Goal: Task Accomplishment & Management: Use online tool/utility

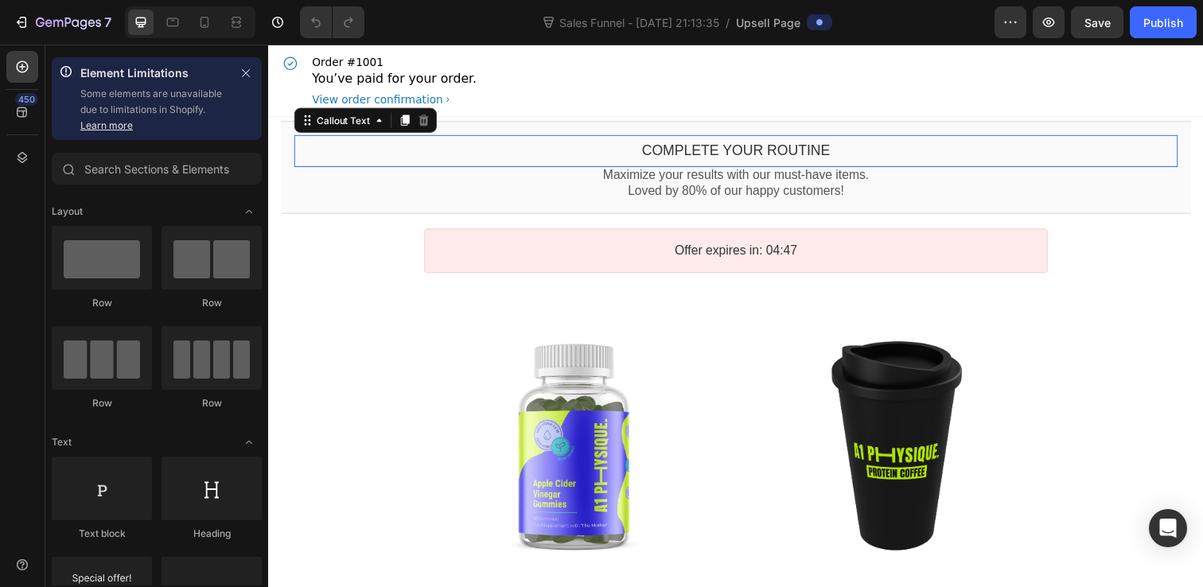
click at [578, 152] on div "Complete your routine" at bounding box center [745, 153] width 902 height 18
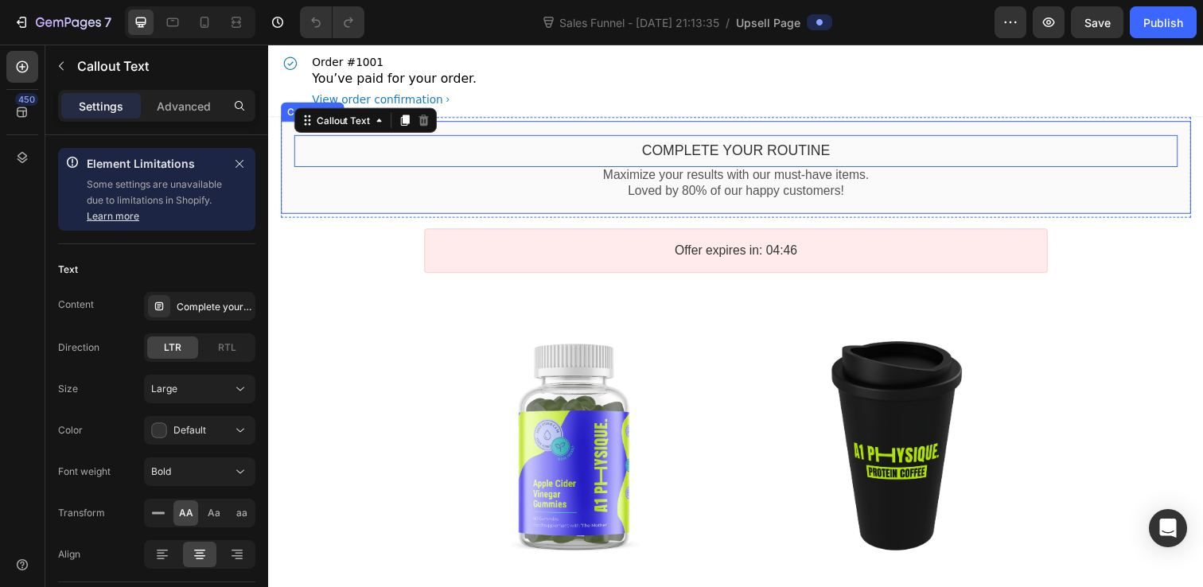
click at [578, 130] on div "Complete your routine Callout Text This element is required and can’t be delete…" at bounding box center [745, 170] width 929 height 95
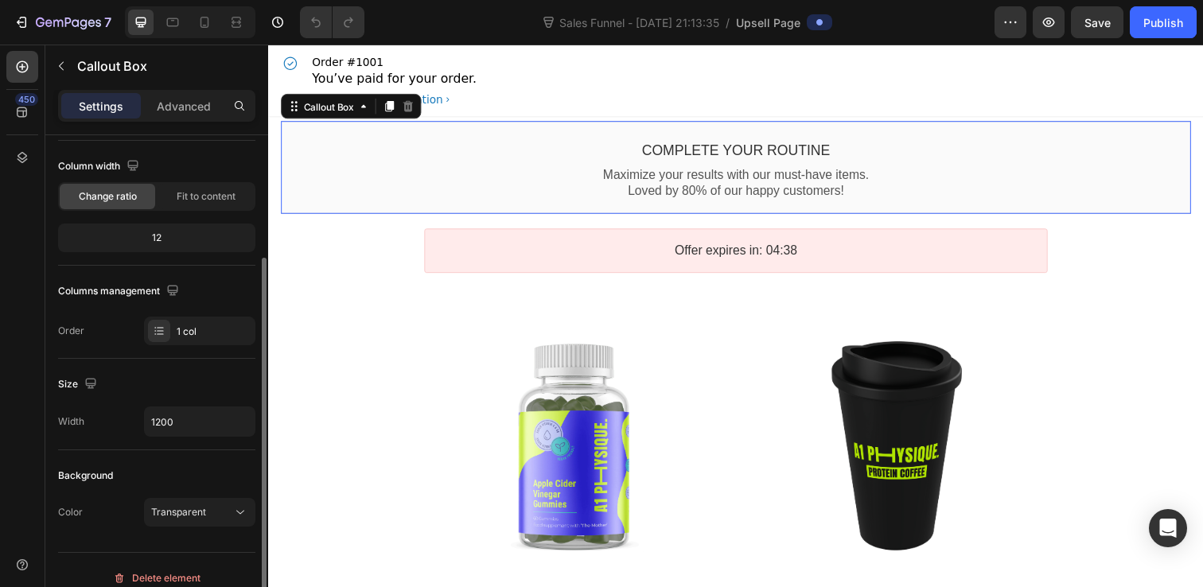
scroll to position [244, 0]
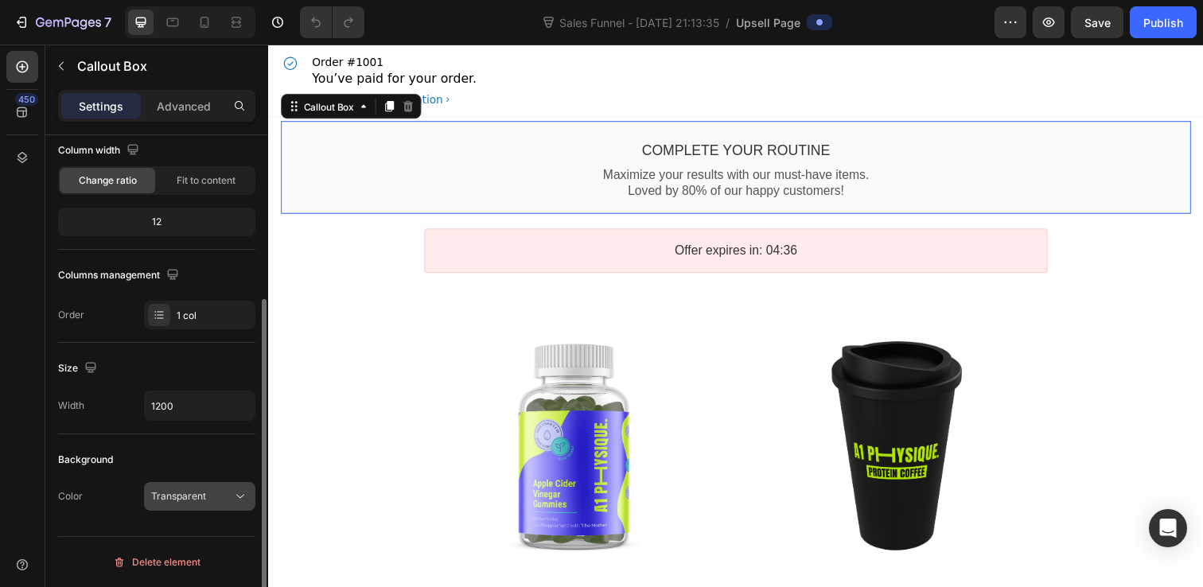
click at [195, 502] on span "Transparent" at bounding box center [178, 496] width 55 height 14
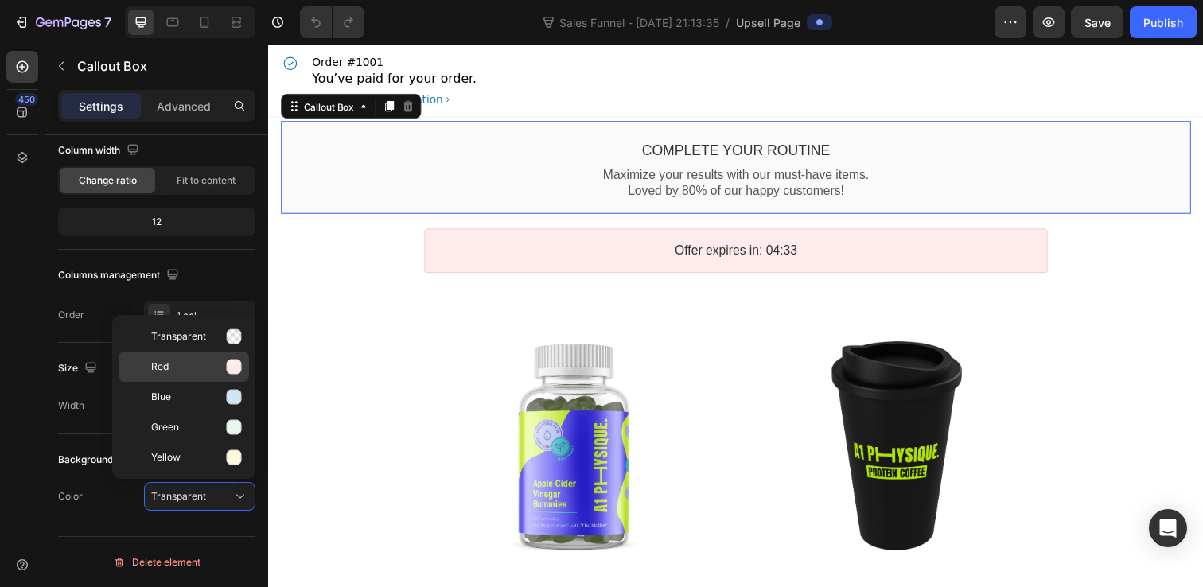
click at [223, 360] on p "Red" at bounding box center [196, 367] width 91 height 16
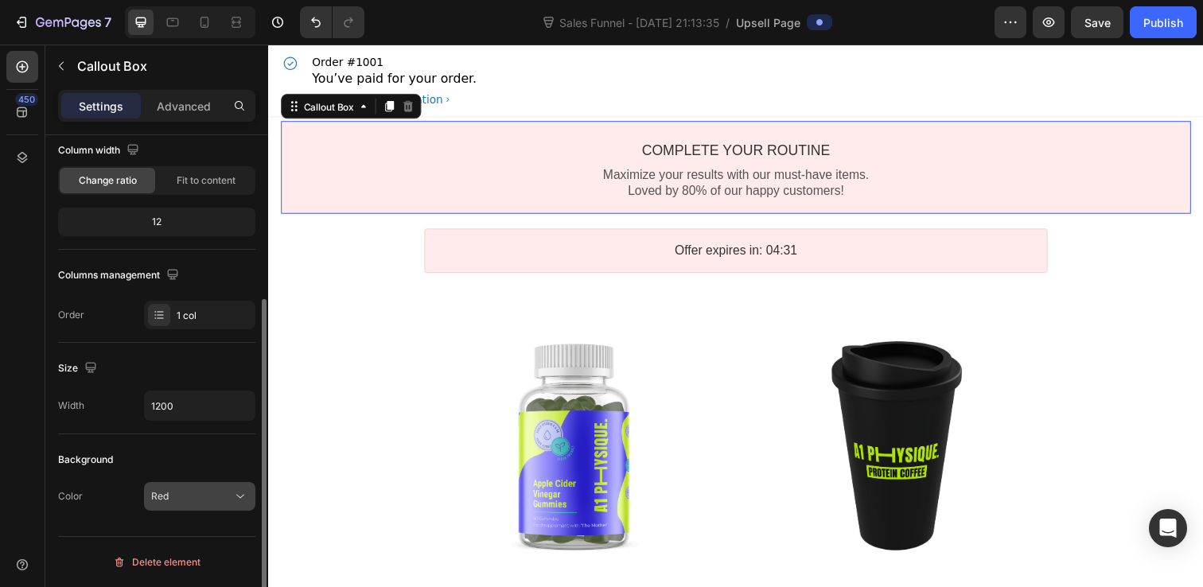
click at [200, 503] on div "Red" at bounding box center [191, 496] width 81 height 14
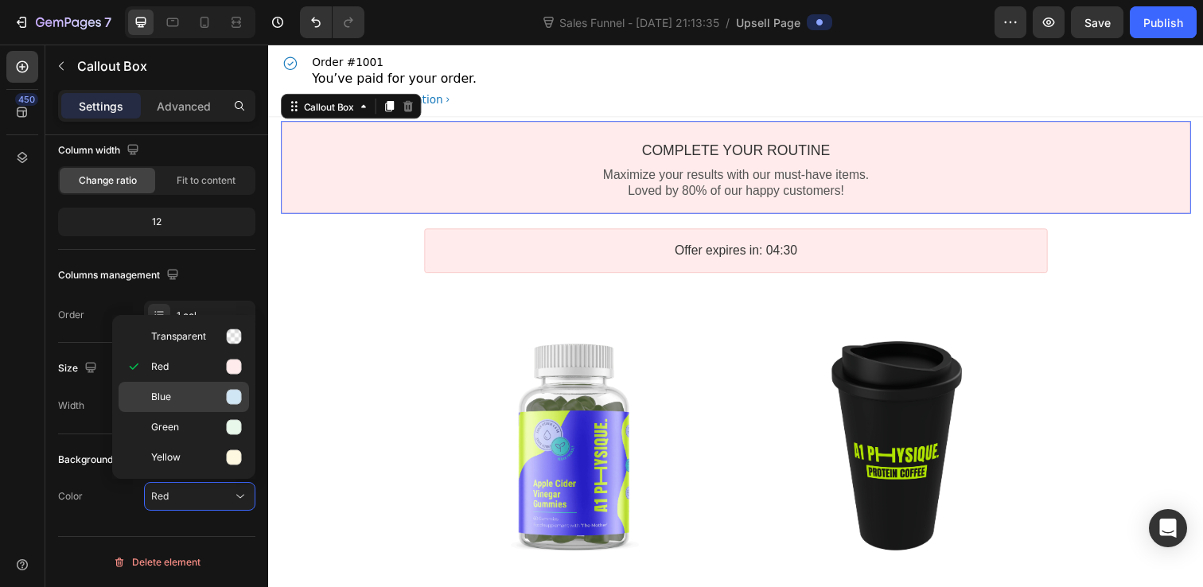
click at [216, 403] on p "Blue" at bounding box center [196, 397] width 91 height 16
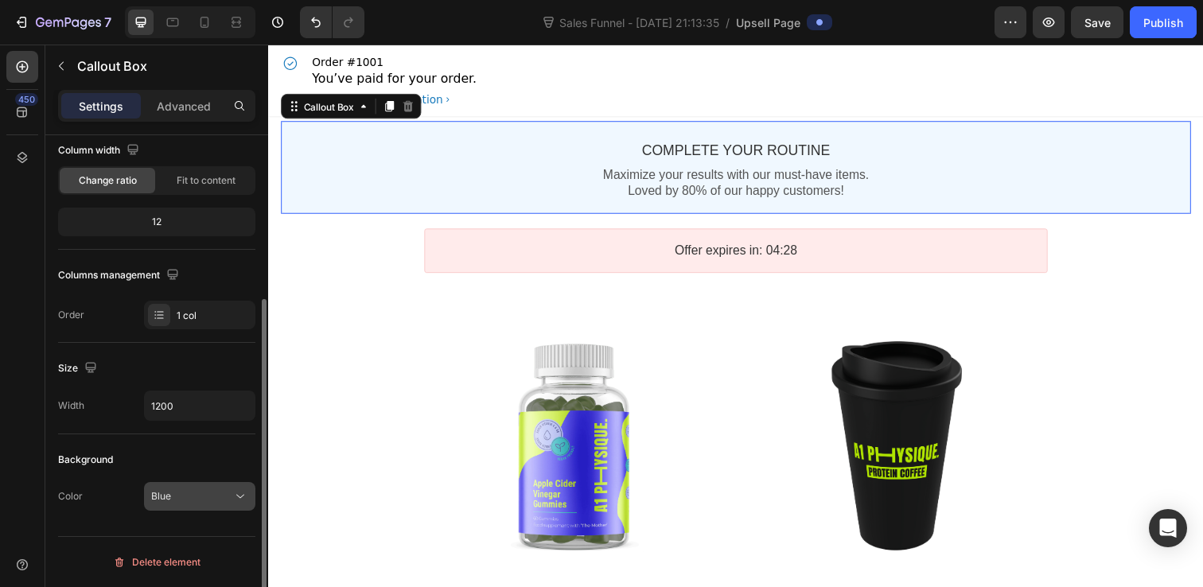
click at [202, 500] on div "Blue" at bounding box center [191, 496] width 81 height 14
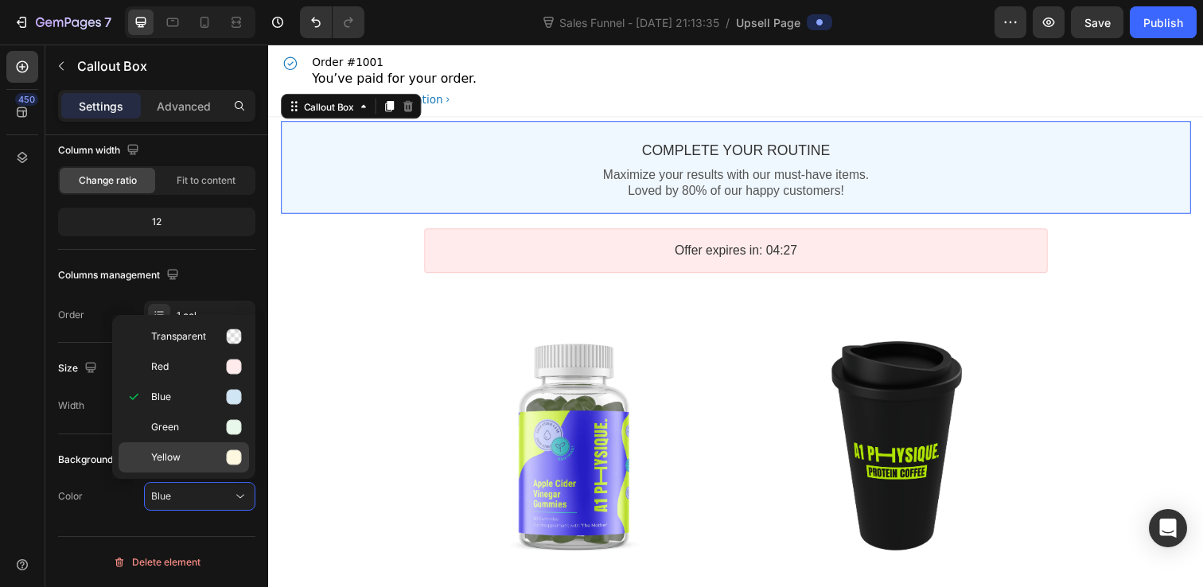
click at [212, 469] on div "Yellow" at bounding box center [184, 457] width 130 height 30
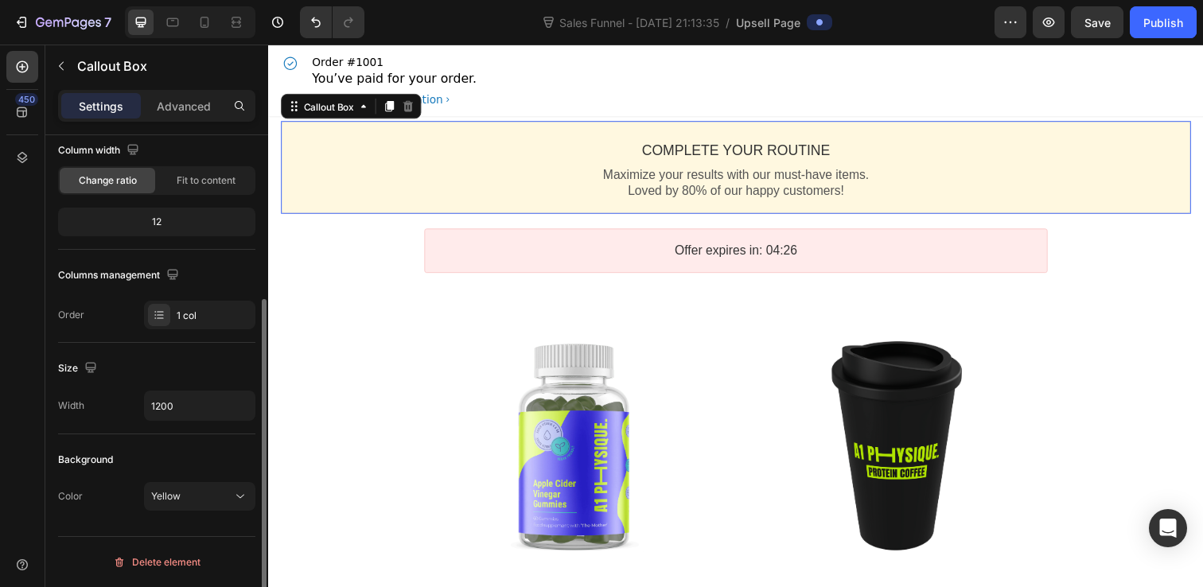
click at [209, 520] on div "Background Color Yellow" at bounding box center [156, 478] width 197 height 89
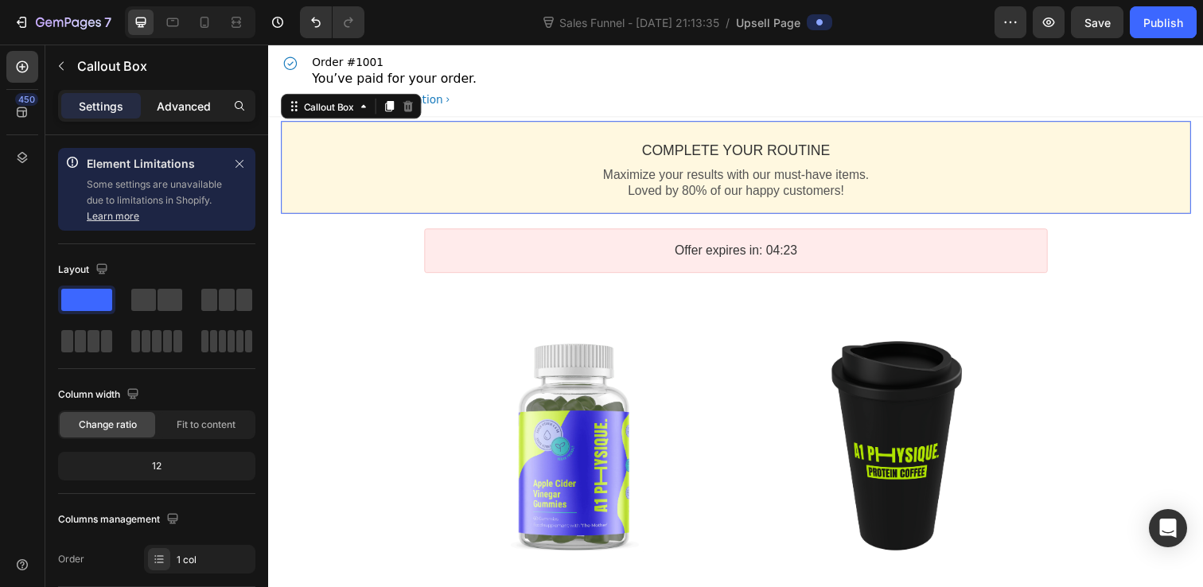
click at [182, 116] on div "Advanced" at bounding box center [184, 105] width 80 height 25
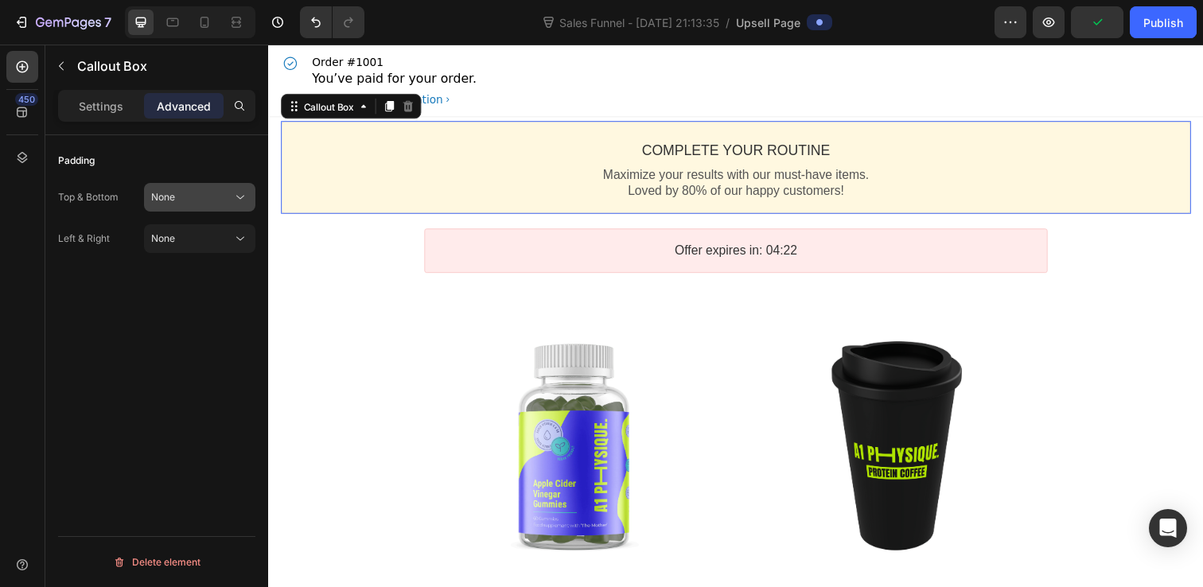
click at [197, 208] on button "None" at bounding box center [199, 197] width 111 height 29
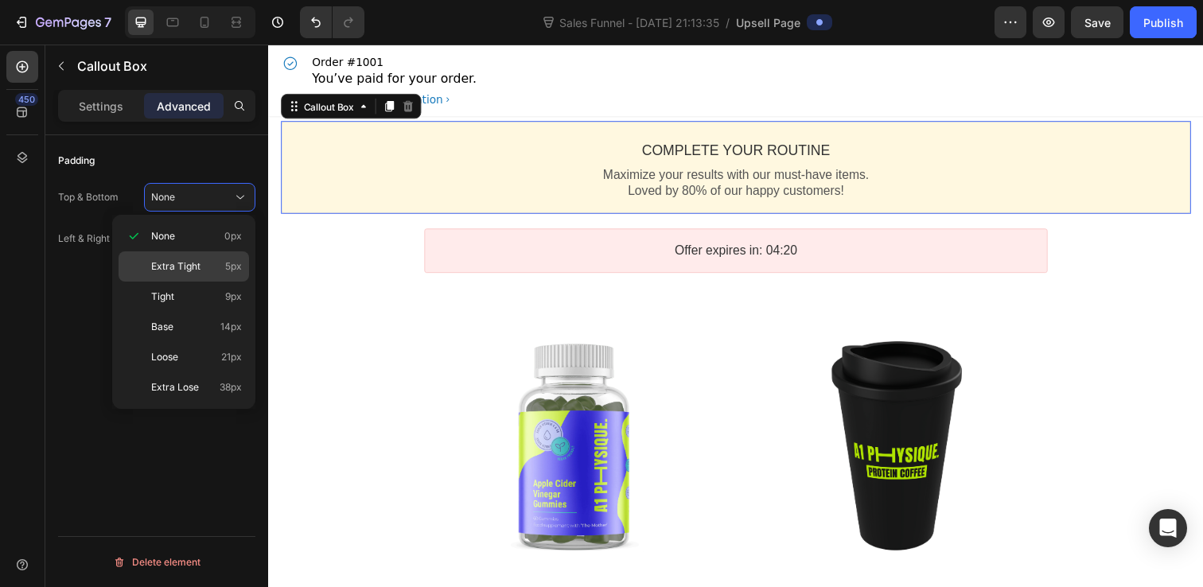
click at [189, 266] on span "Extra Tight" at bounding box center [175, 266] width 49 height 14
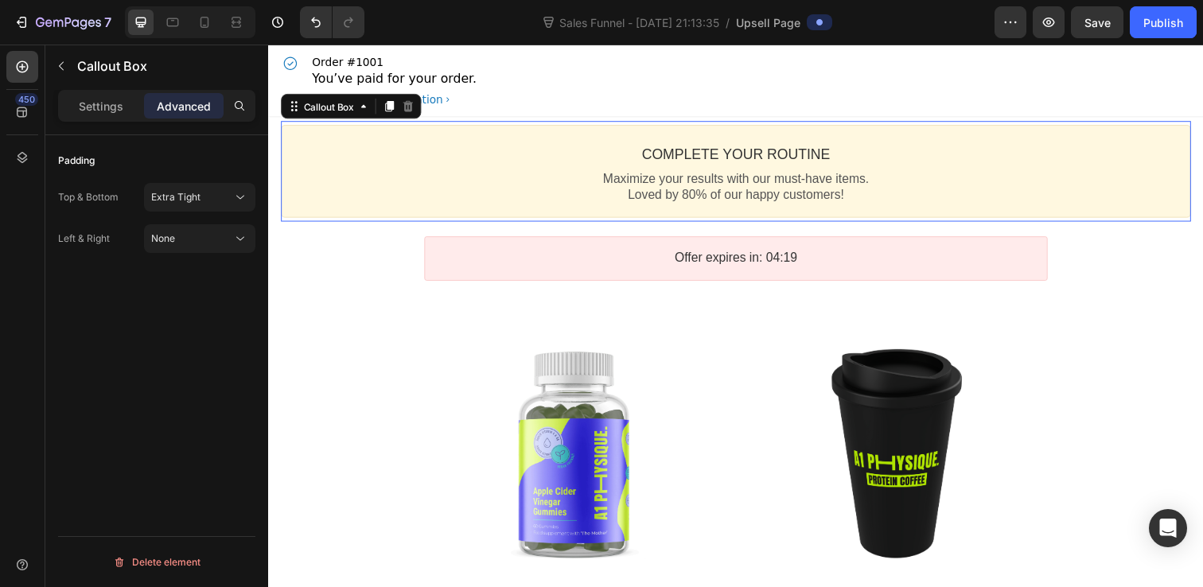
click at [206, 216] on div "Top & Bottom Extra Tight Left & Right None" at bounding box center [156, 218] width 197 height 70
click at [206, 204] on div "Extra Tight" at bounding box center [199, 197] width 97 height 16
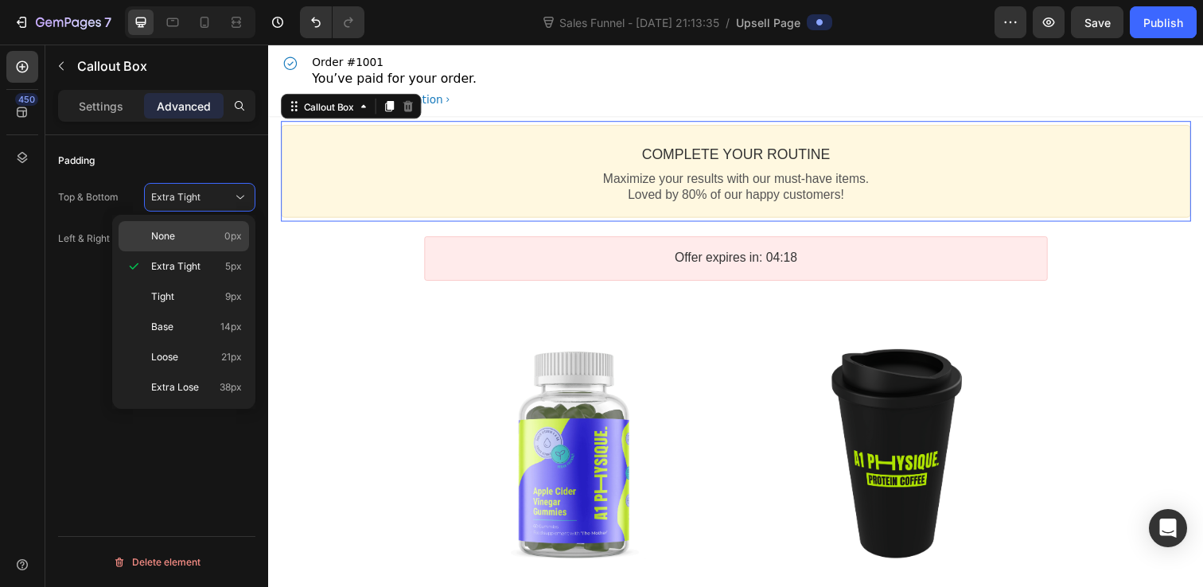
click at [203, 238] on p "None 0px" at bounding box center [196, 236] width 91 height 14
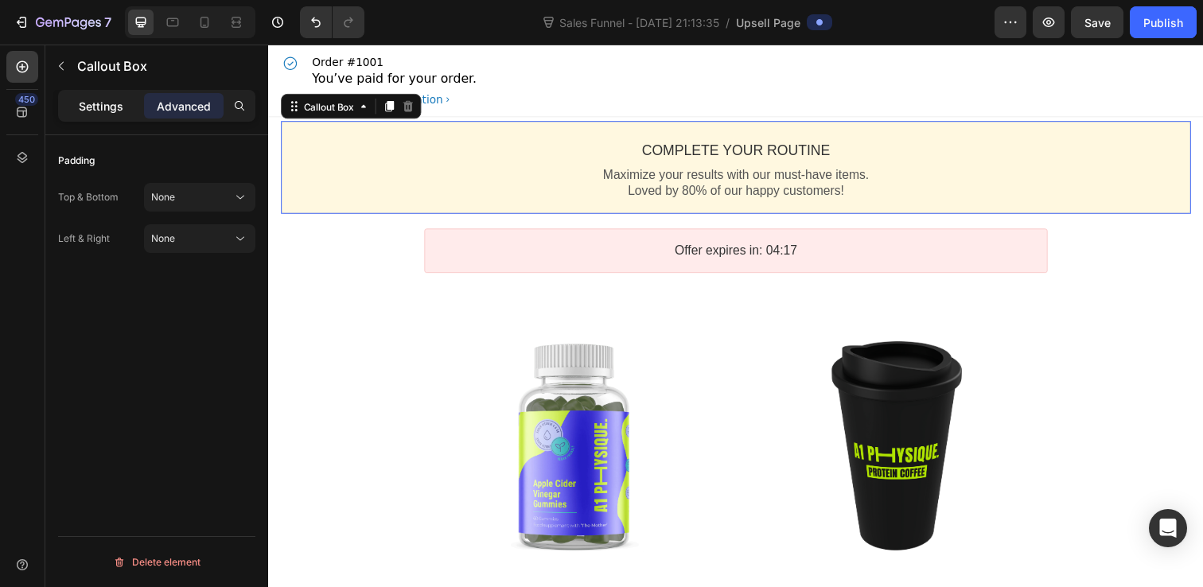
click at [112, 95] on div "Settings" at bounding box center [101, 105] width 80 height 25
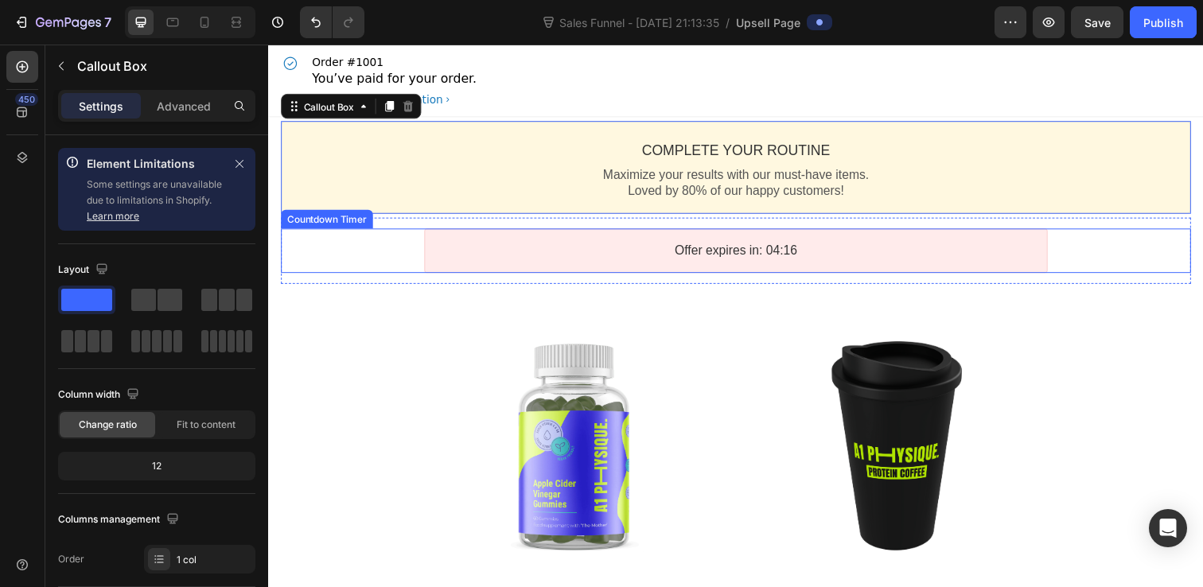
click at [519, 256] on div "Offer expires in: 04:16" at bounding box center [746, 255] width 608 height 17
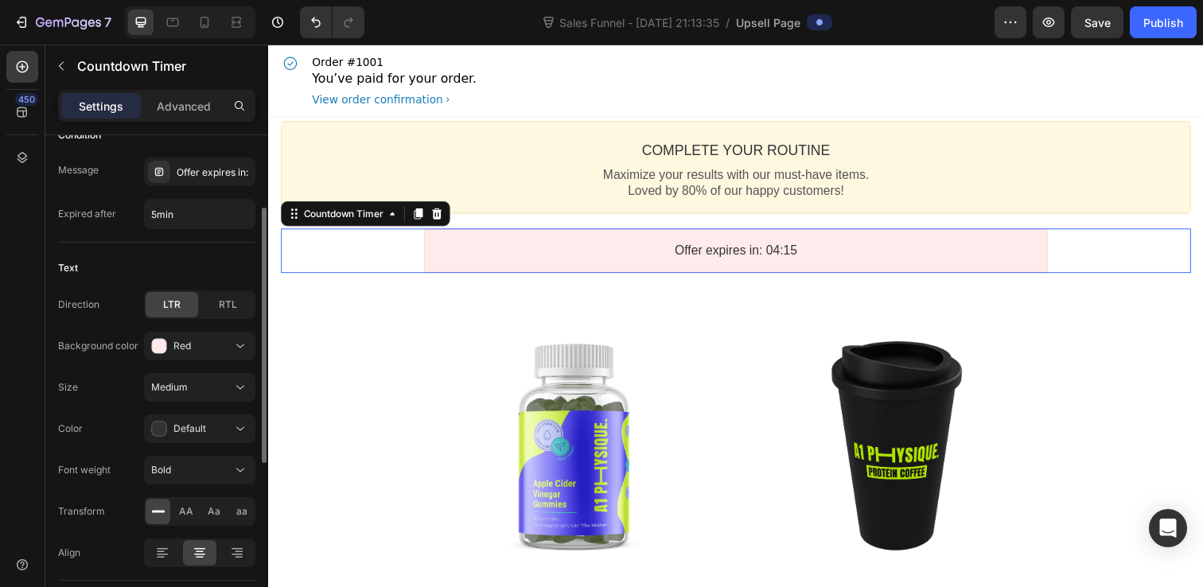
scroll to position [137, 0]
click at [224, 347] on div "Red" at bounding box center [191, 344] width 81 height 16
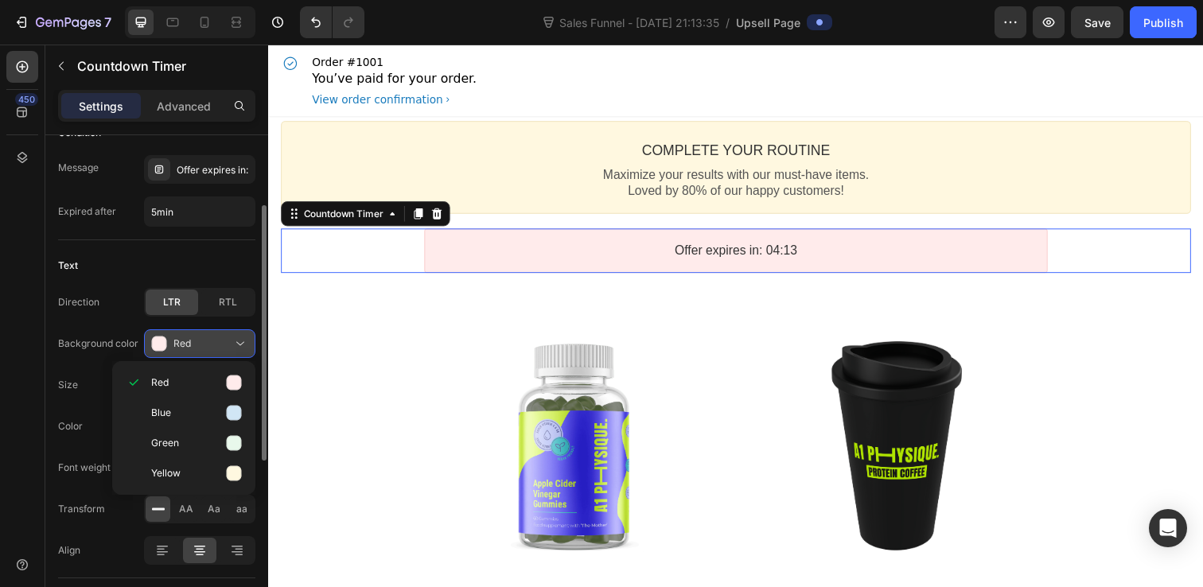
click at [224, 347] on div "Red" at bounding box center [191, 344] width 81 height 16
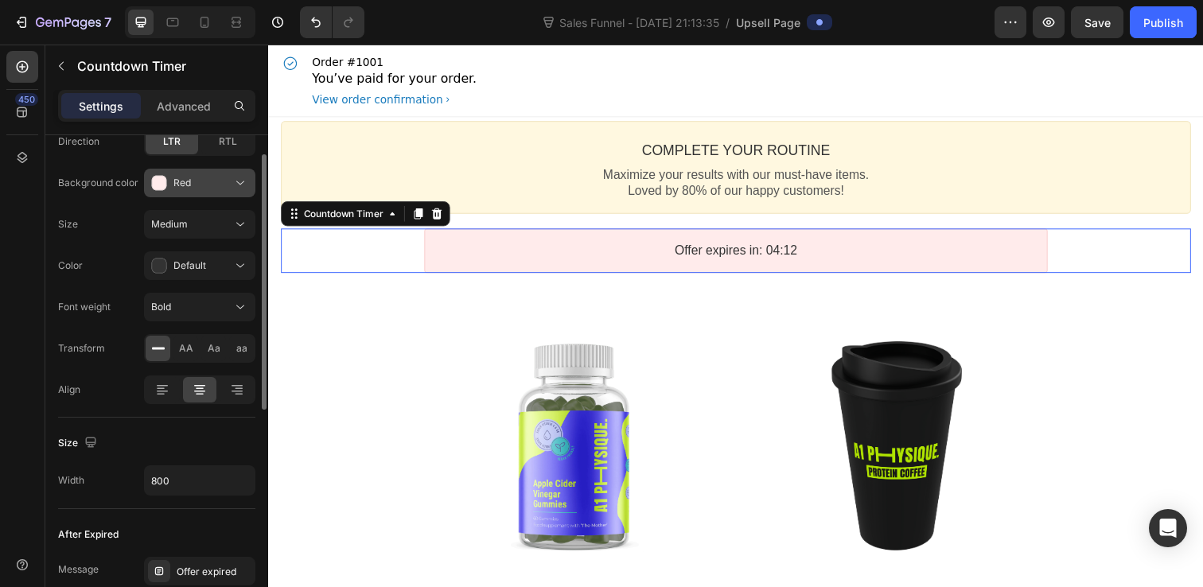
scroll to position [316, 0]
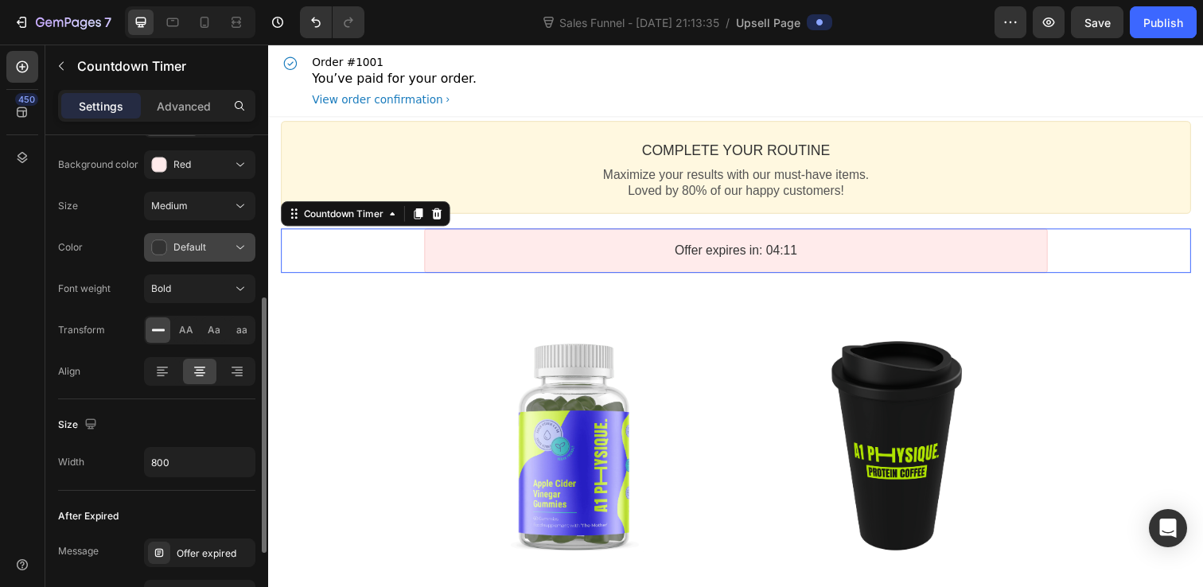
click at [232, 237] on button "Default" at bounding box center [199, 247] width 111 height 29
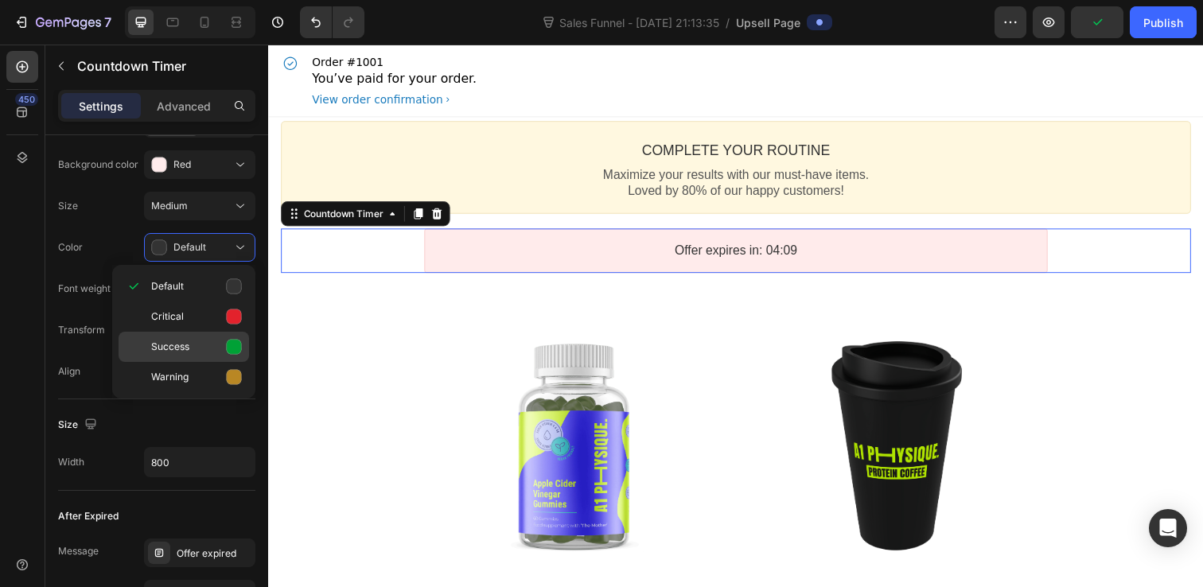
click at [228, 356] on div "Success" at bounding box center [184, 347] width 130 height 30
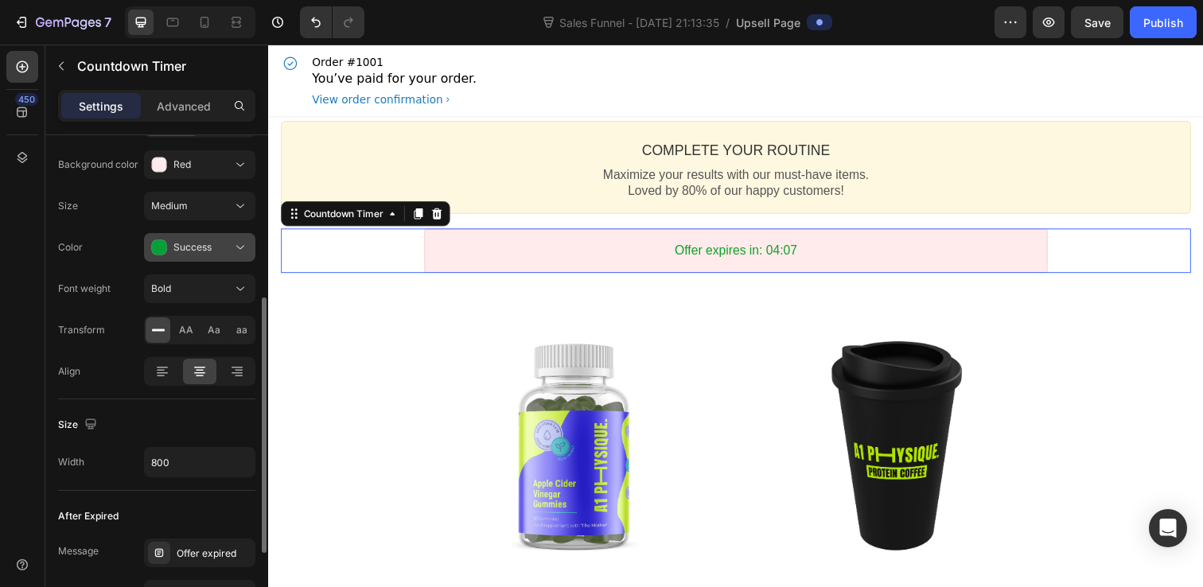
click at [239, 243] on icon at bounding box center [240, 247] width 16 height 16
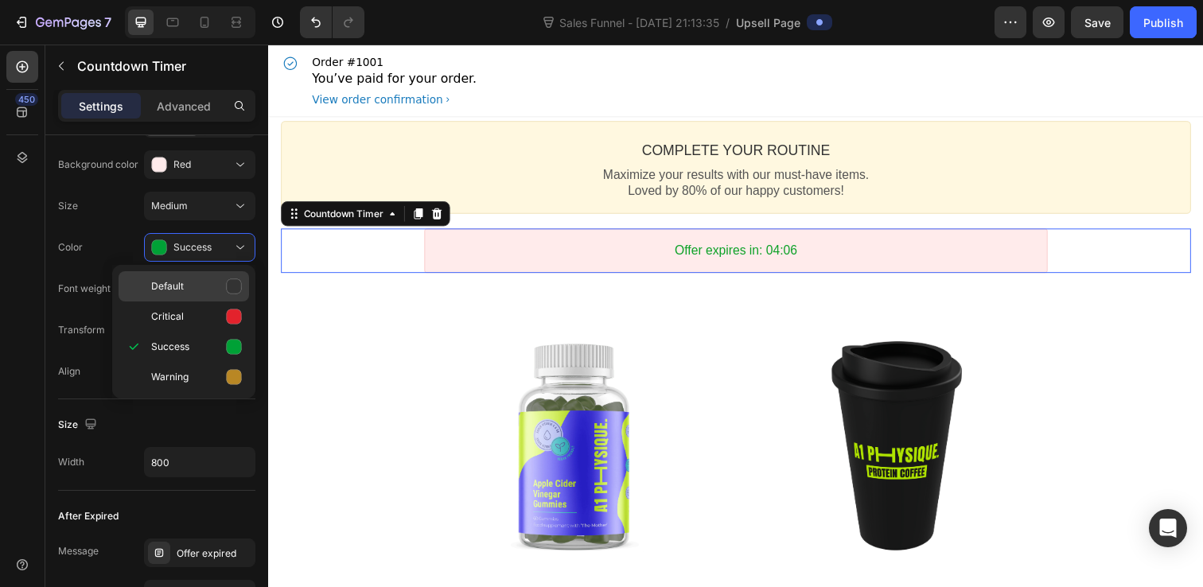
click at [227, 294] on icon at bounding box center [234, 286] width 16 height 16
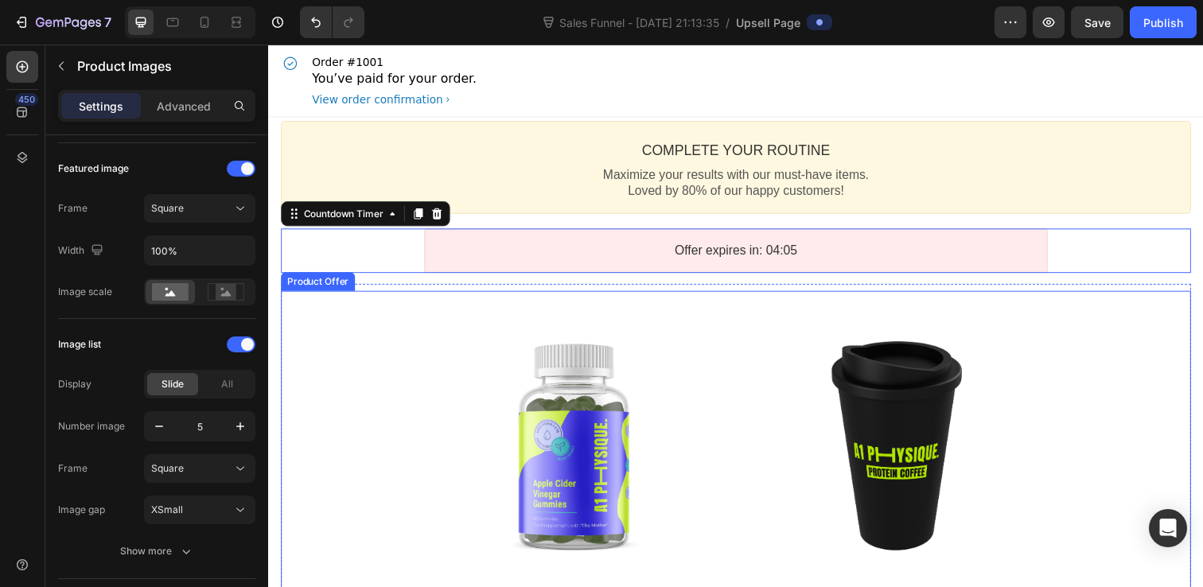
click at [462, 356] on div at bounding box center [579, 448] width 305 height 305
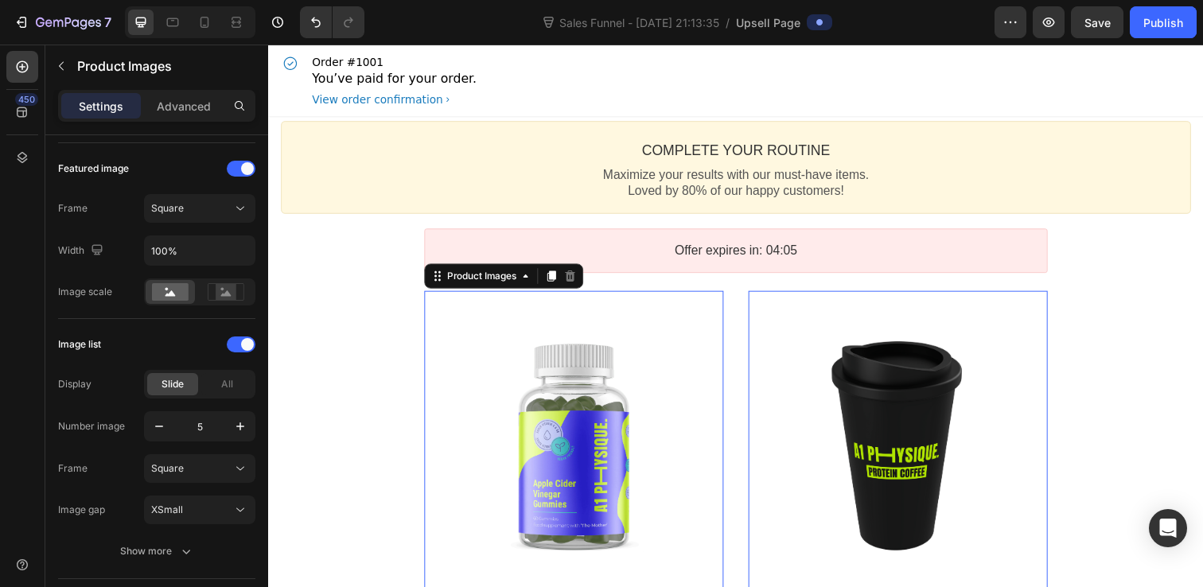
scroll to position [0, 0]
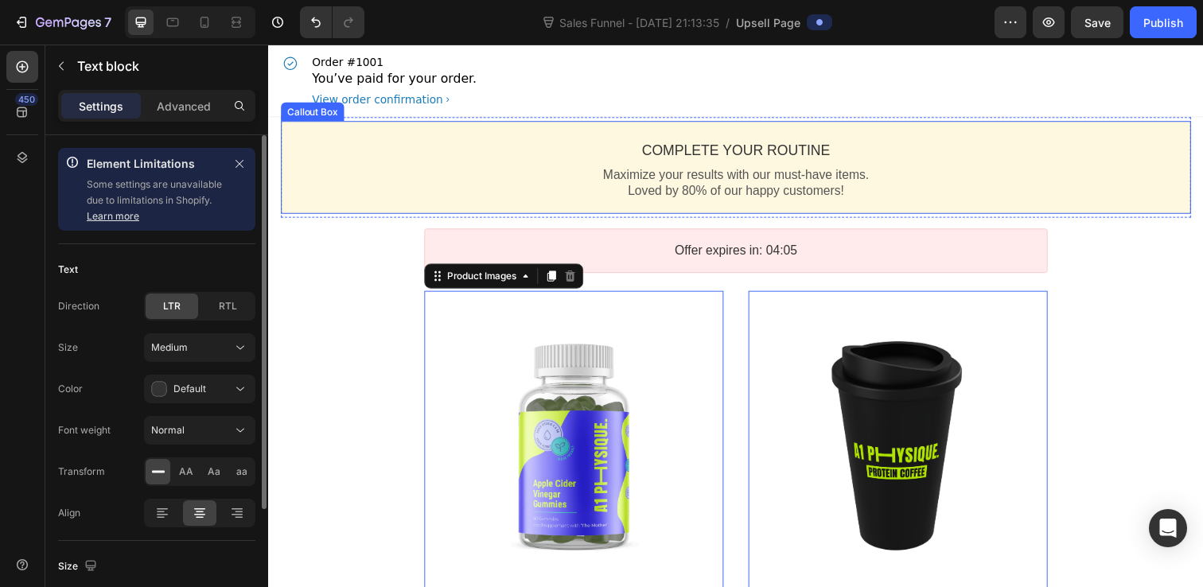
click at [531, 172] on p "Maximize your results with our must-have items." at bounding box center [745, 177] width 901 height 17
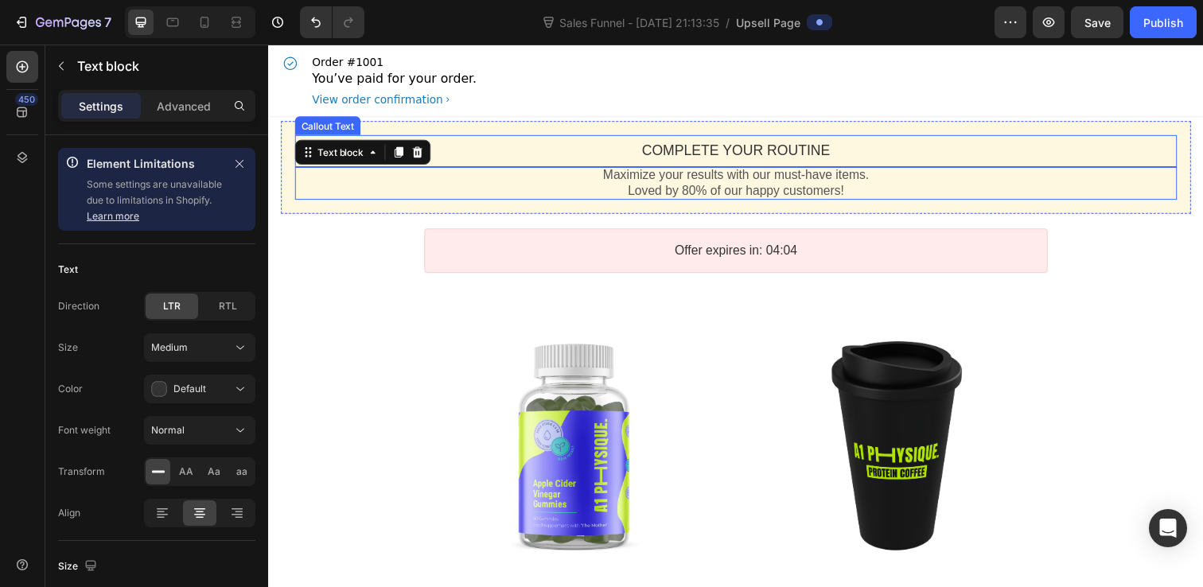
click at [538, 149] on div "Complete your routine" at bounding box center [745, 153] width 901 height 18
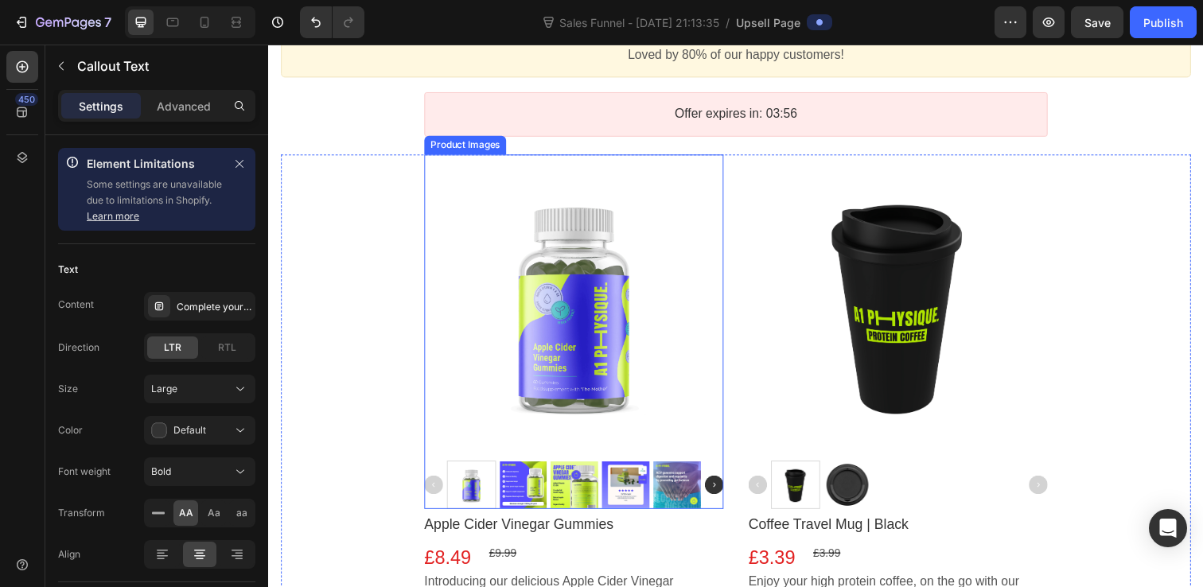
scroll to position [153, 0]
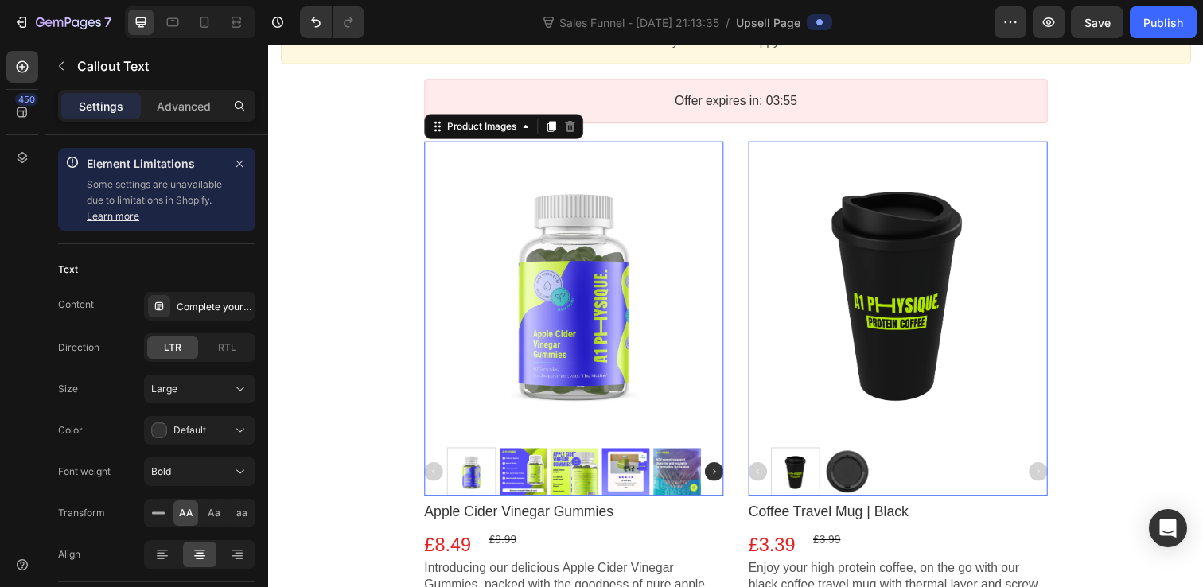
click at [640, 187] on div at bounding box center [579, 295] width 305 height 305
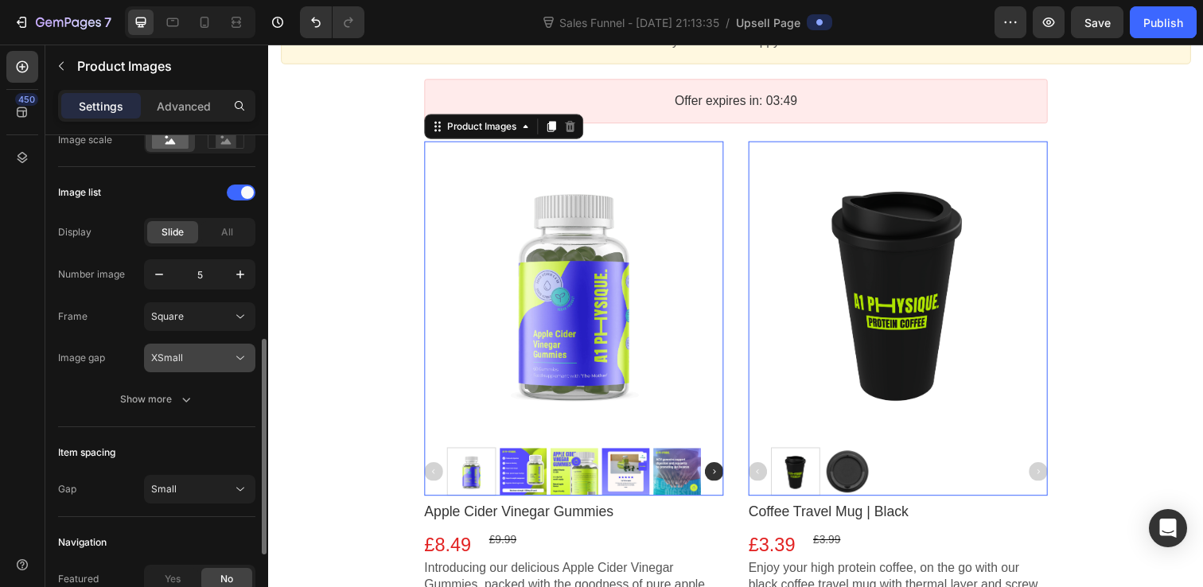
scroll to position [471, 0]
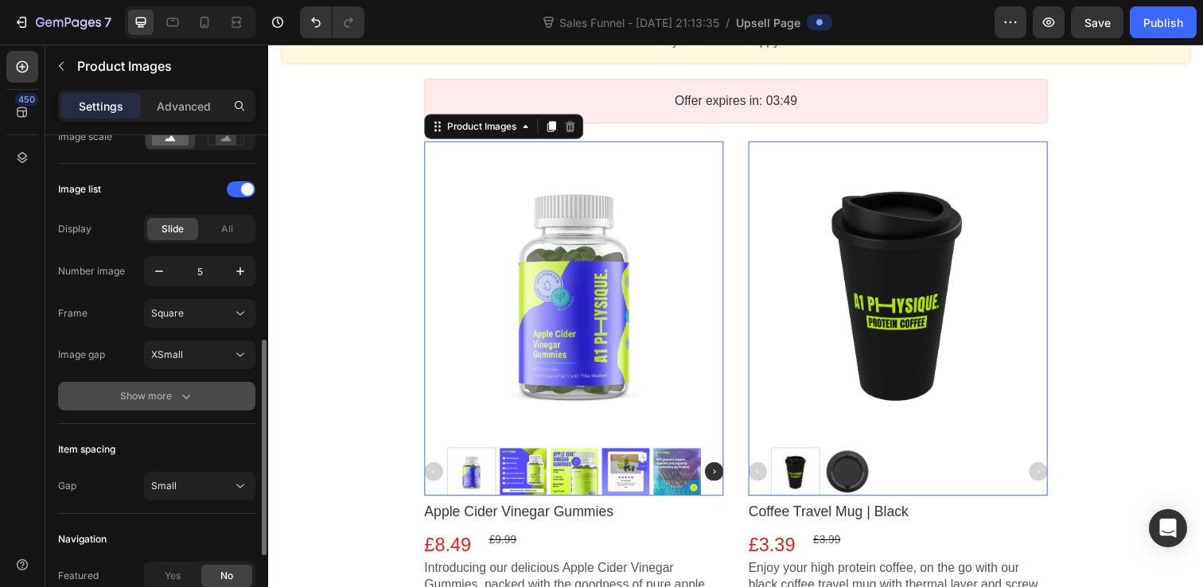
click at [177, 384] on button "Show more" at bounding box center [156, 396] width 197 height 29
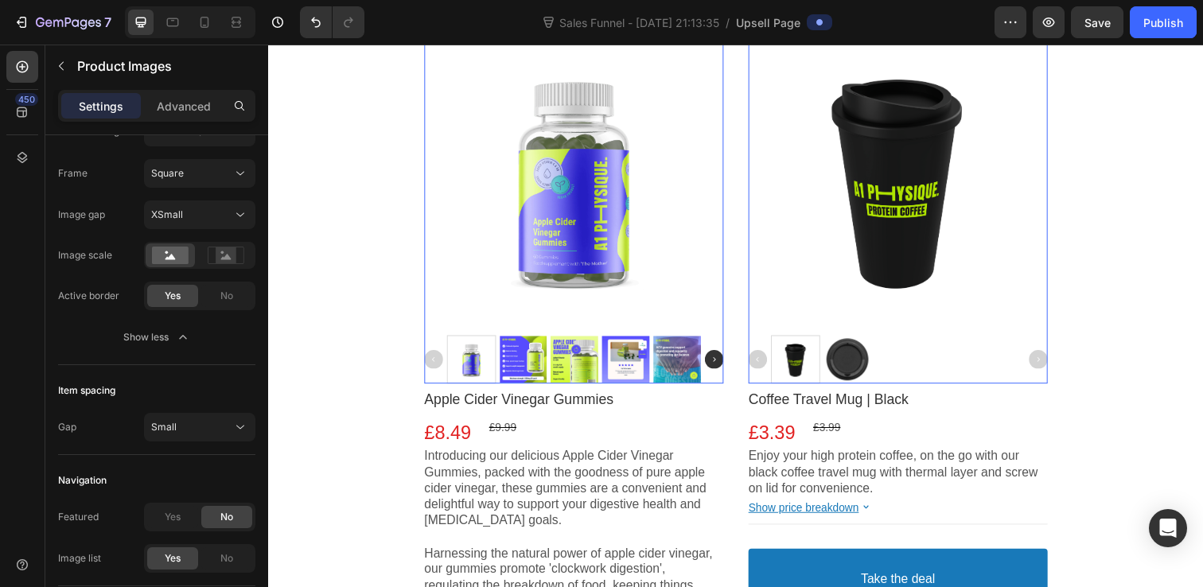
scroll to position [0, 0]
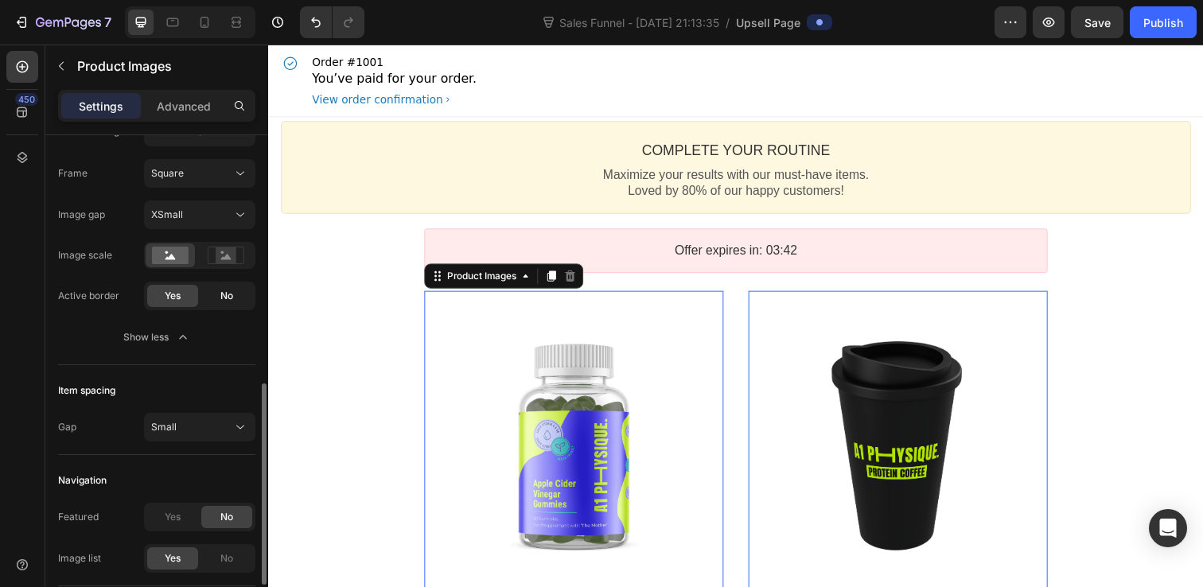
click at [249, 297] on div "No" at bounding box center [226, 296] width 51 height 22
click at [439, 402] on div at bounding box center [579, 448] width 305 height 305
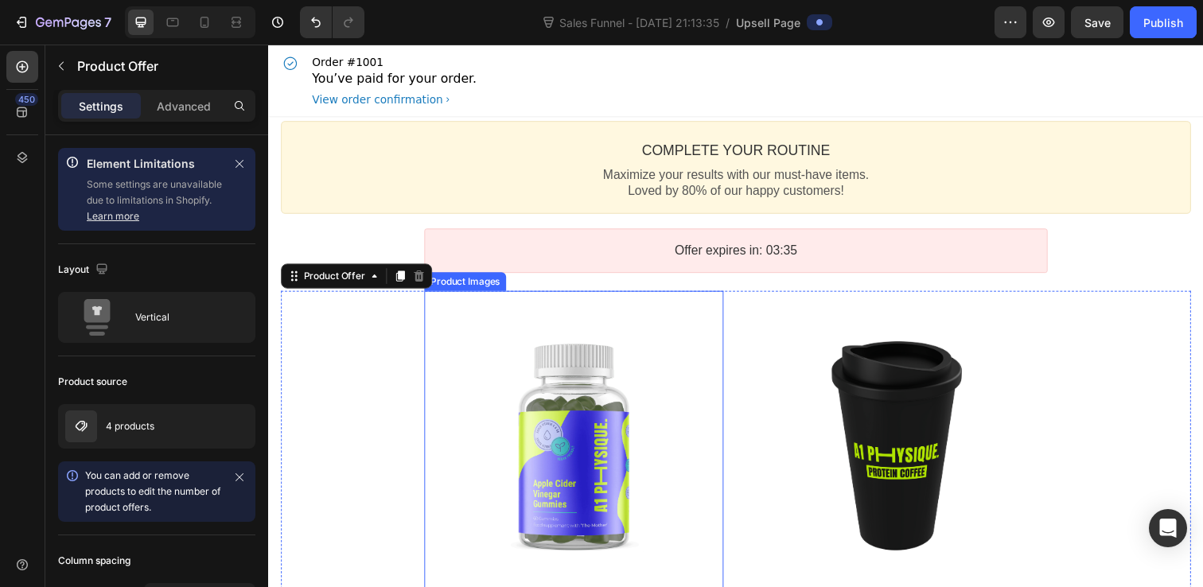
click at [726, 372] on div at bounding box center [579, 448] width 305 height 305
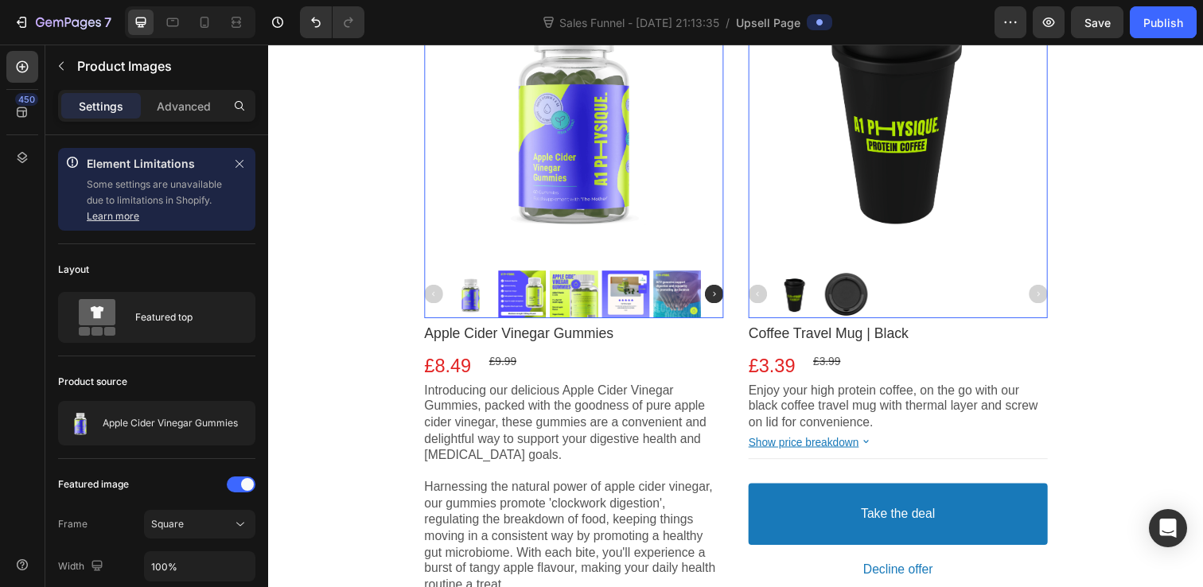
scroll to position [334, 0]
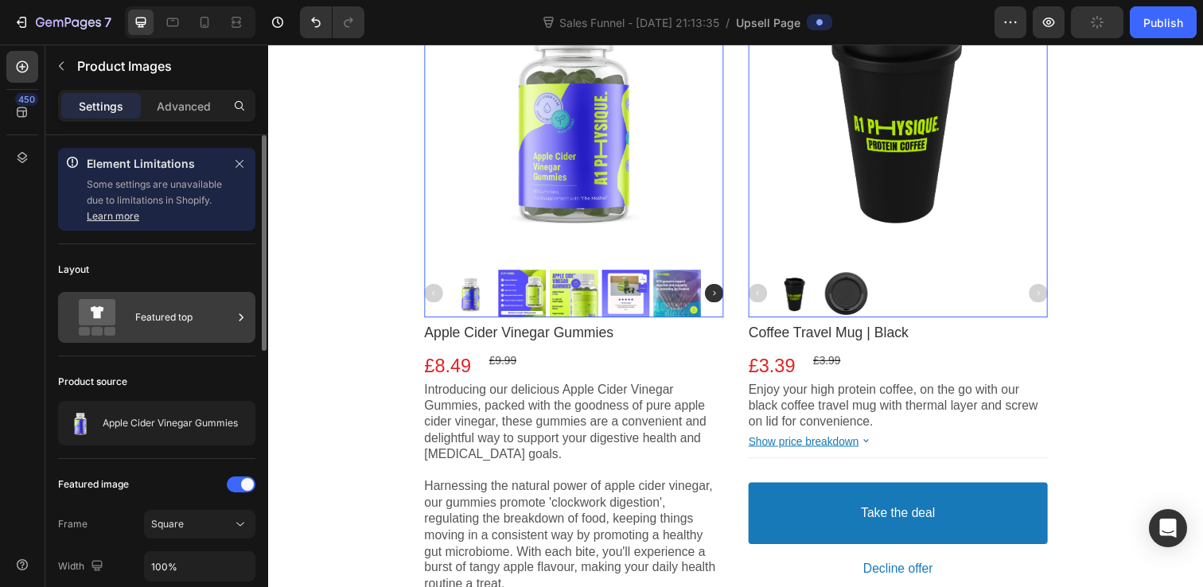
click at [181, 329] on div "Featured top" at bounding box center [183, 317] width 97 height 37
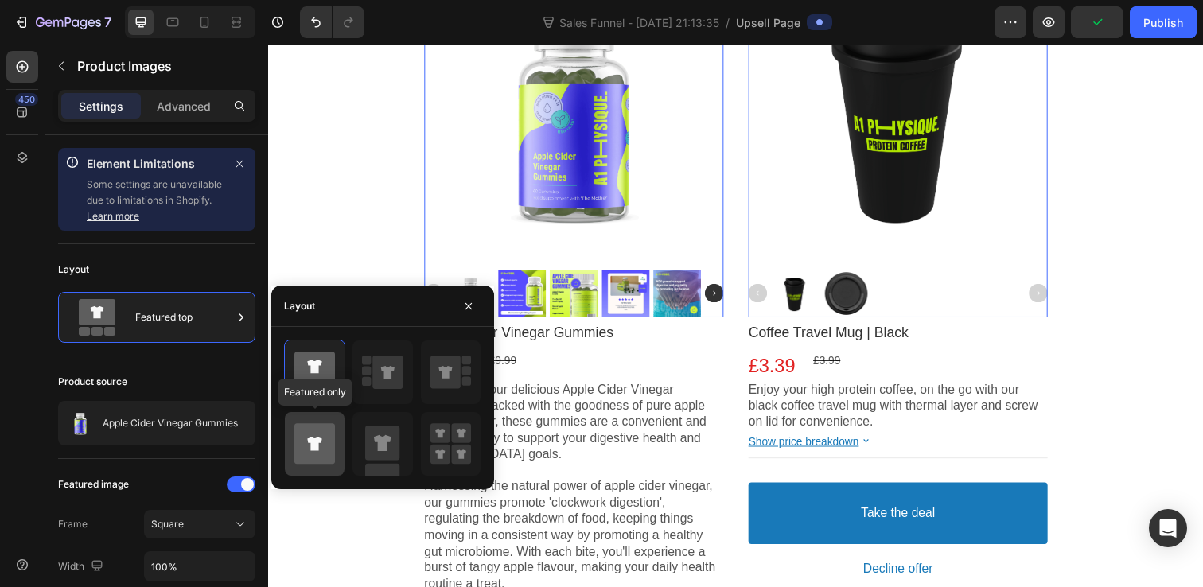
click at [315, 431] on icon at bounding box center [314, 443] width 41 height 41
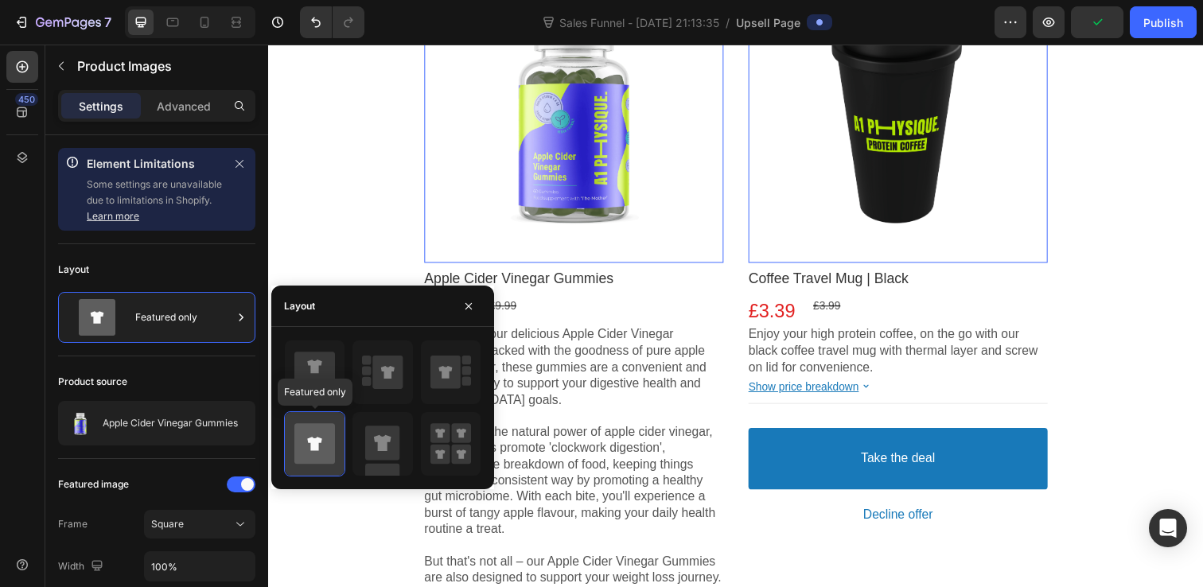
click at [315, 431] on icon at bounding box center [314, 443] width 41 height 41
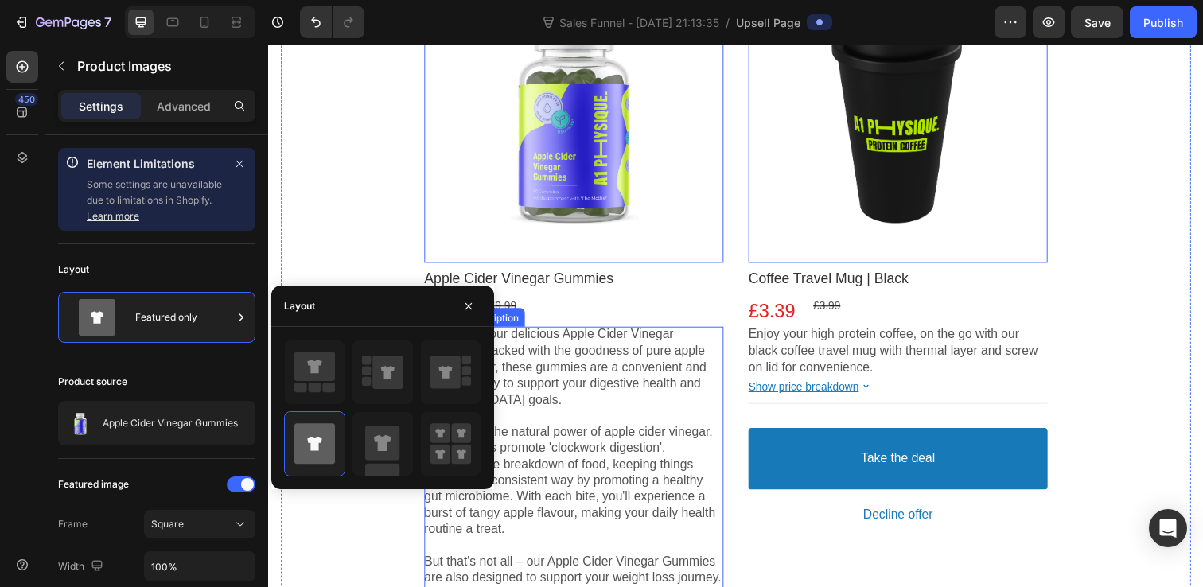
click at [607, 382] on p "Introducing our delicious Apple Cider Vinegar Gummies, packed with the goodness…" at bounding box center [579, 531] width 305 height 397
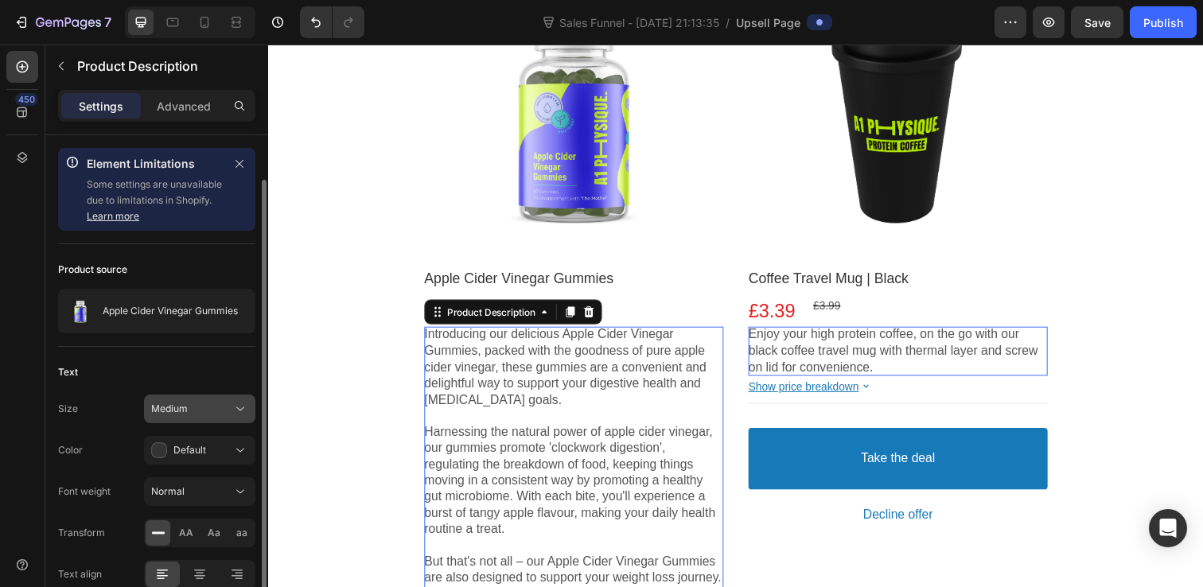
scroll to position [78, 0]
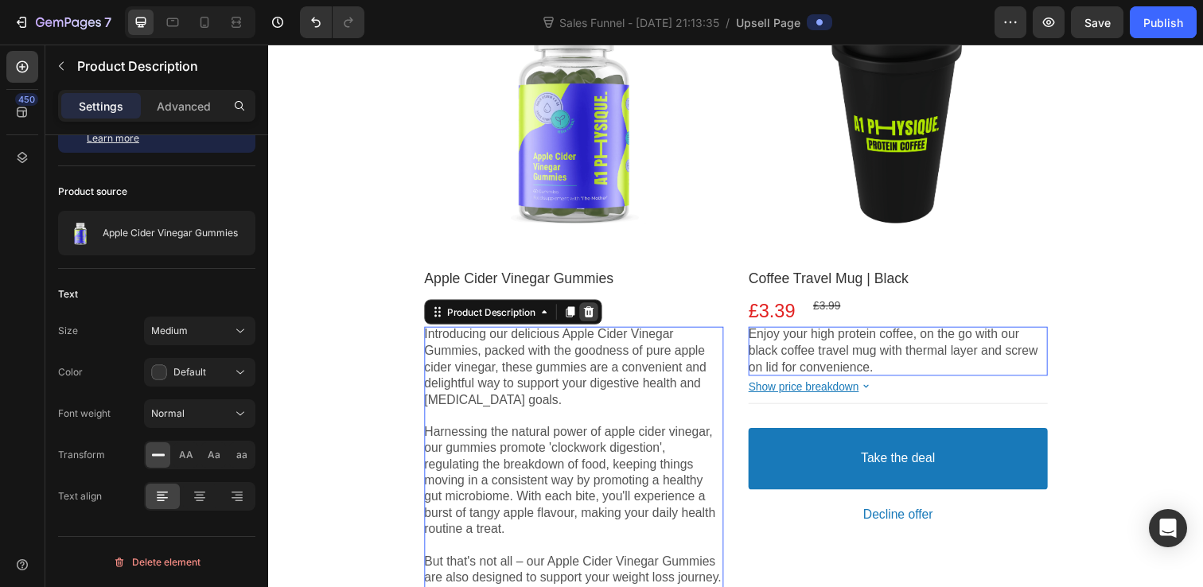
click at [601, 316] on icon at bounding box center [595, 317] width 13 height 13
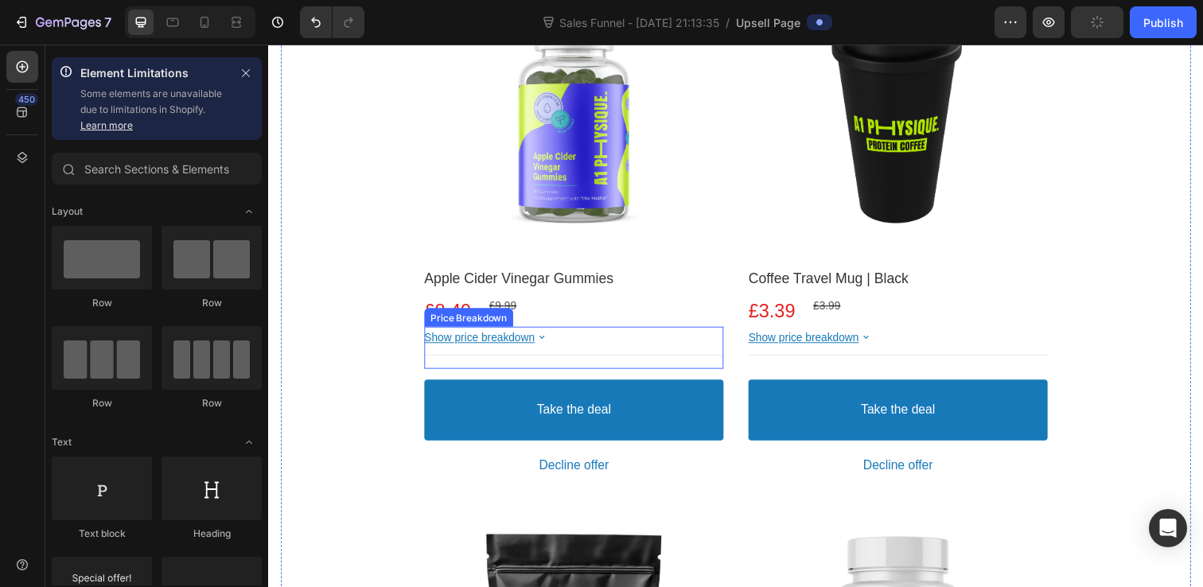
click at [519, 348] on bdo "Show price breakdown" at bounding box center [483, 343] width 113 height 13
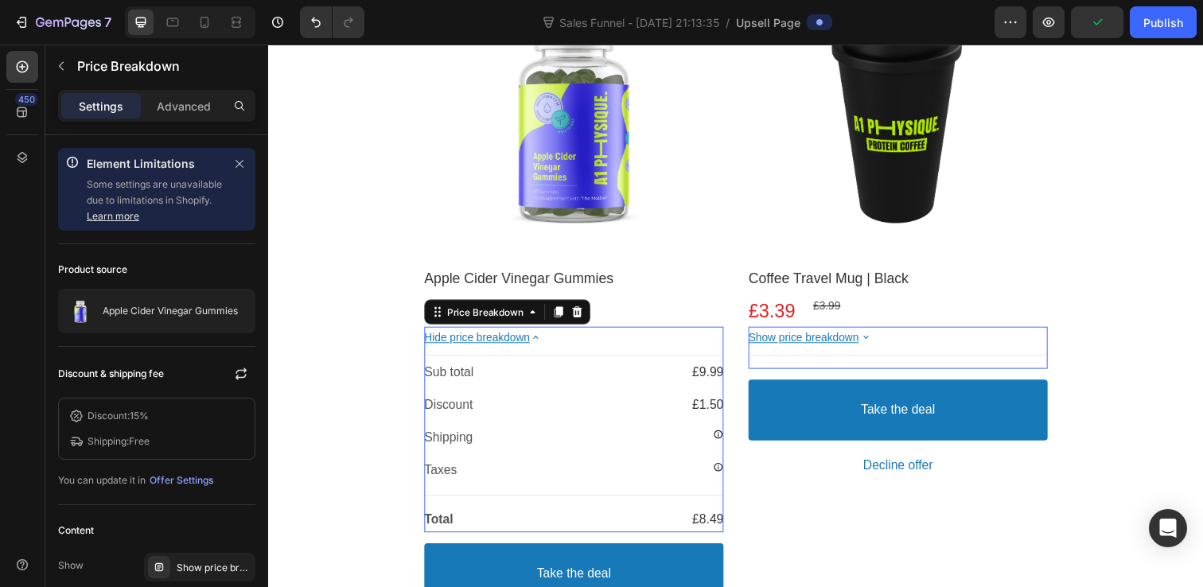
click at [519, 348] on bdo "Hide price breakdown" at bounding box center [480, 343] width 107 height 13
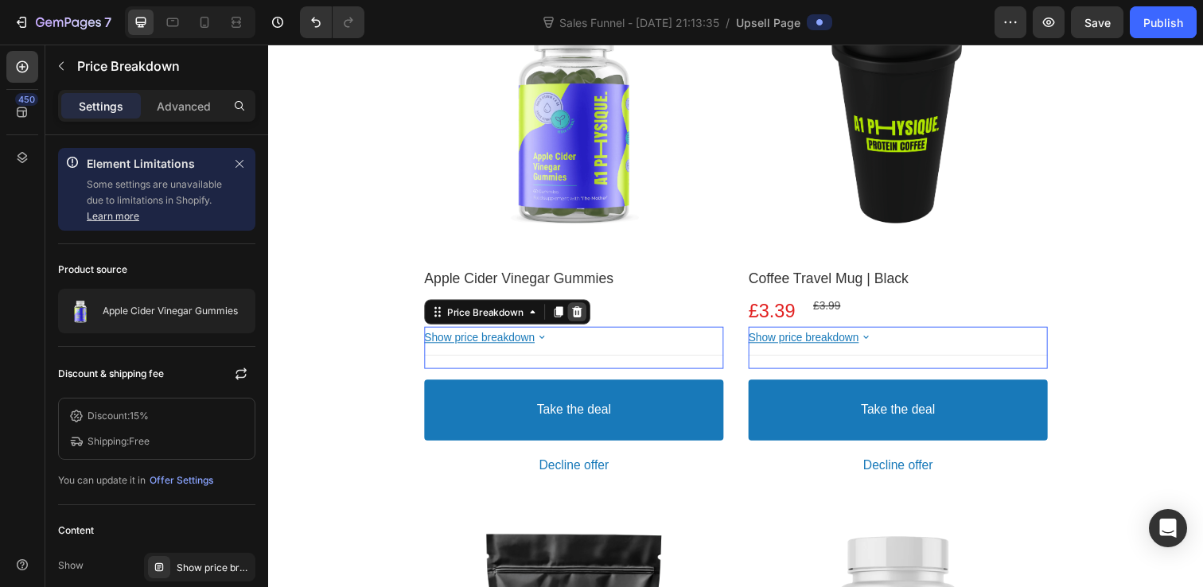
click at [586, 318] on icon at bounding box center [583, 317] width 13 height 13
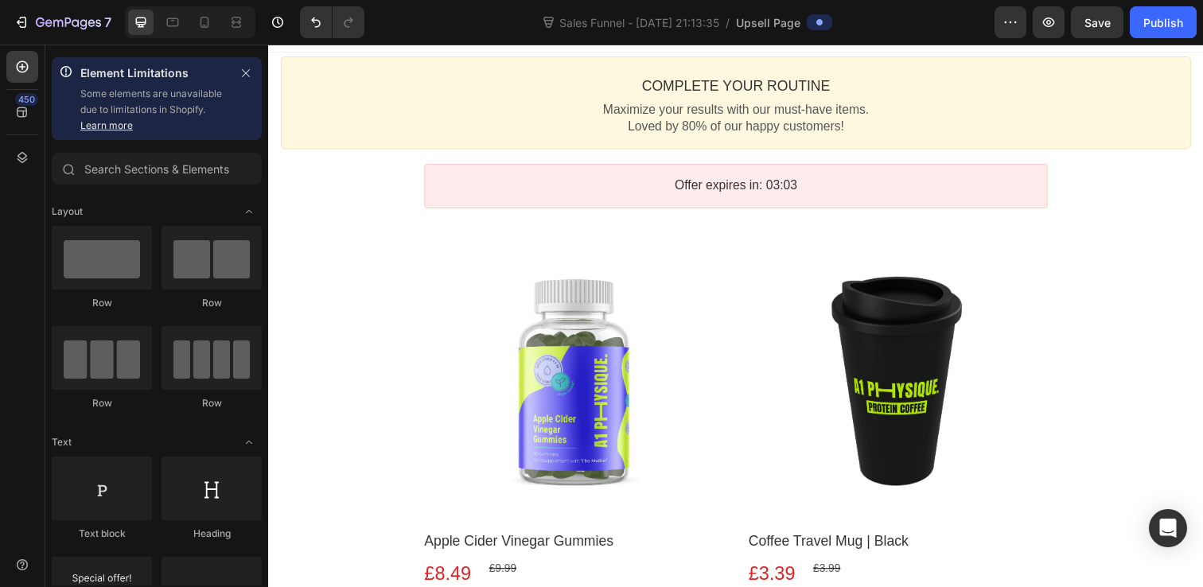
scroll to position [0, 0]
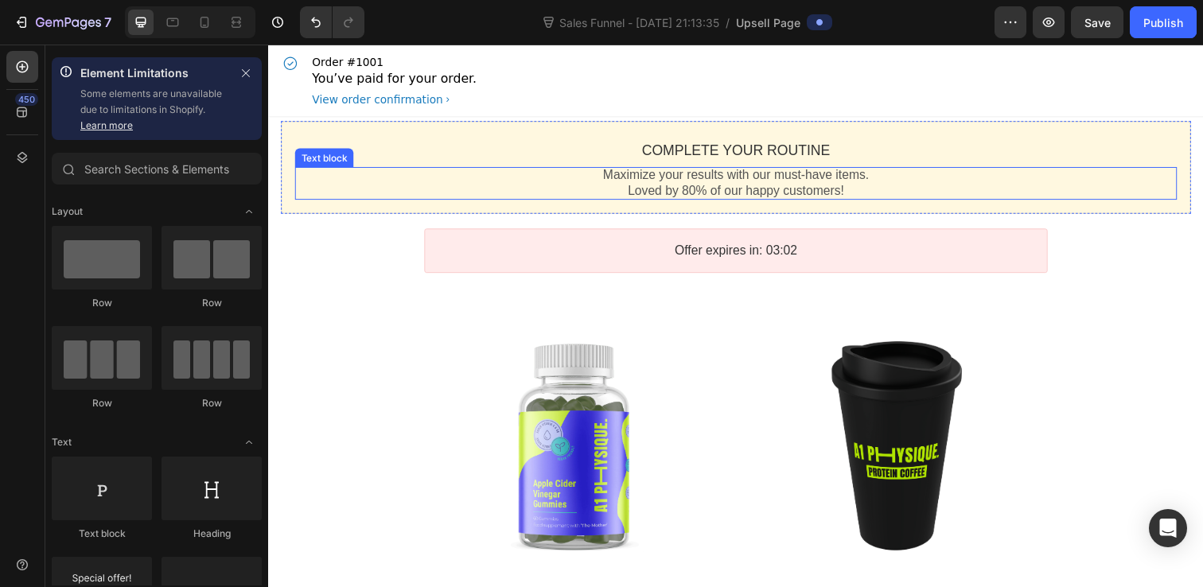
click at [968, 140] on div "Complete your routine Callout Text" at bounding box center [745, 153] width 901 height 33
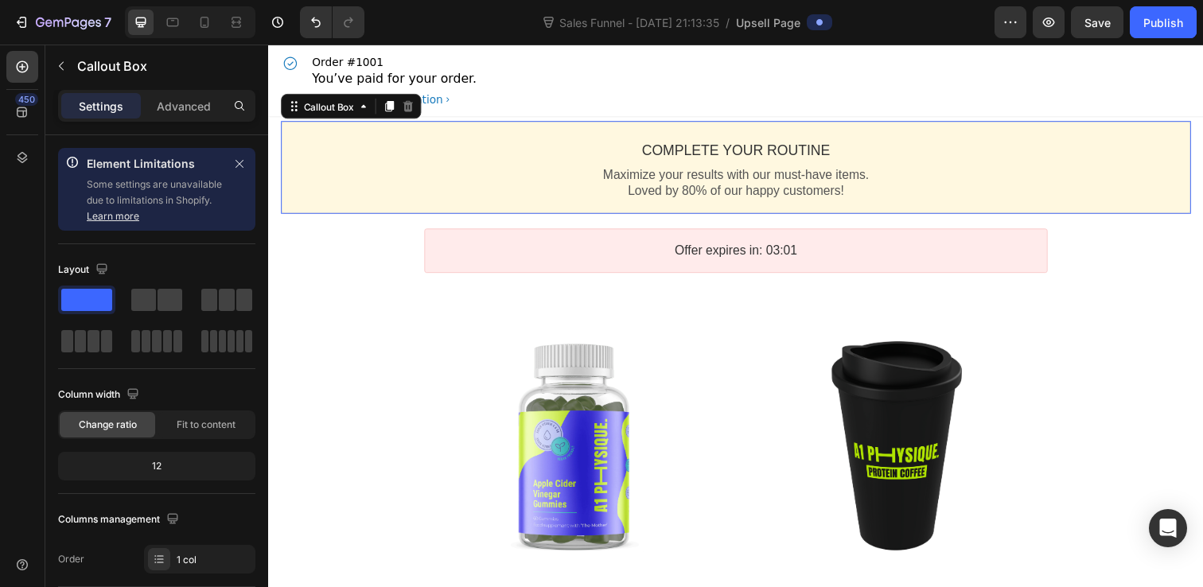
click at [963, 129] on div "Complete your routine Callout Text Maximize your results with our must-have ite…" at bounding box center [745, 170] width 929 height 95
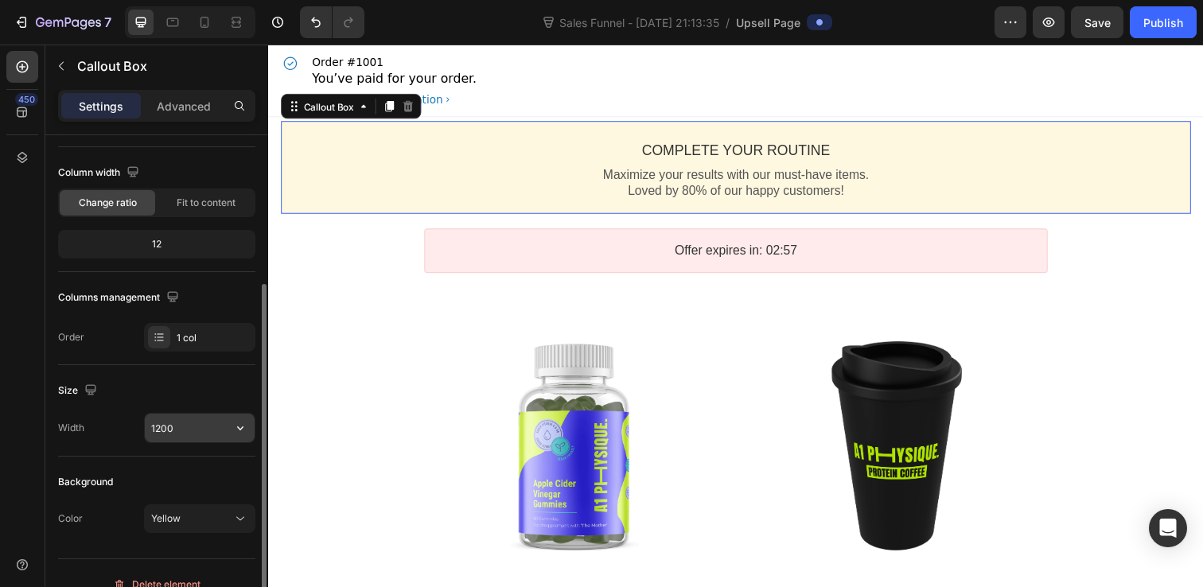
scroll to position [244, 0]
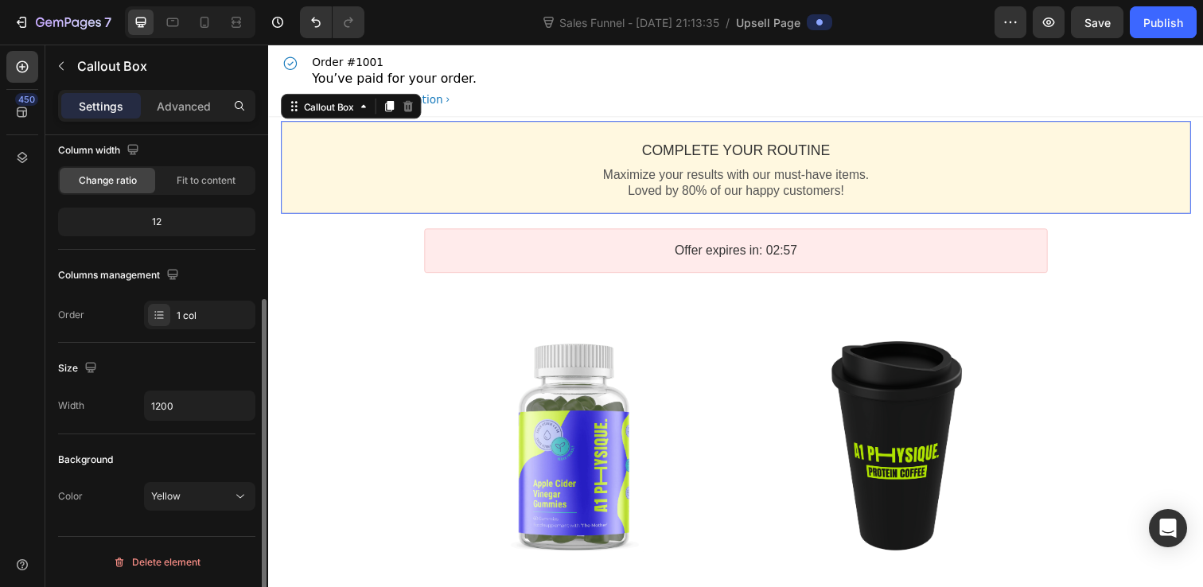
click at [186, 514] on div "Background Color Yellow" at bounding box center [156, 478] width 197 height 89
click at [196, 492] on div "Yellow" at bounding box center [191, 496] width 81 height 14
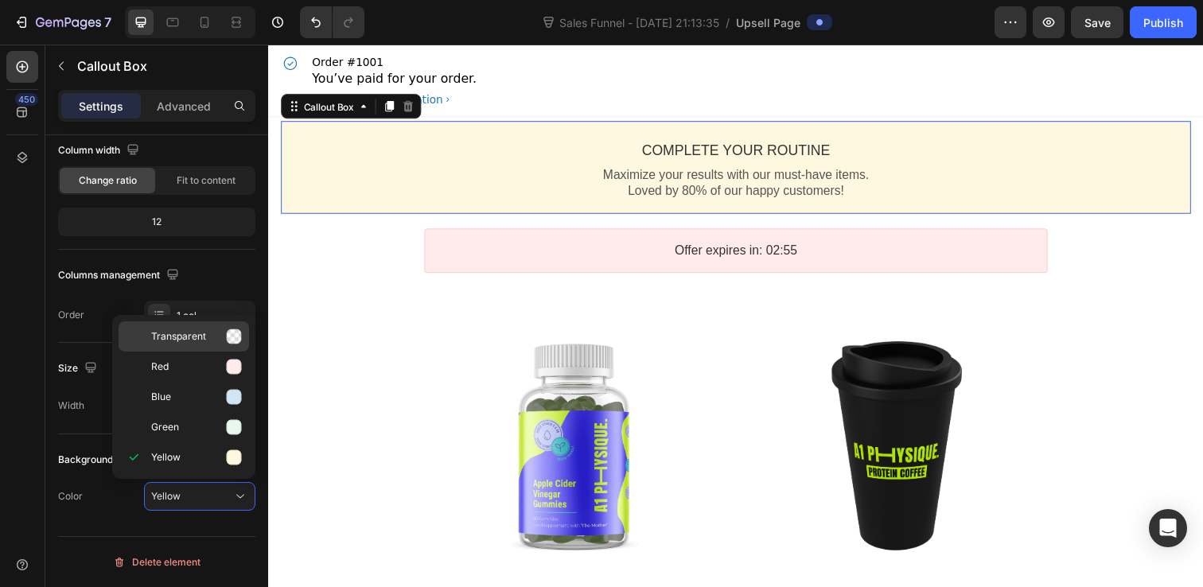
click at [232, 352] on div "Transparent" at bounding box center [184, 367] width 130 height 30
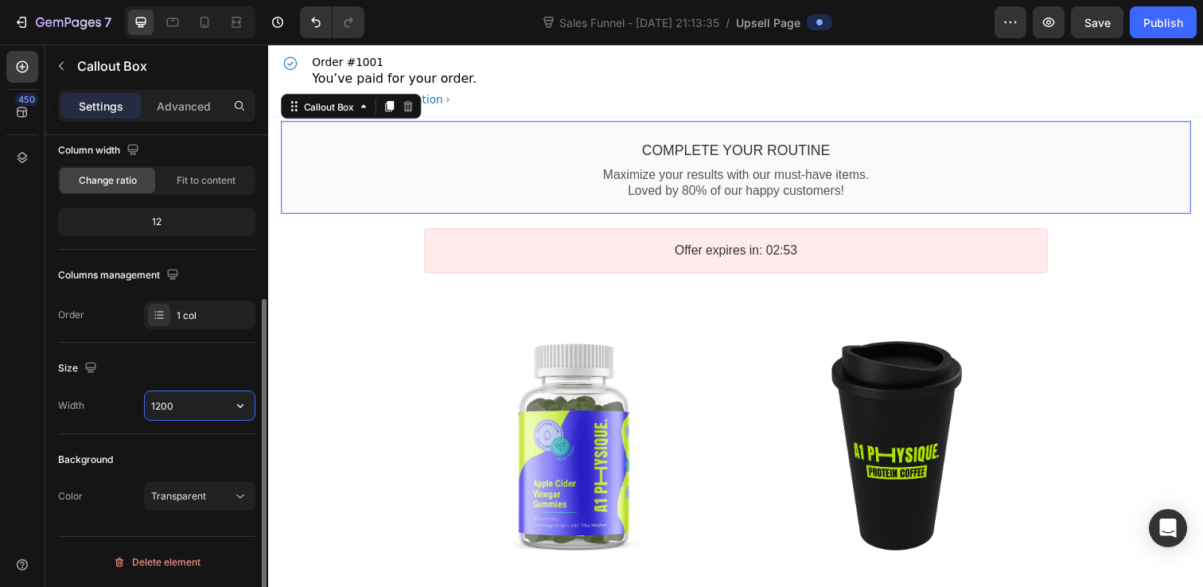
click at [213, 404] on input "1200" at bounding box center [200, 405] width 110 height 29
click at [215, 492] on div "Transparent" at bounding box center [191, 496] width 81 height 14
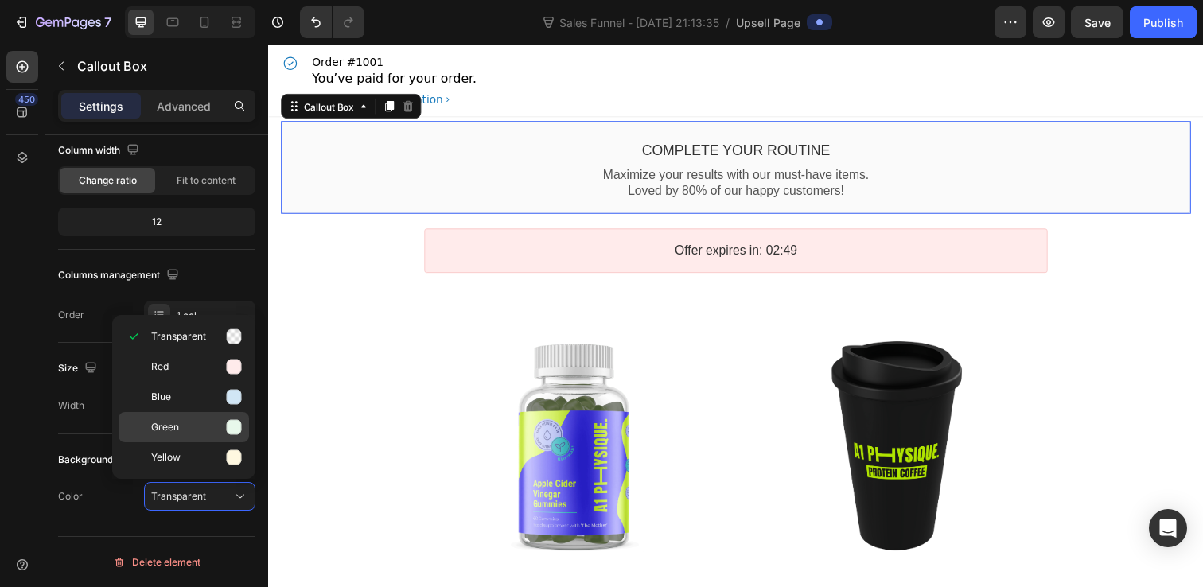
click at [236, 430] on icon at bounding box center [234, 427] width 15 height 15
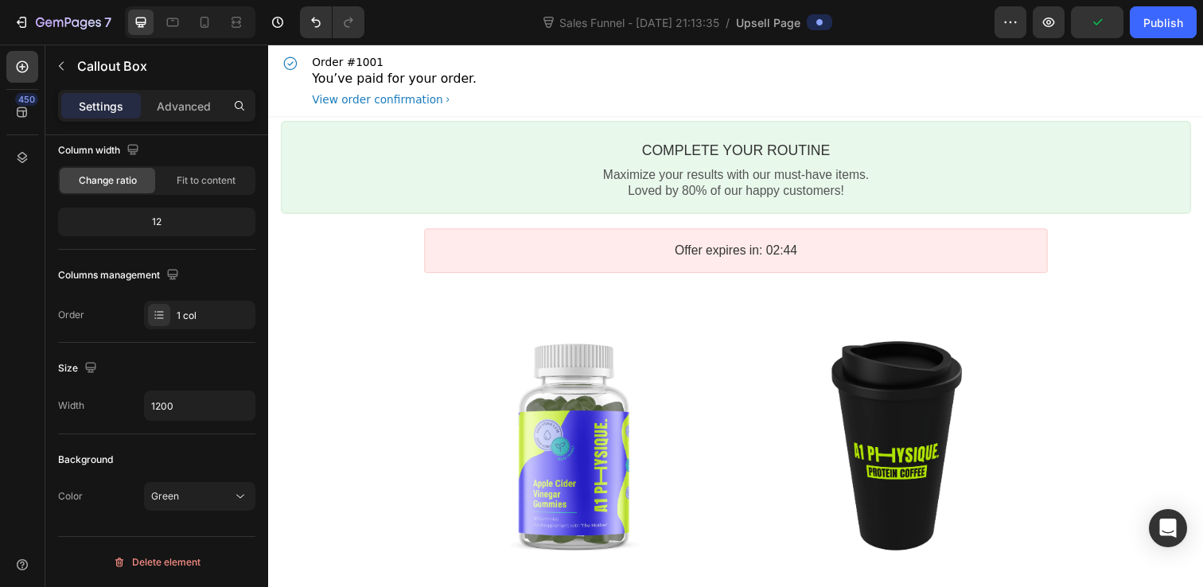
click at [490, 99] on div "Order #1001 You’ve paid for your order. View order confirmation" at bounding box center [745, 81] width 929 height 73
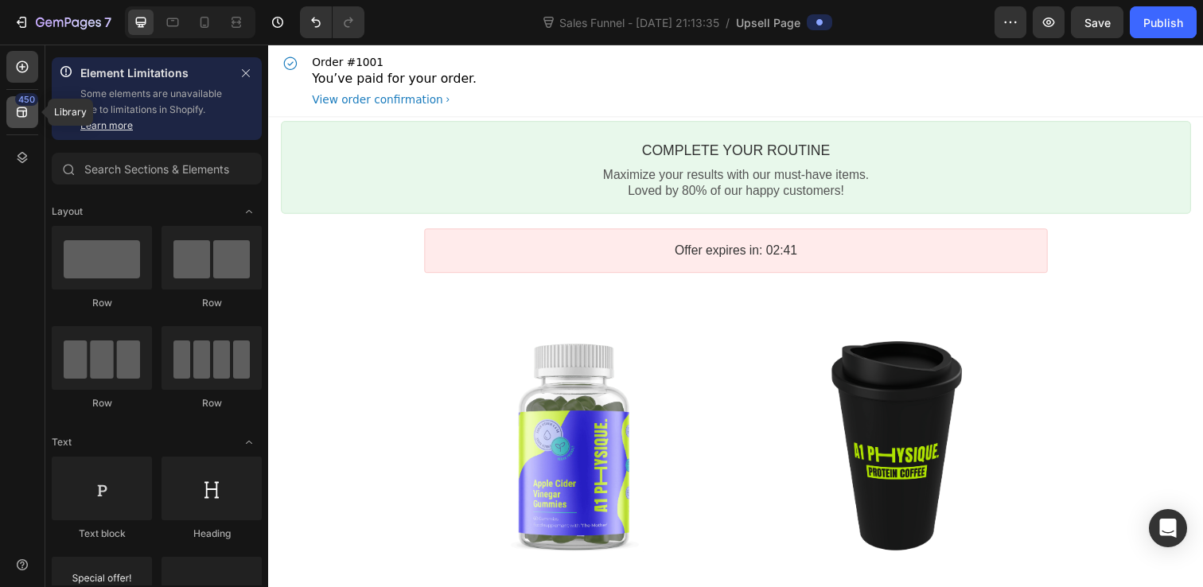
click at [25, 116] on icon at bounding box center [22, 112] width 10 height 10
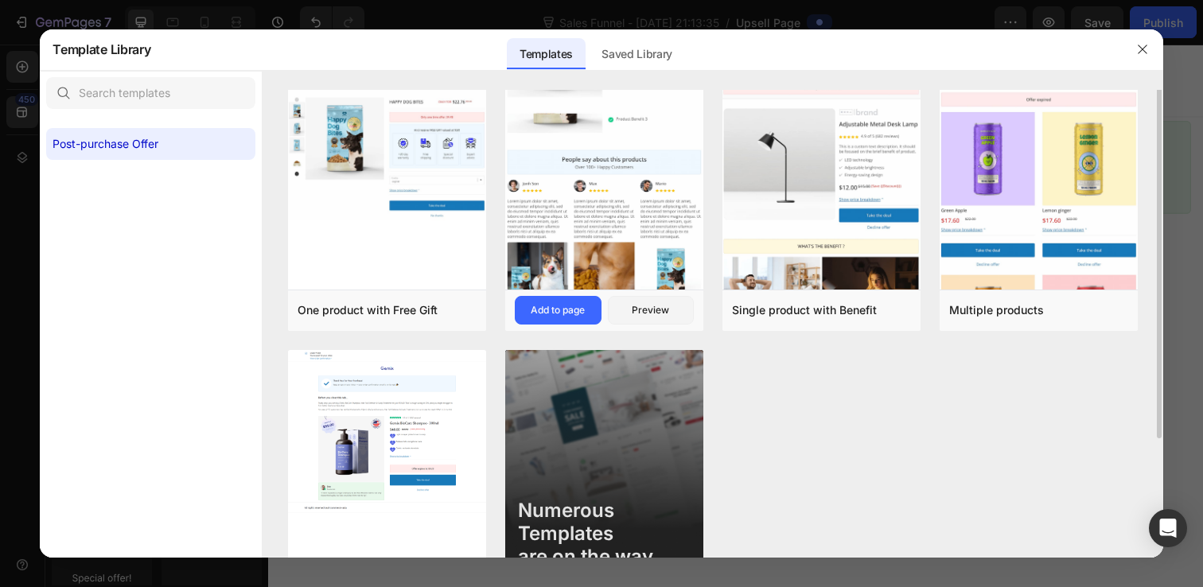
scroll to position [0, 0]
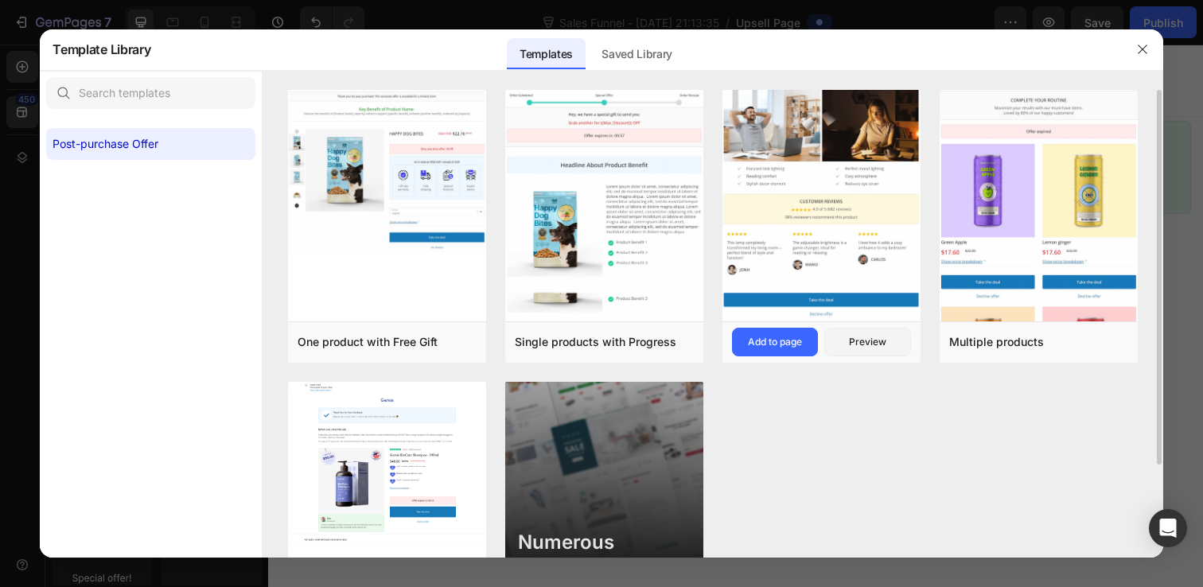
click at [760, 171] on img at bounding box center [821, 105] width 198 height 431
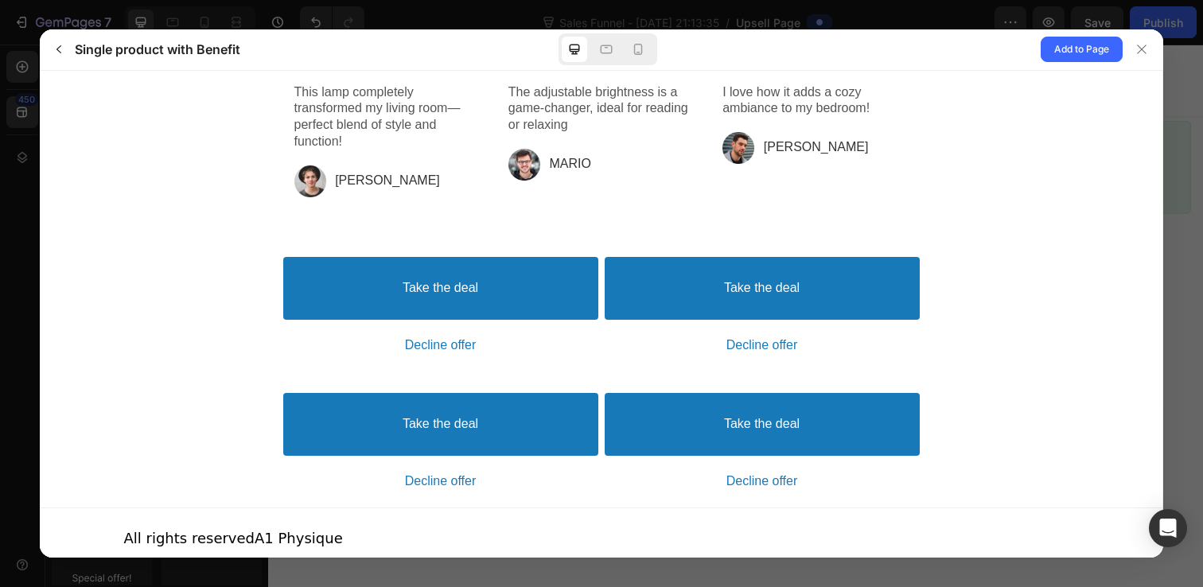
scroll to position [2084, 0]
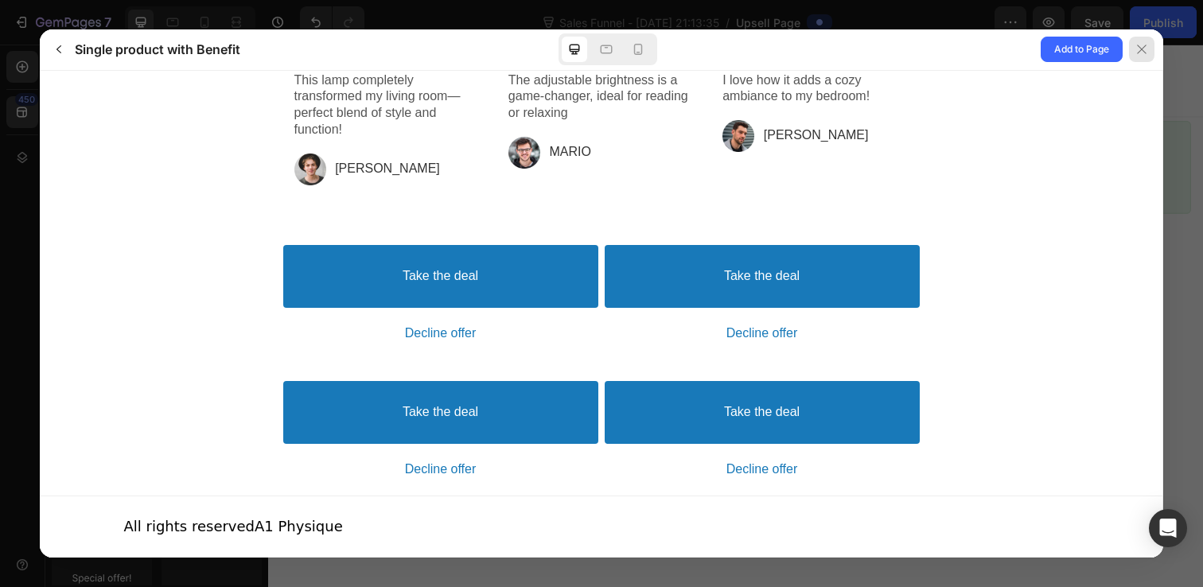
click at [1135, 48] on icon at bounding box center [1141, 49] width 13 height 13
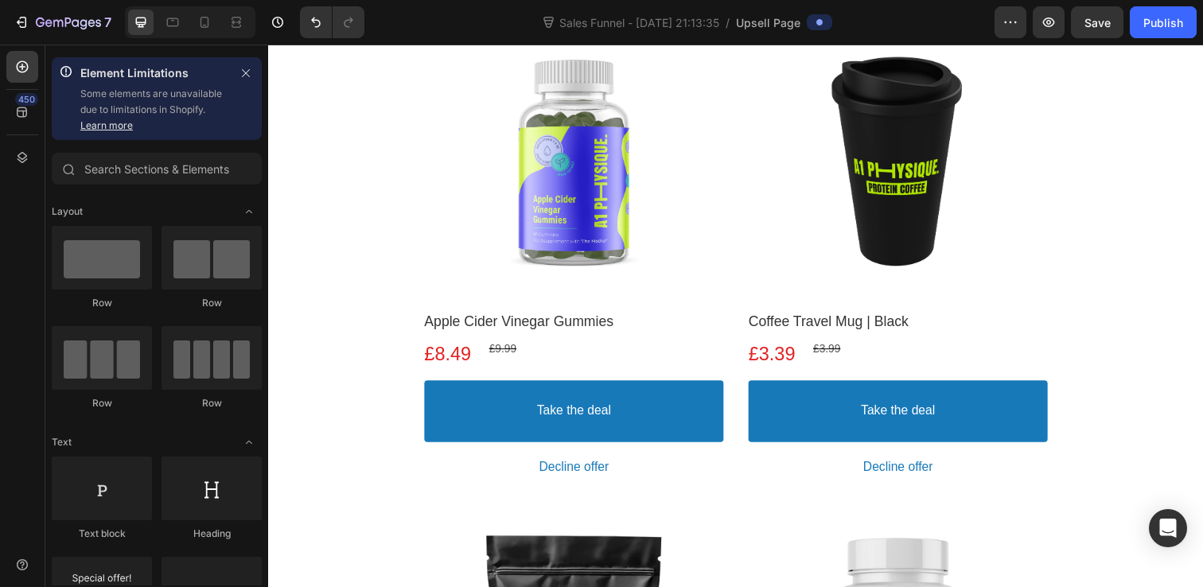
scroll to position [292, 0]
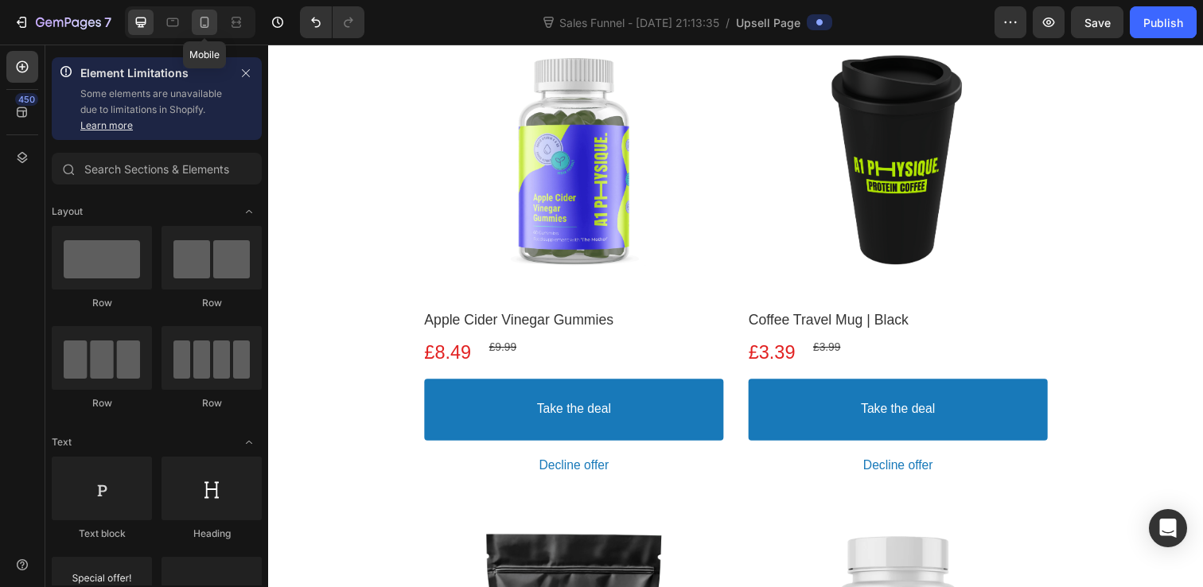
click at [211, 30] on div at bounding box center [204, 22] width 25 height 25
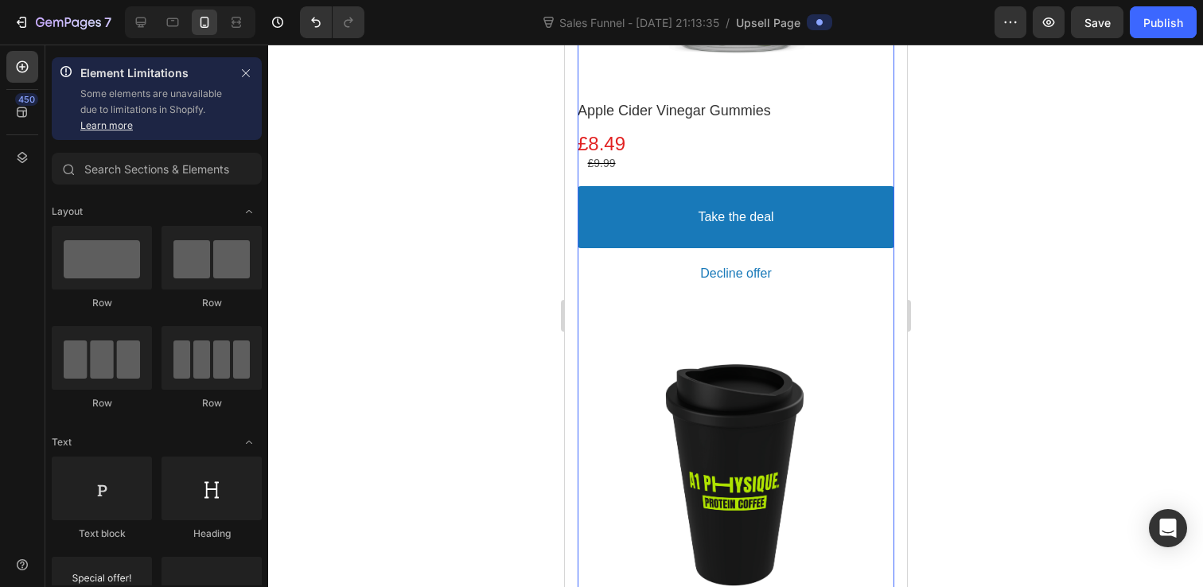
scroll to position [430, 0]
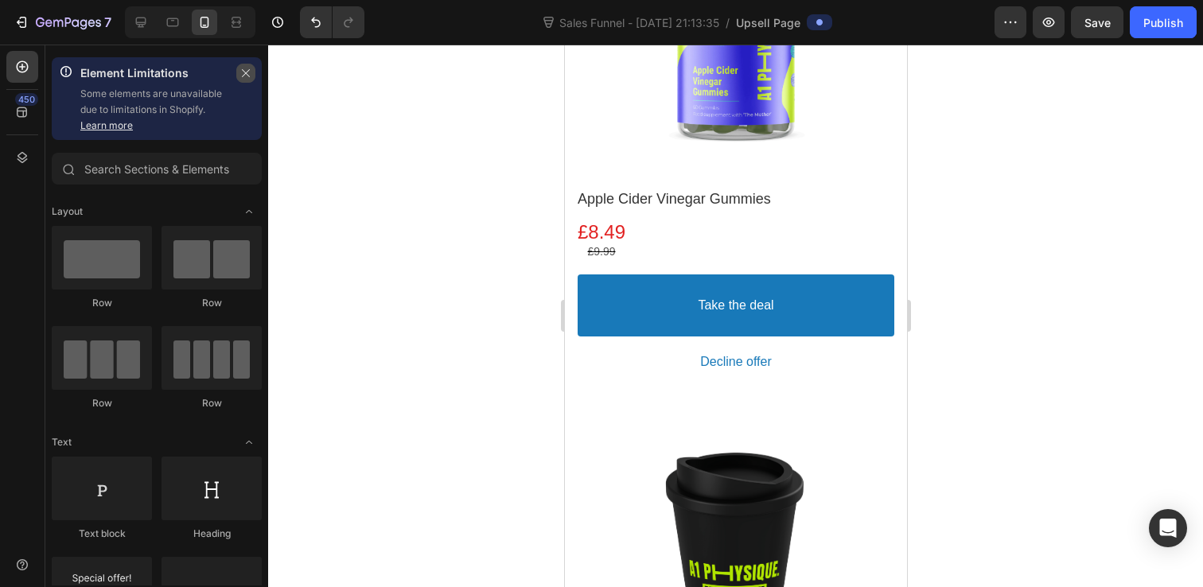
click at [245, 64] on button "button" at bounding box center [245, 73] width 19 height 19
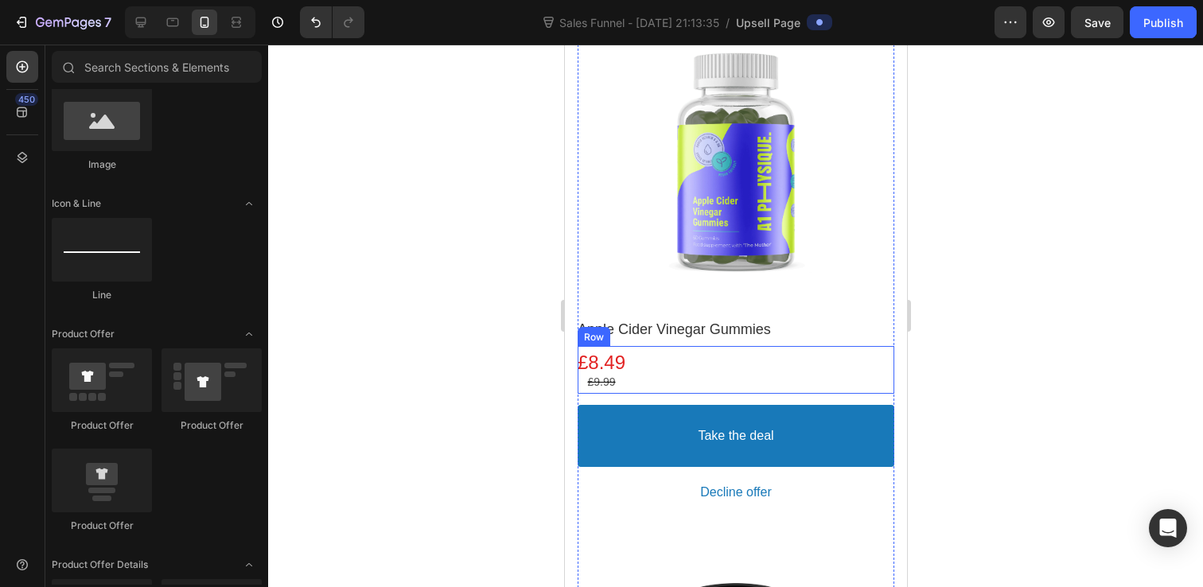
scroll to position [309, 0]
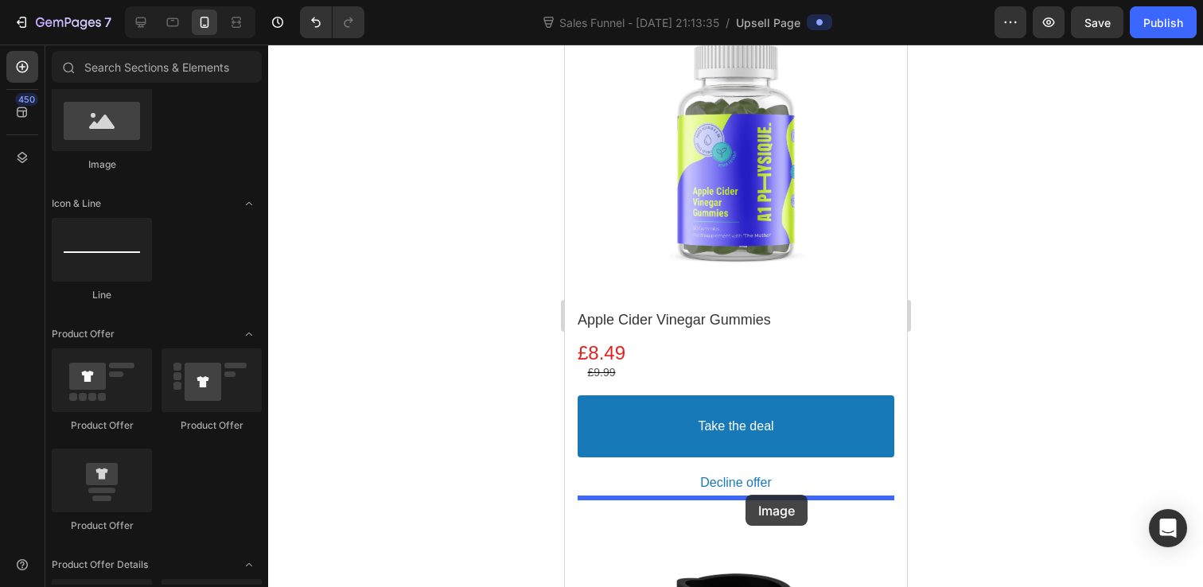
drag, startPoint x: 680, startPoint y: 187, endPoint x: 745, endPoint y: 495, distance: 314.6
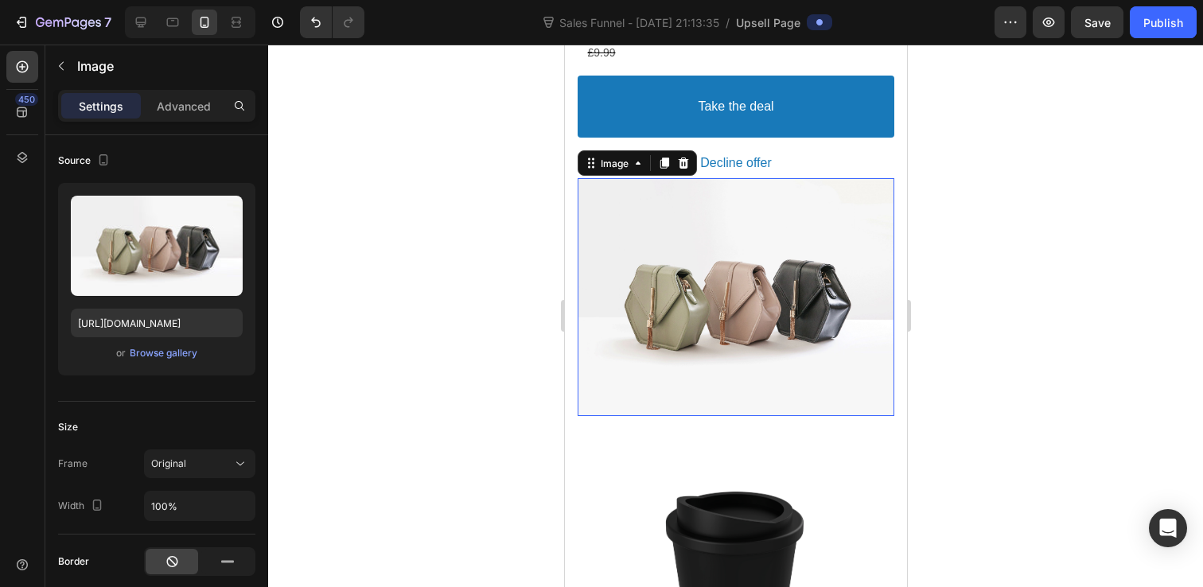
scroll to position [638, 0]
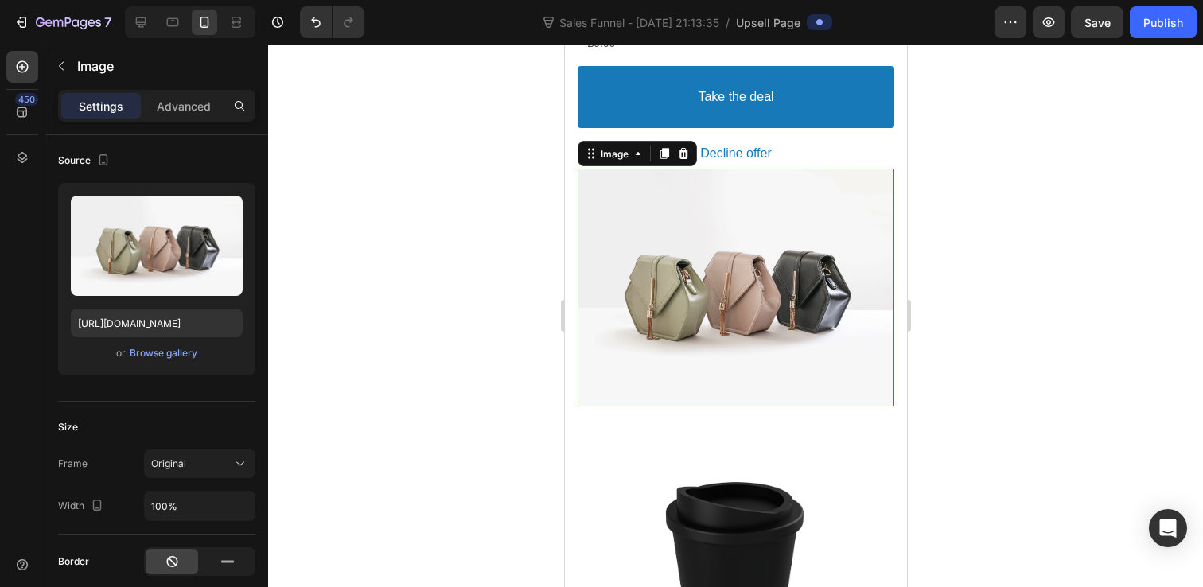
click at [744, 317] on div at bounding box center [735, 288] width 317 height 238
click at [190, 354] on div "Browse gallery" at bounding box center [164, 353] width 68 height 14
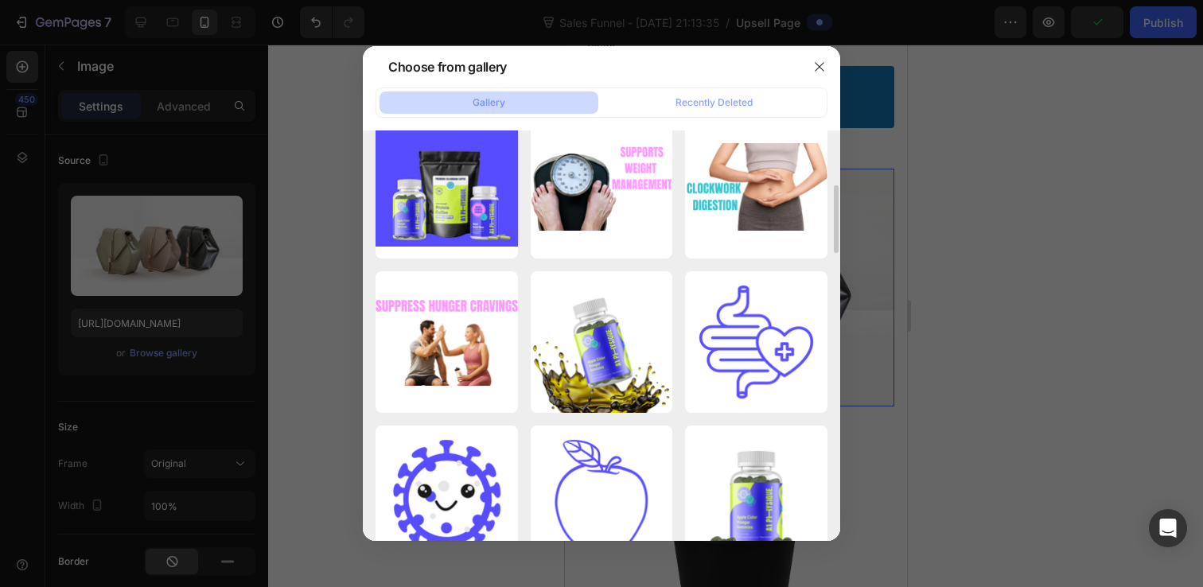
scroll to position [0, 0]
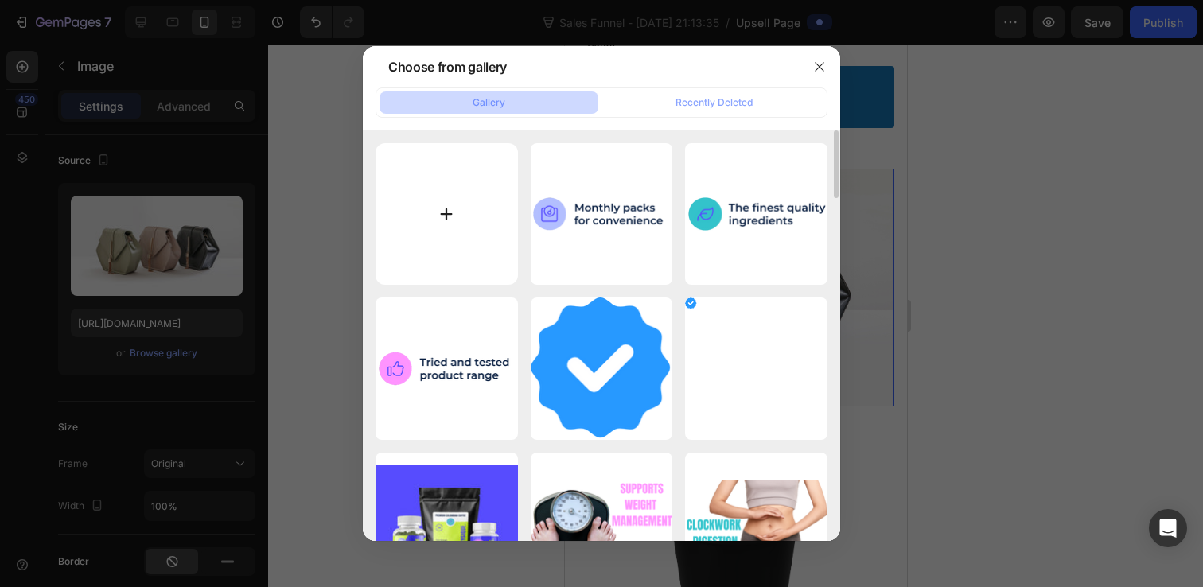
click at [447, 210] on input "file" at bounding box center [447, 214] width 142 height 142
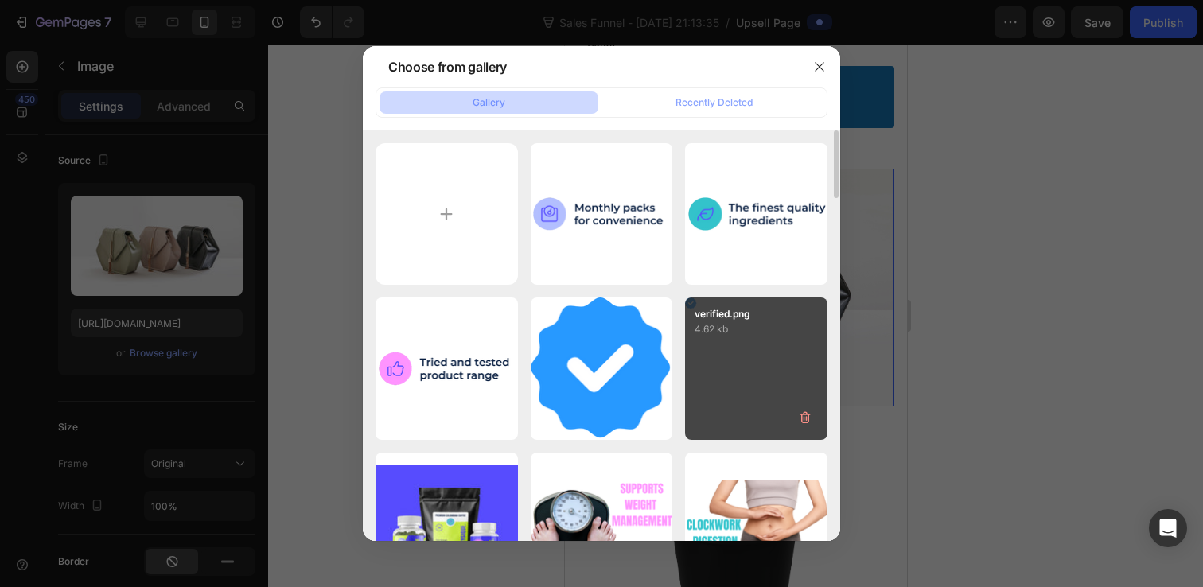
type input "C:\fakepath\ACV Review plain.jpg"
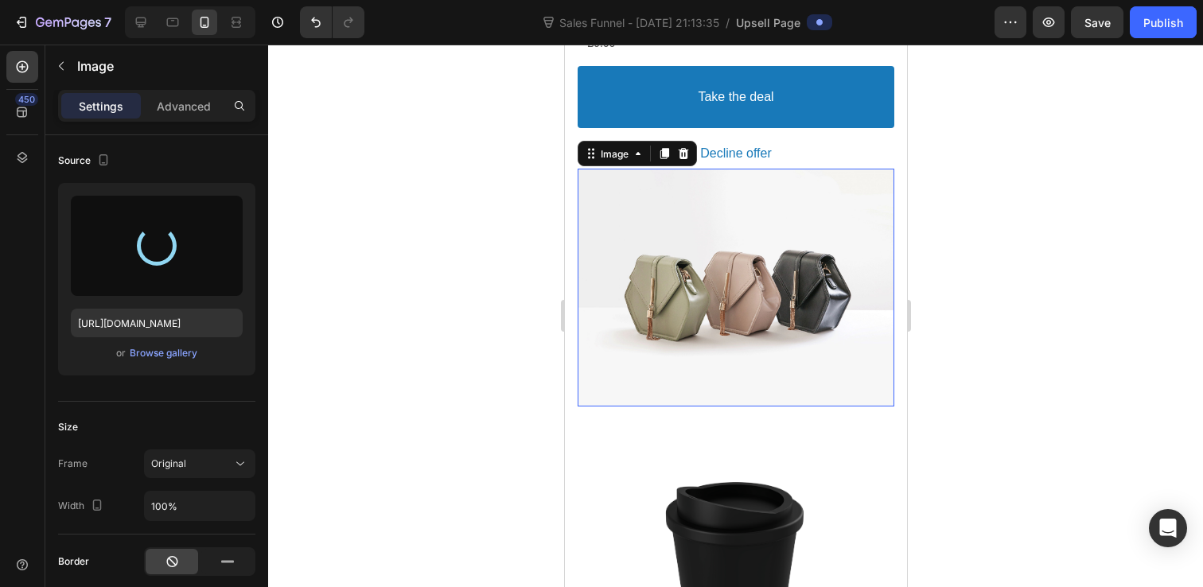
type input "[URL][DOMAIN_NAME]"
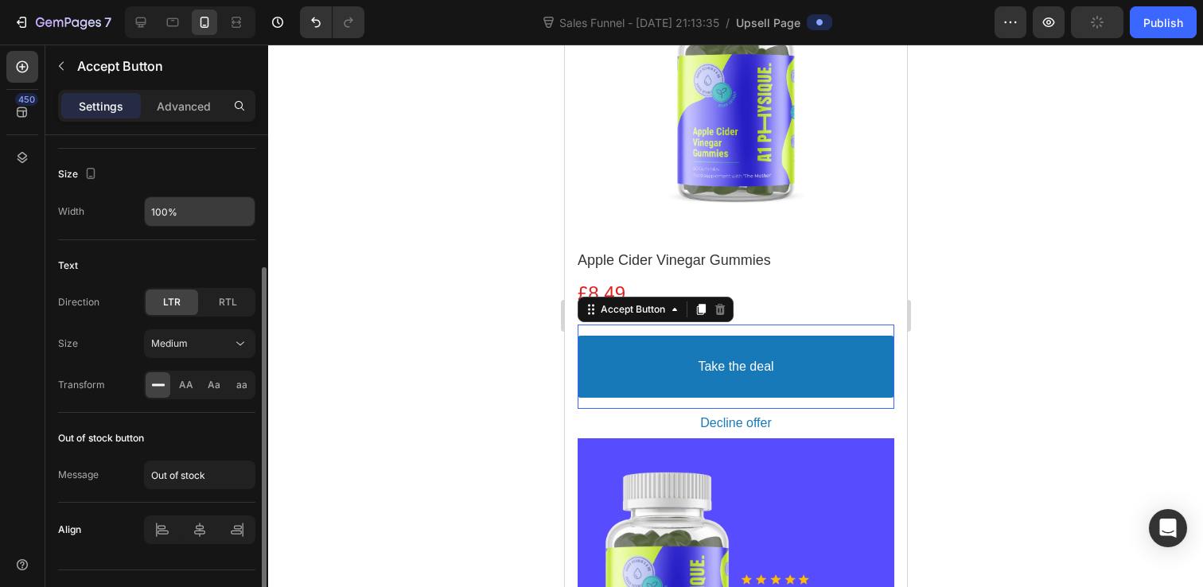
scroll to position [123, 0]
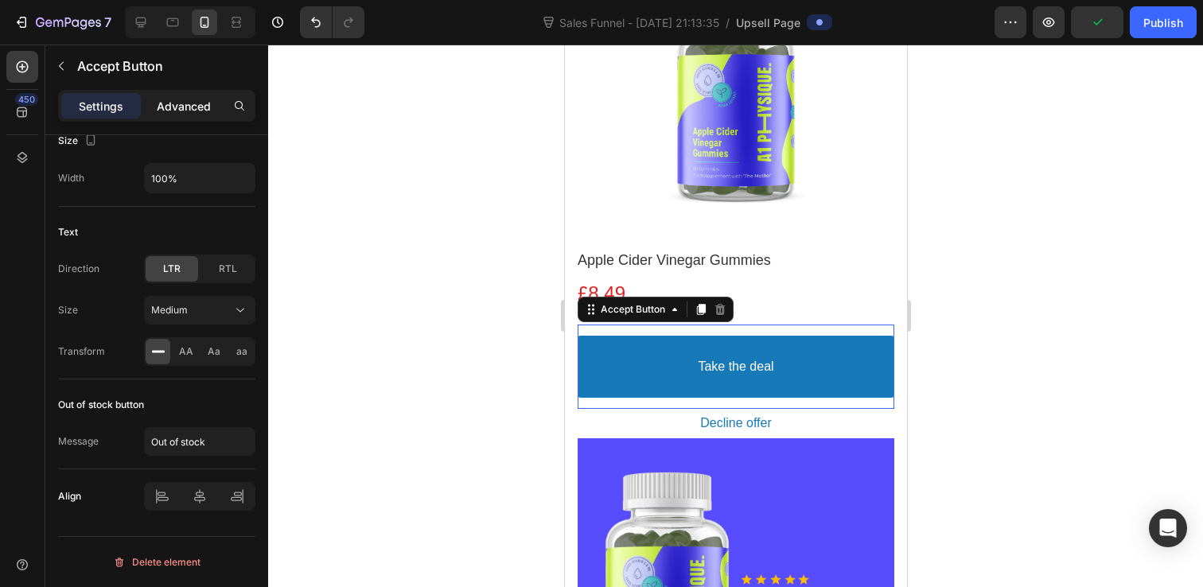
click at [197, 95] on div "Advanced" at bounding box center [184, 105] width 80 height 25
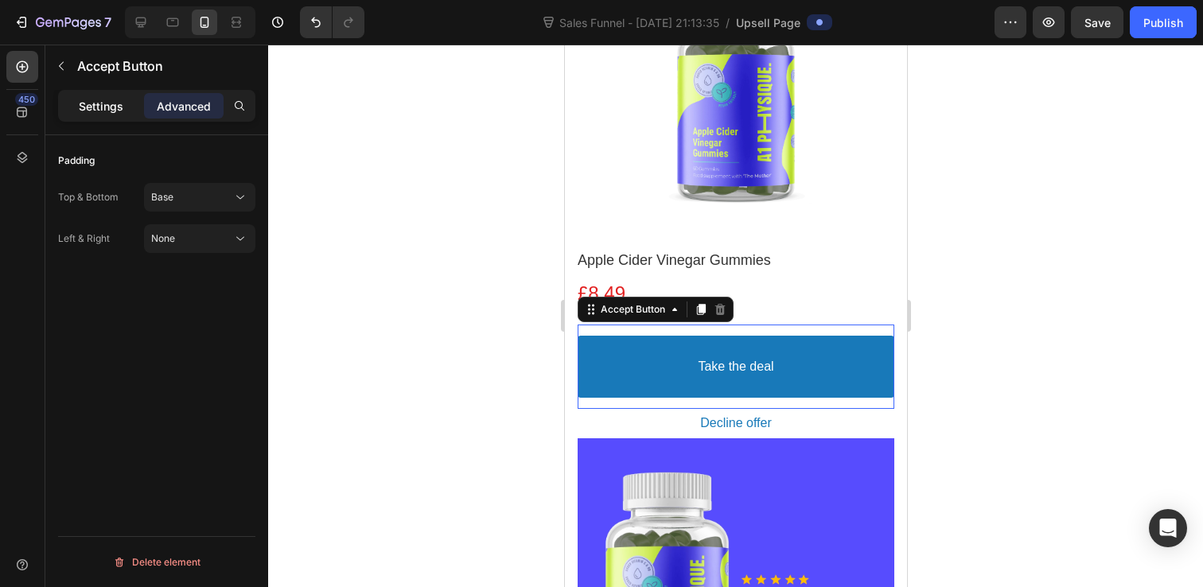
click at [99, 101] on p "Settings" at bounding box center [101, 106] width 45 height 17
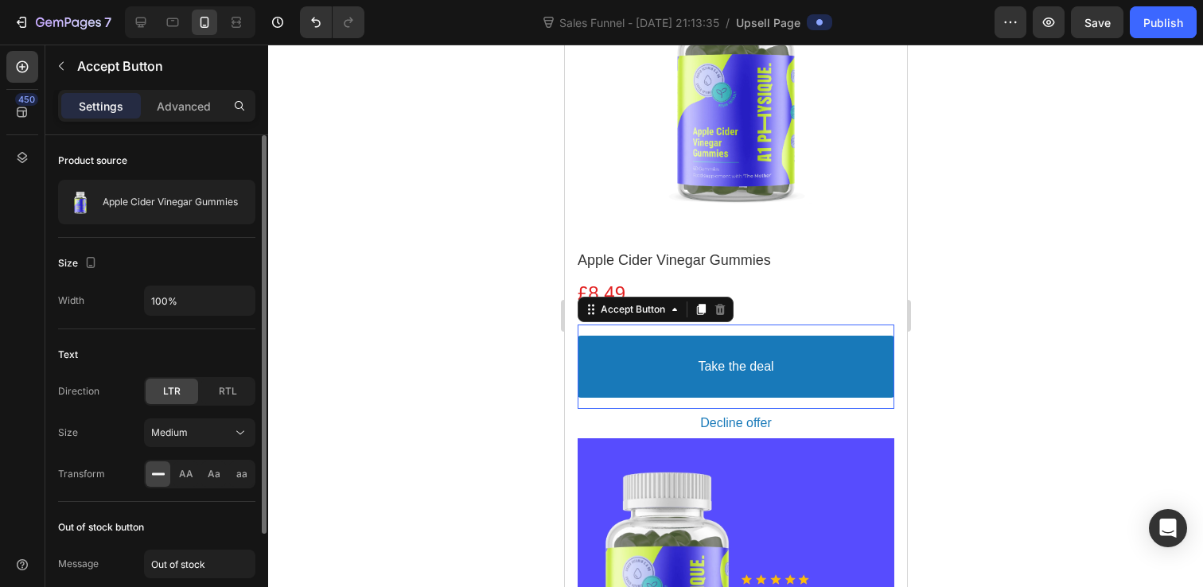
scroll to position [123, 0]
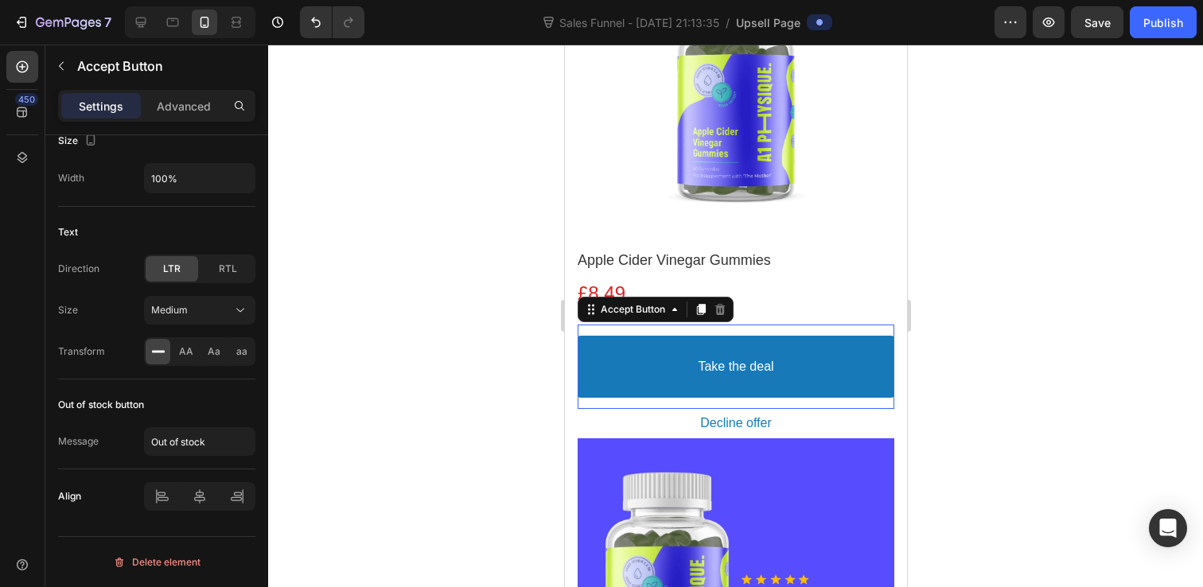
click at [424, 364] on div at bounding box center [735, 316] width 935 height 543
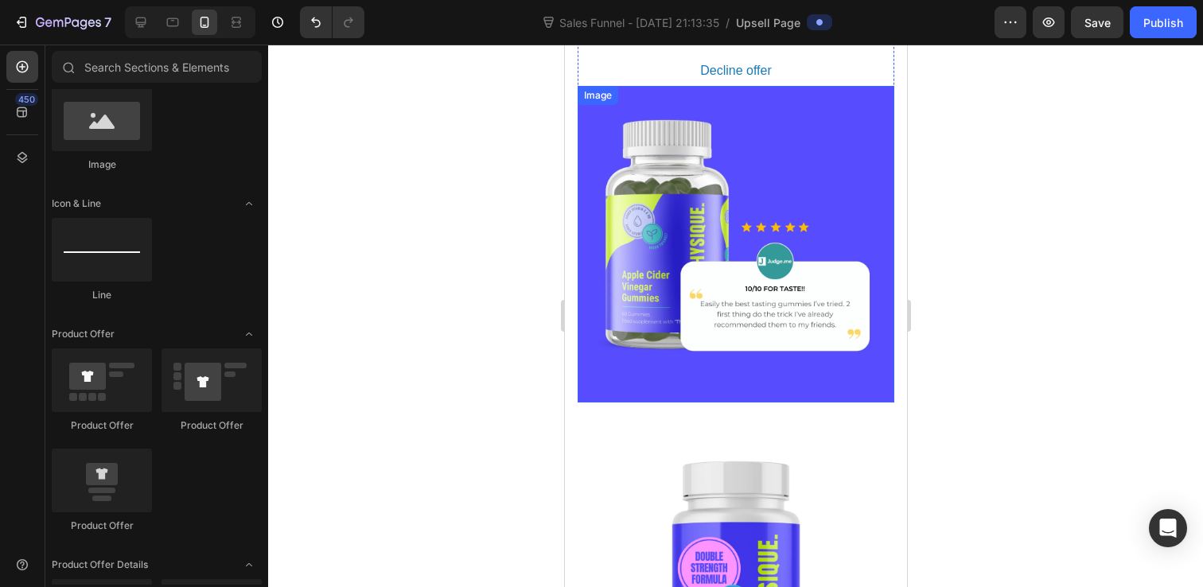
scroll to position [2153, 0]
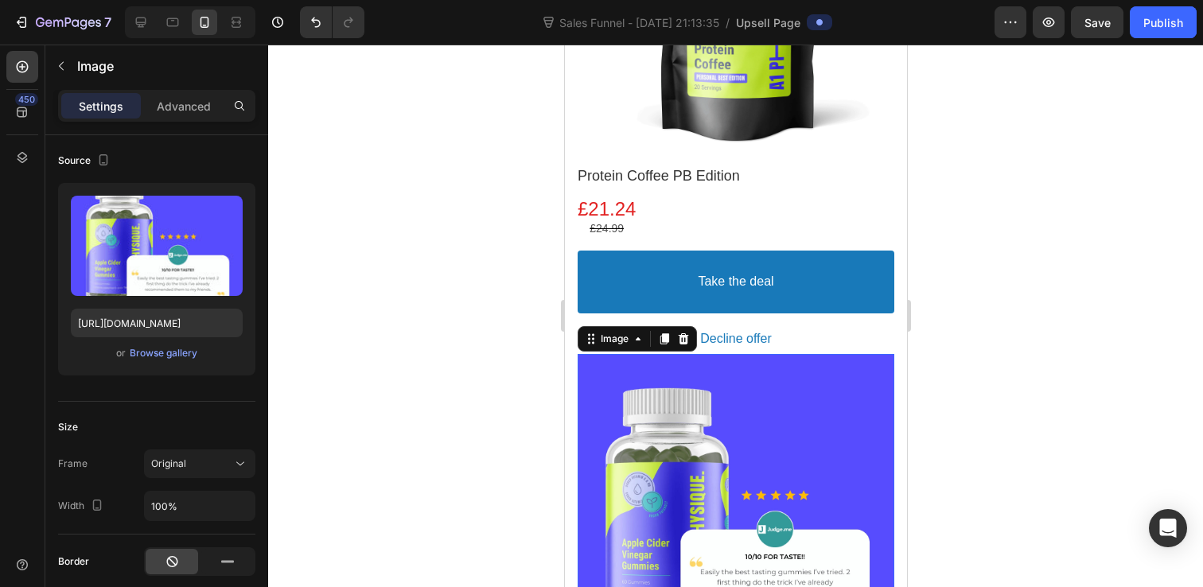
click at [564, 45] on icon at bounding box center [564, 45] width 0 height 0
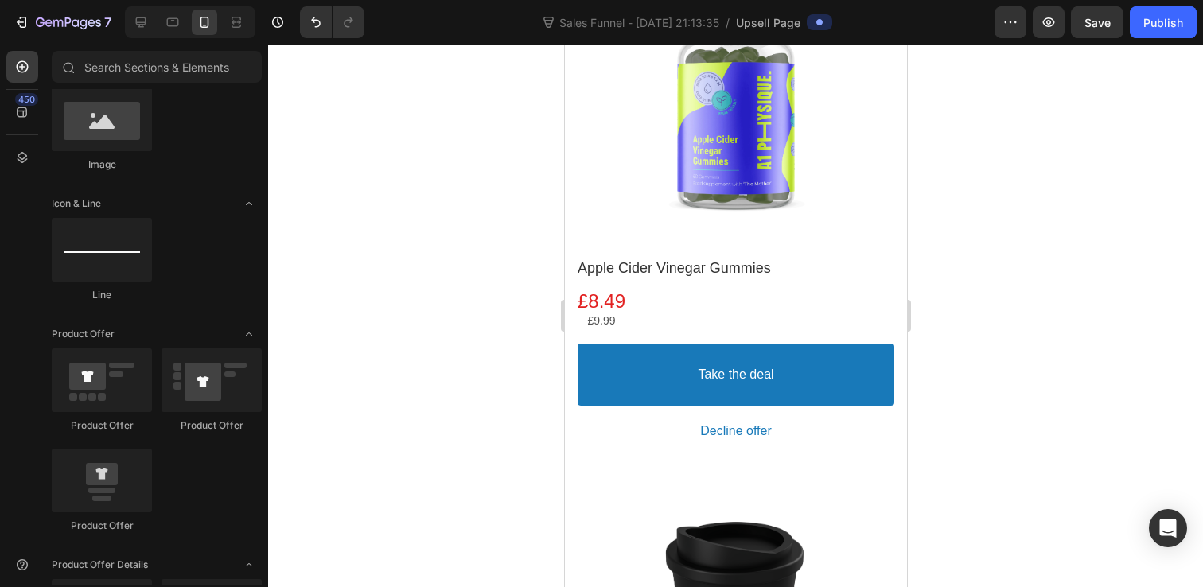
scroll to position [493, 0]
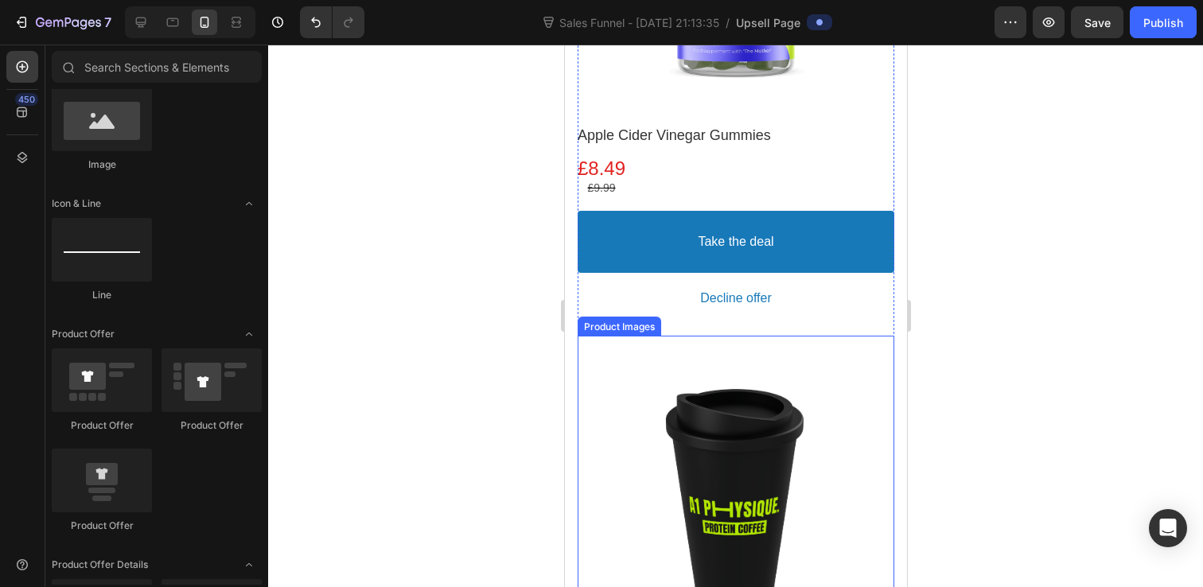
click at [846, 374] on div at bounding box center [735, 494] width 317 height 317
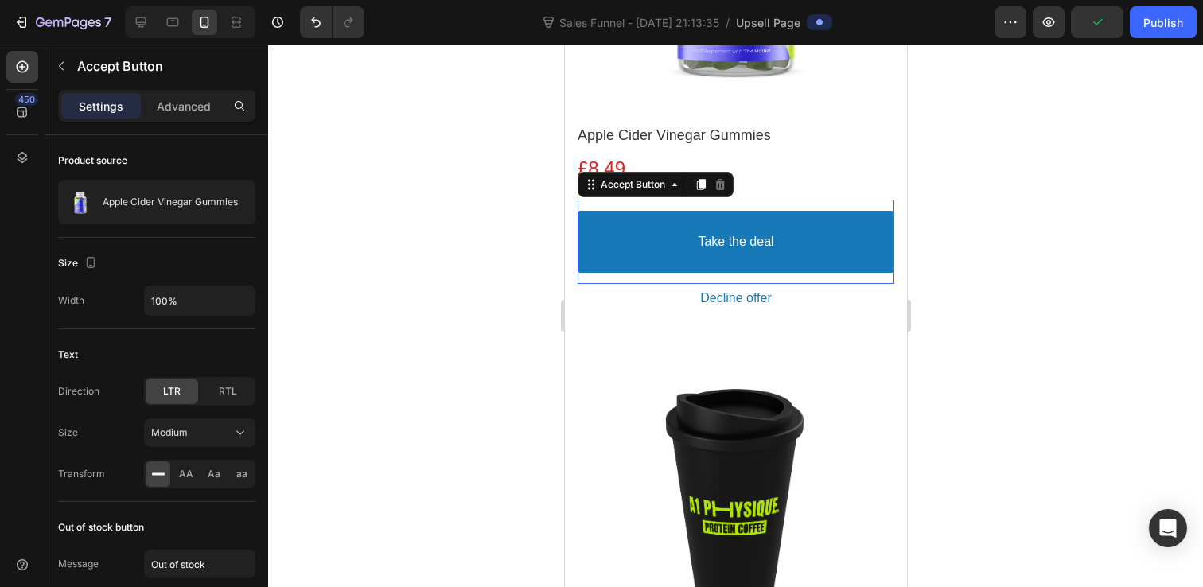
click at [594, 221] on button "Take the deal" at bounding box center [735, 242] width 317 height 63
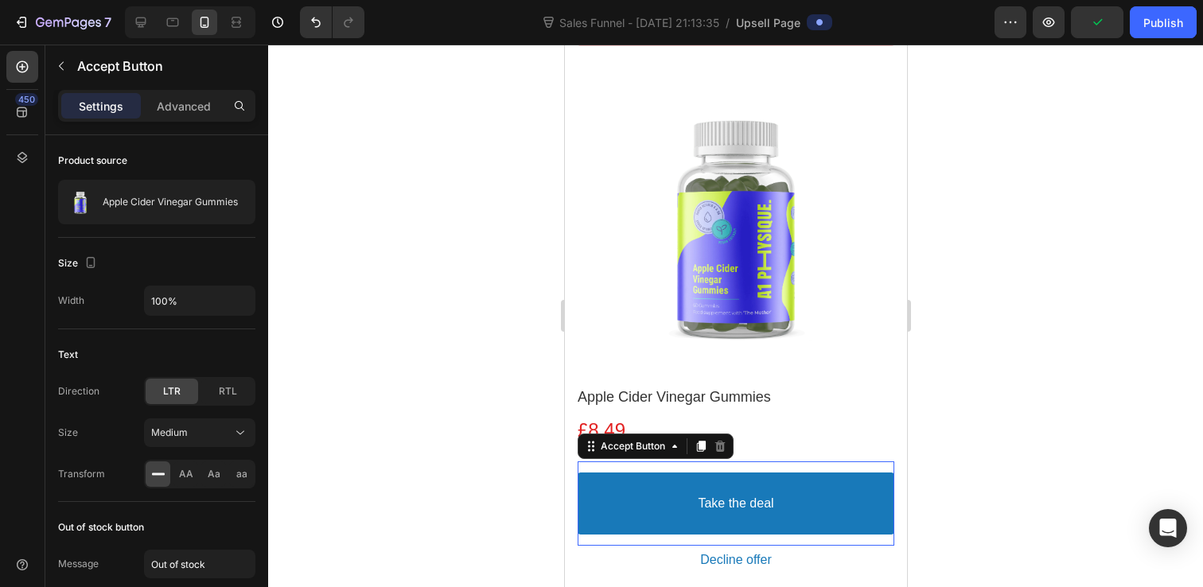
scroll to position [0, 0]
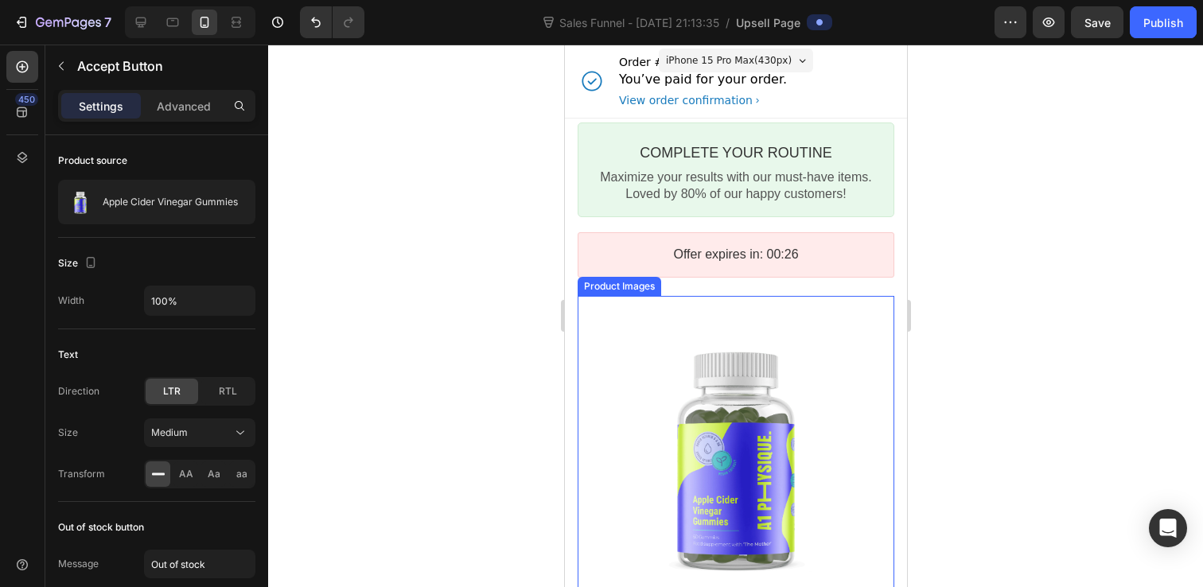
click at [598, 325] on div at bounding box center [735, 454] width 317 height 317
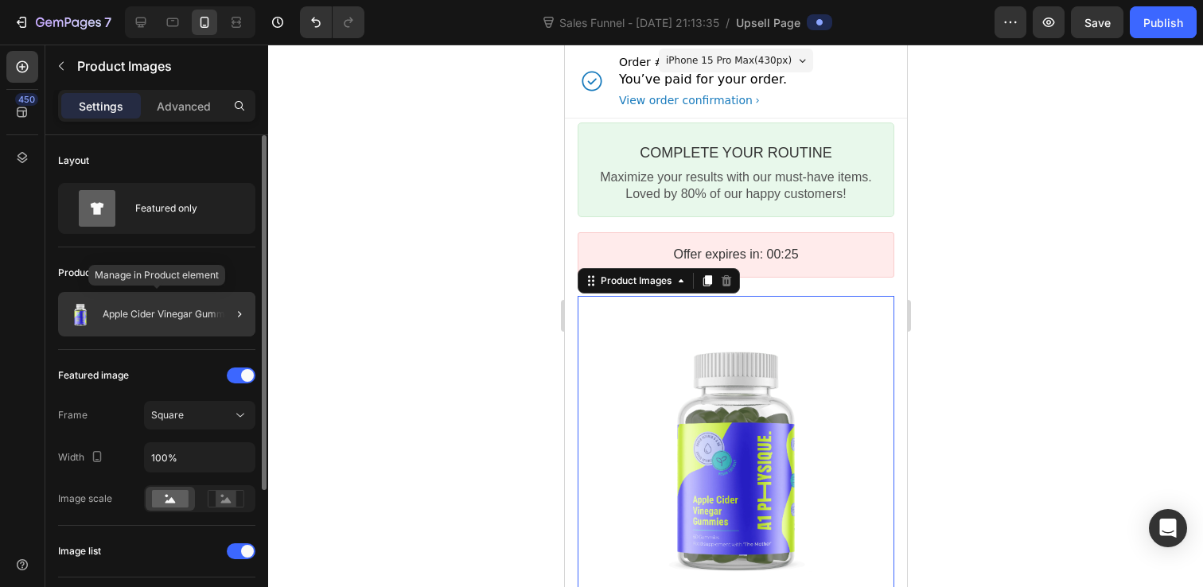
click at [182, 310] on p "Apple Cider Vinegar Gummies" at bounding box center [170, 314] width 135 height 11
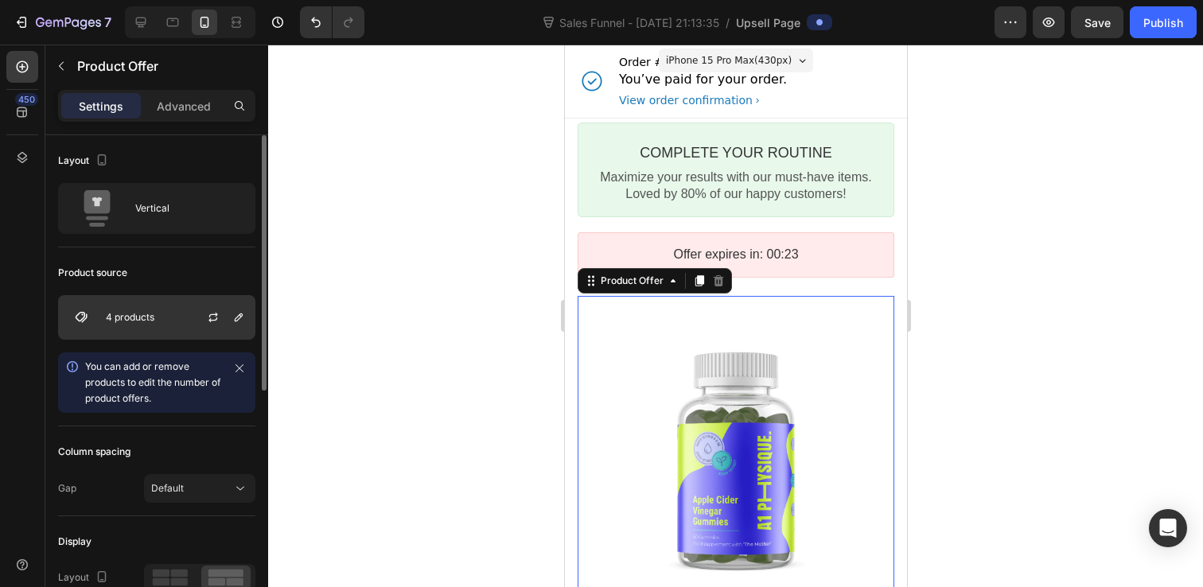
click at [178, 326] on div "4 products" at bounding box center [156, 317] width 197 height 45
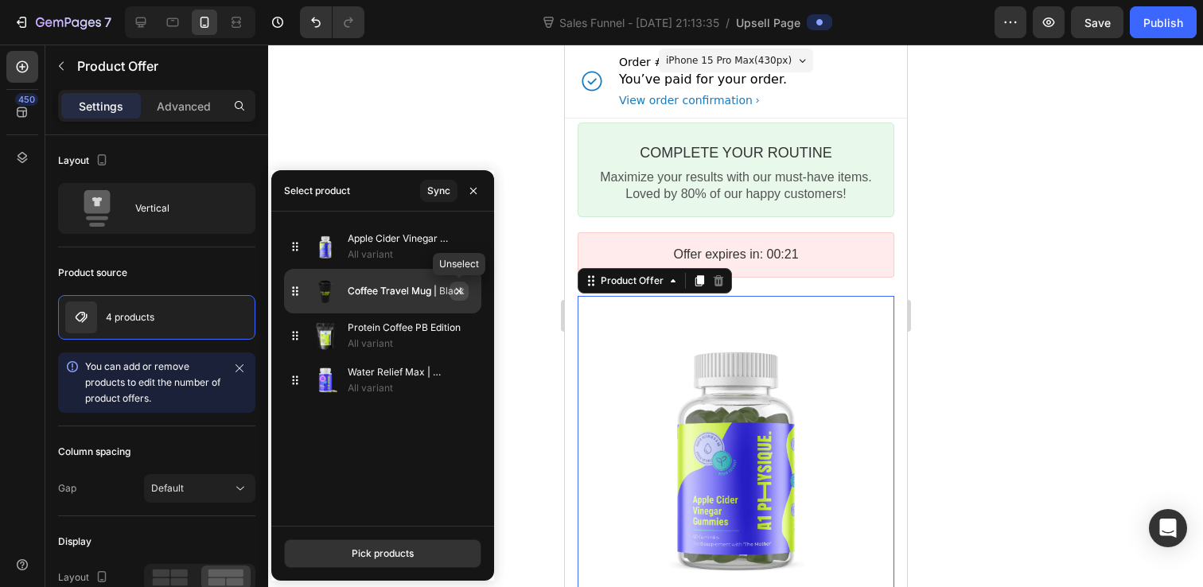
click at [460, 296] on icon "button" at bounding box center [459, 291] width 13 height 13
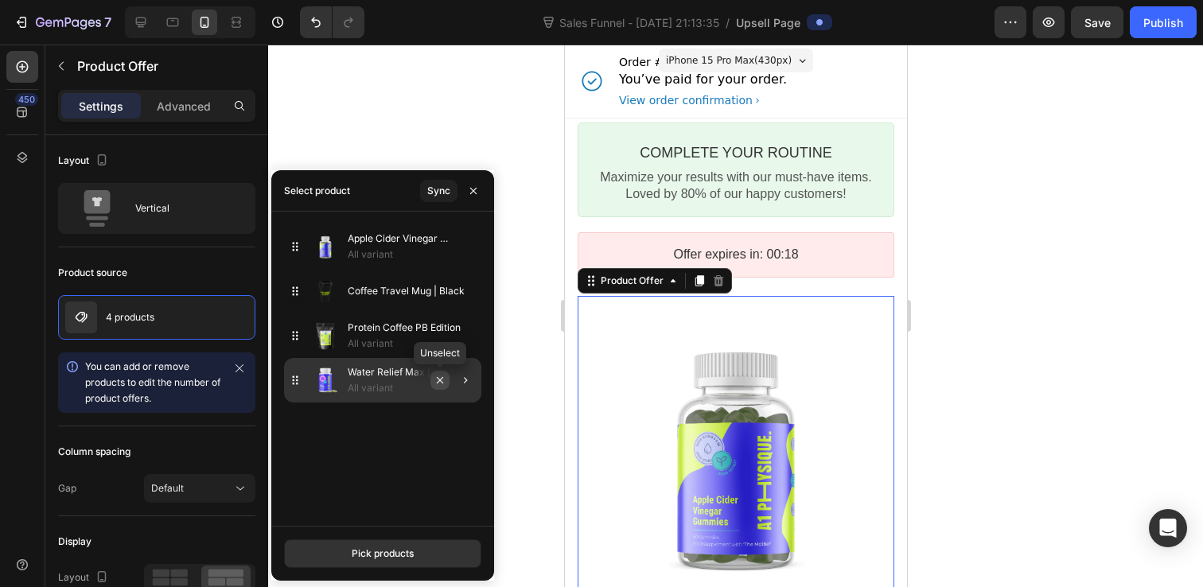
click at [440, 379] on icon "button" at bounding box center [440, 380] width 13 height 13
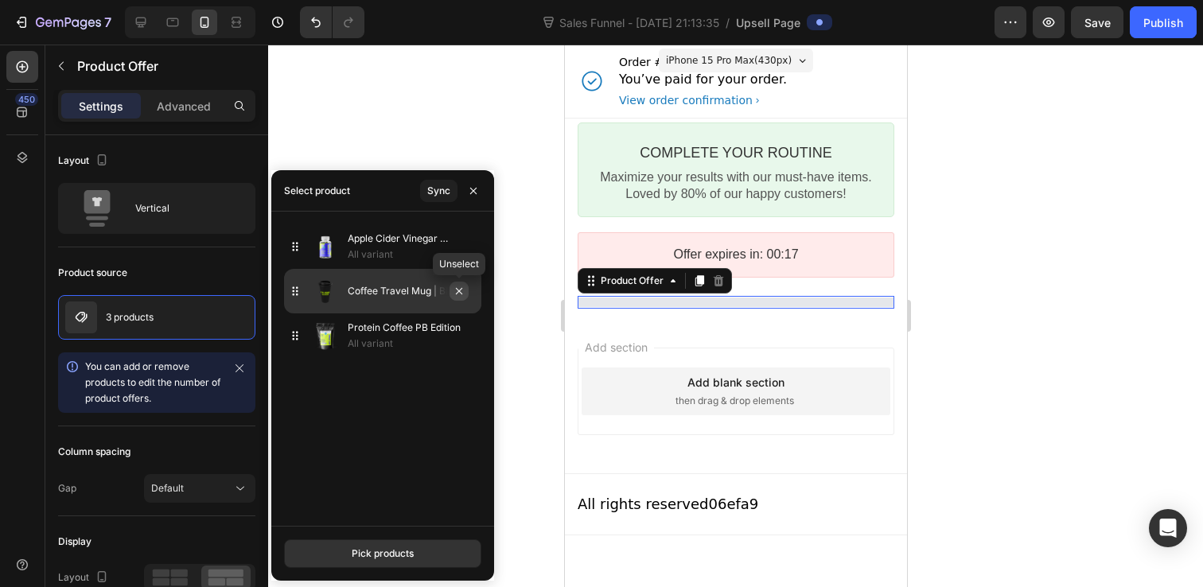
click at [457, 288] on icon "button" at bounding box center [459, 291] width 13 height 13
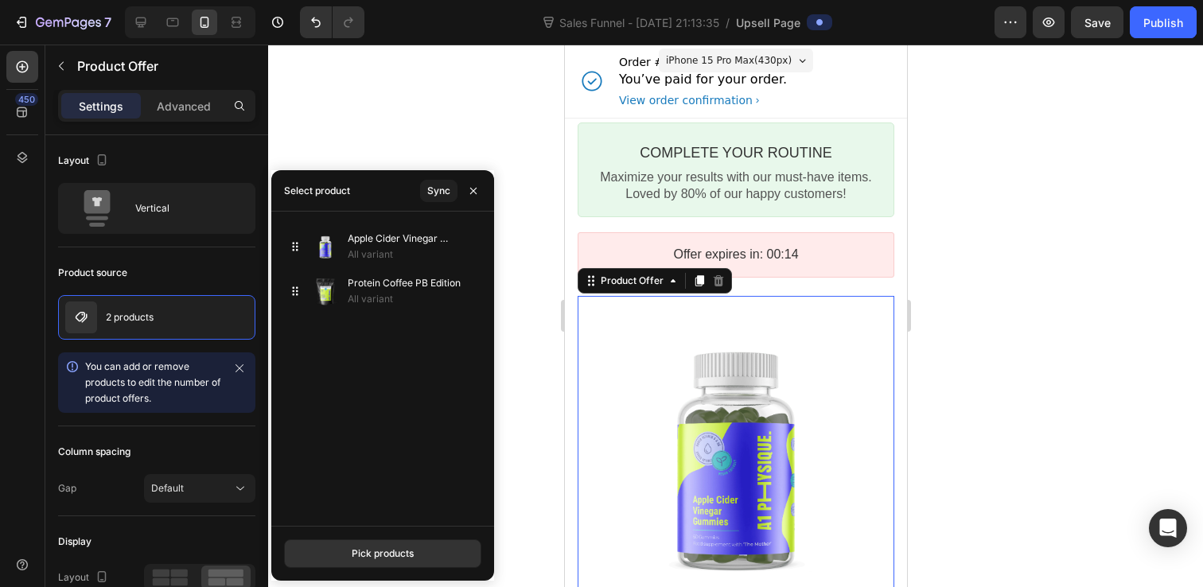
click at [550, 269] on div at bounding box center [735, 316] width 935 height 543
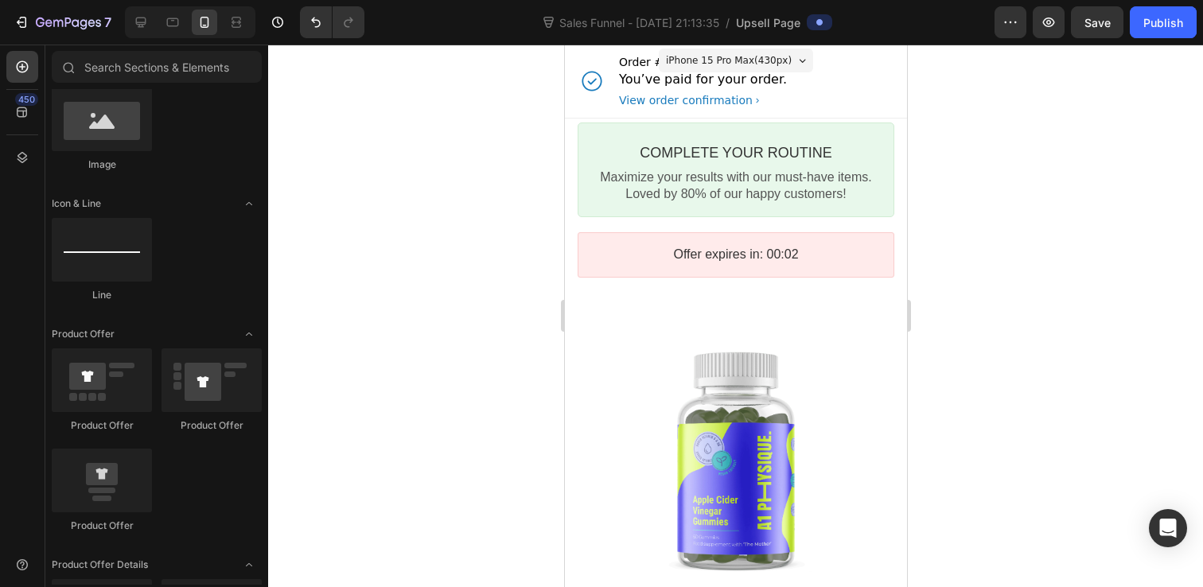
click at [853, 82] on div "Order #1001 You’ve paid for your order. View order confirmation" at bounding box center [735, 81] width 317 height 73
click at [868, 68] on div "Order #1001 You’ve paid for your order. View order confirmation" at bounding box center [735, 81] width 317 height 73
click at [570, 130] on section "Complete your routine Callout Text Maximize your results with our must-have ite…" at bounding box center [735, 170] width 342 height 103
click at [589, 223] on div "Offer expired Countdown Timer Section 2" at bounding box center [735, 255] width 317 height 68
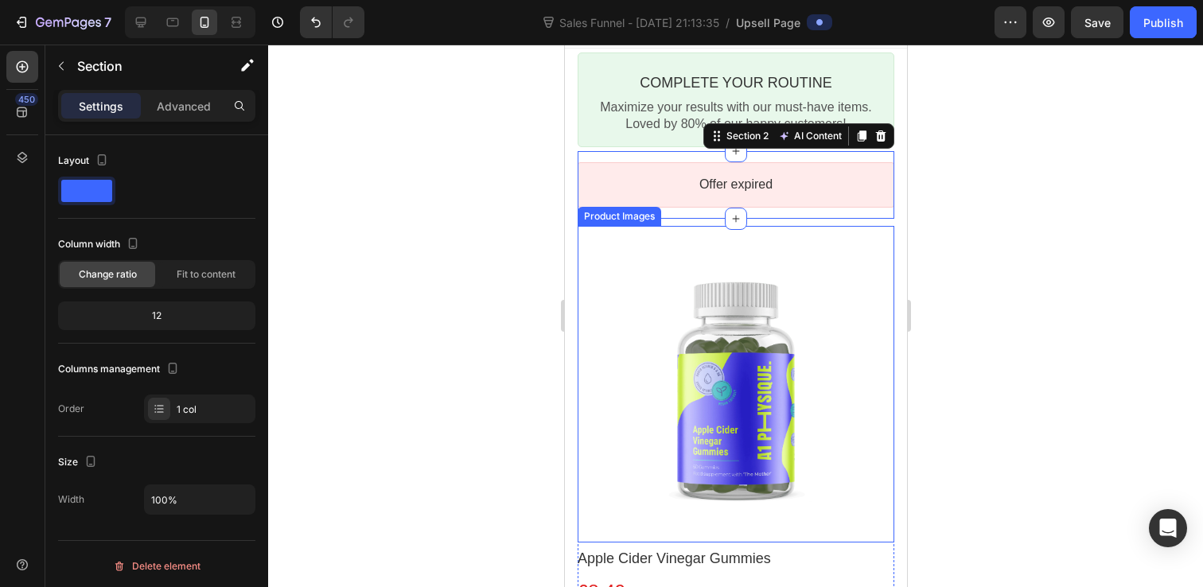
scroll to position [129, 0]
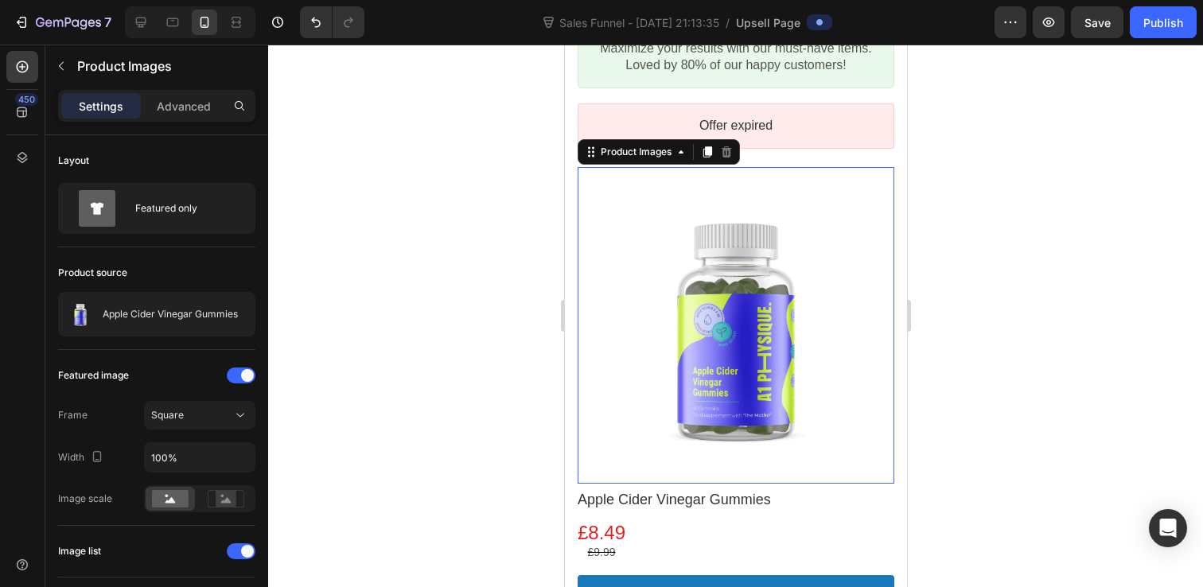
click at [702, 259] on div at bounding box center [735, 325] width 317 height 317
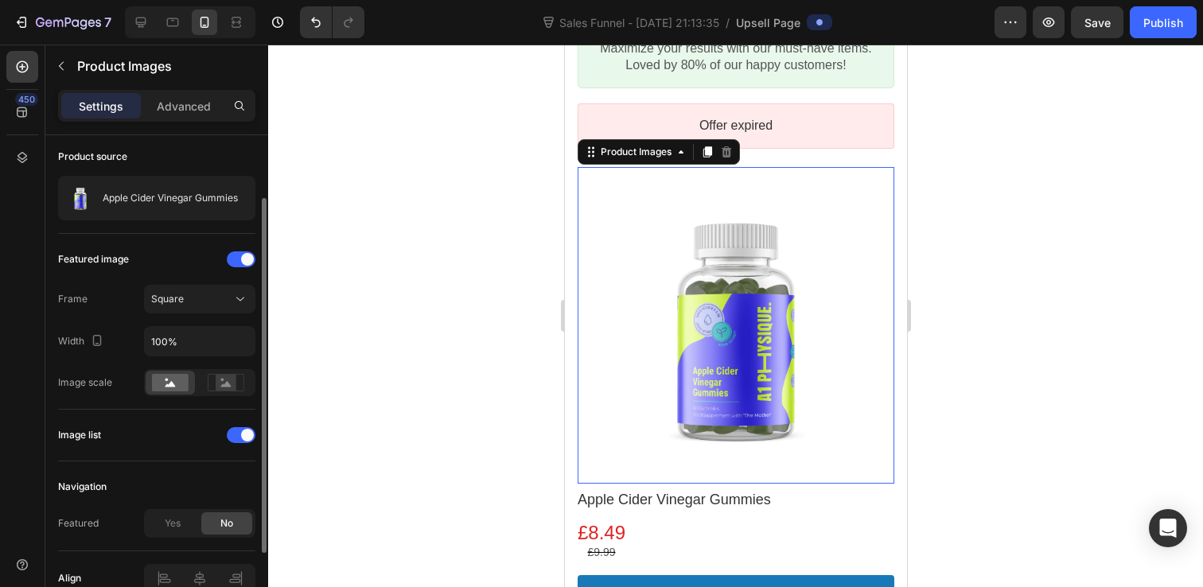
scroll to position [117, 0]
click at [237, 259] on div at bounding box center [241, 259] width 29 height 16
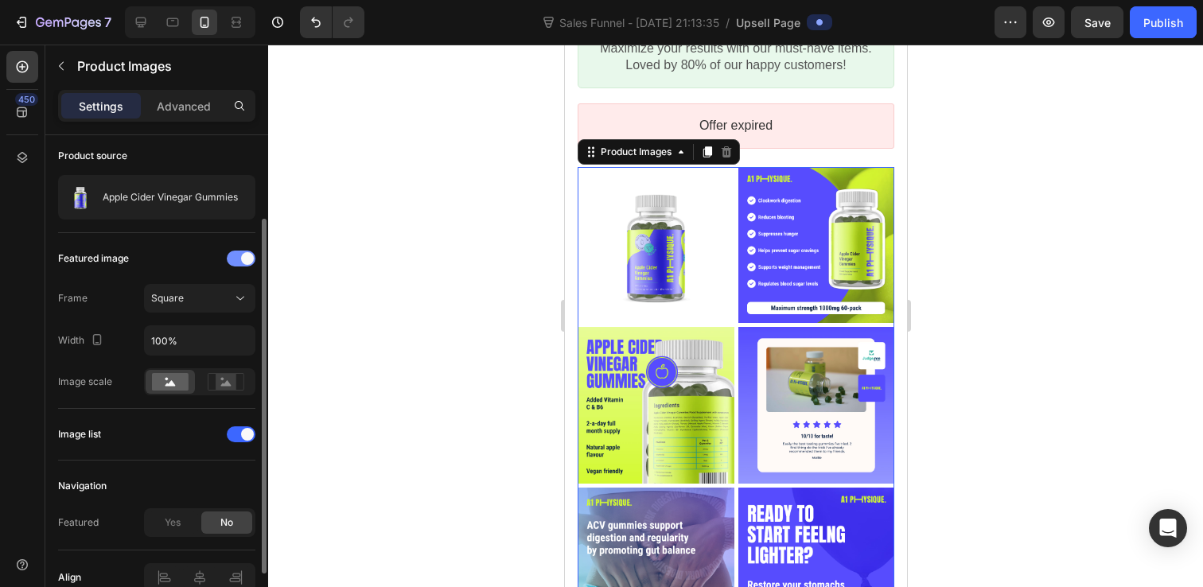
scroll to position [53, 0]
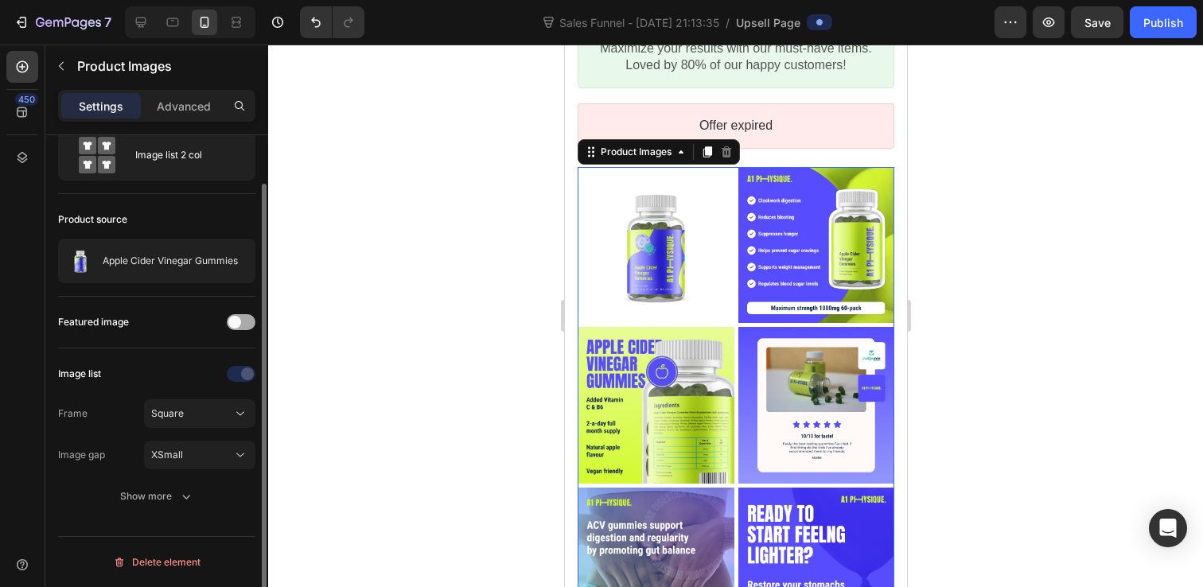
click at [242, 322] on div at bounding box center [241, 322] width 29 height 16
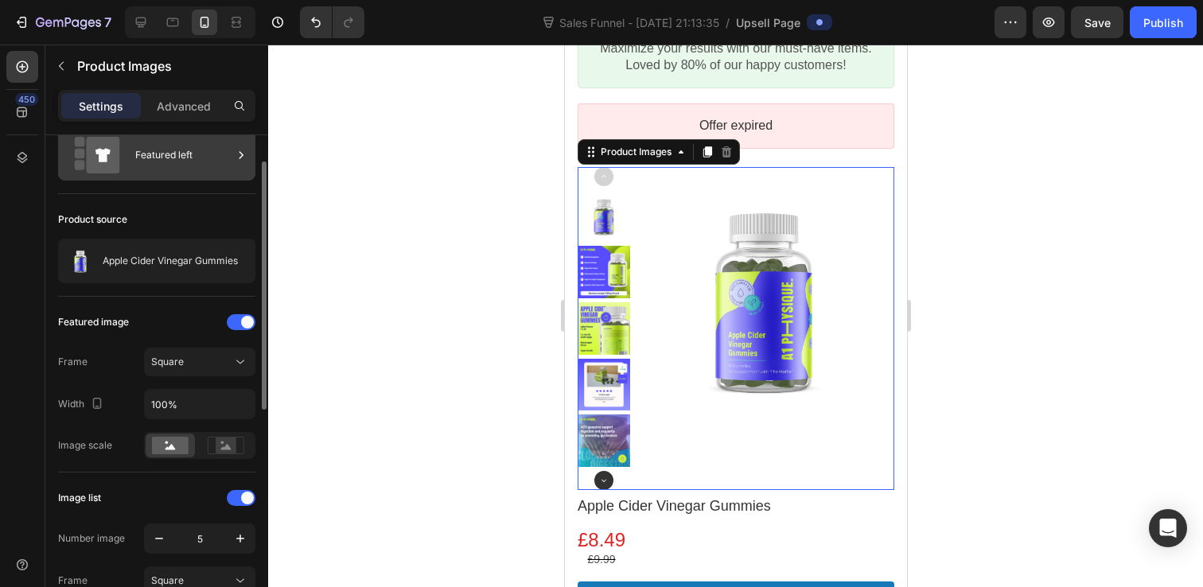
click at [170, 157] on div "Featured left" at bounding box center [183, 155] width 97 height 37
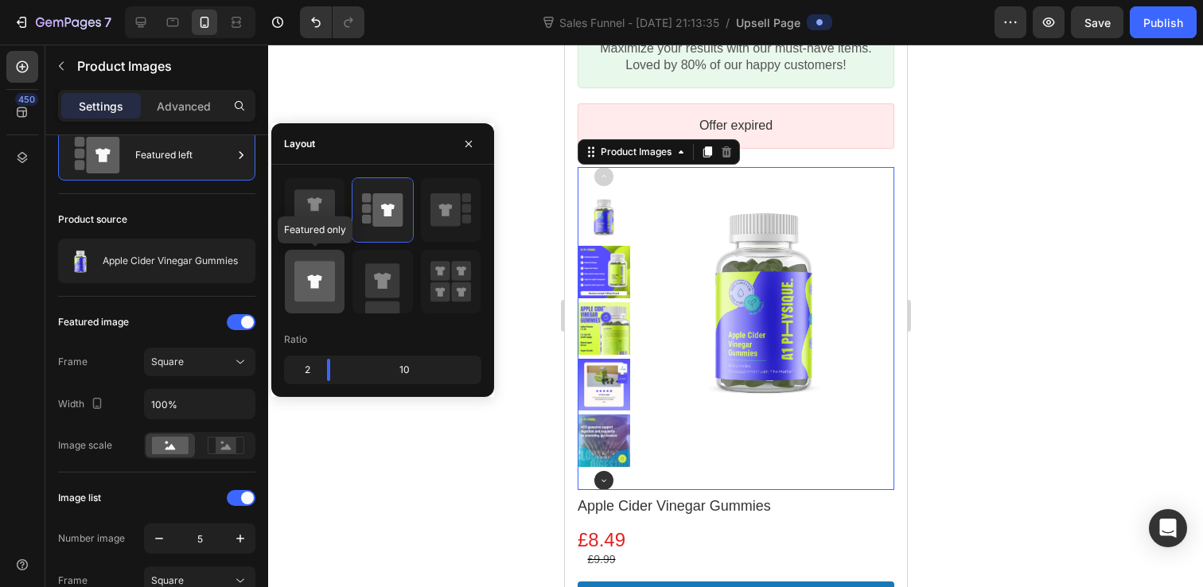
click at [321, 278] on icon at bounding box center [314, 281] width 14 height 14
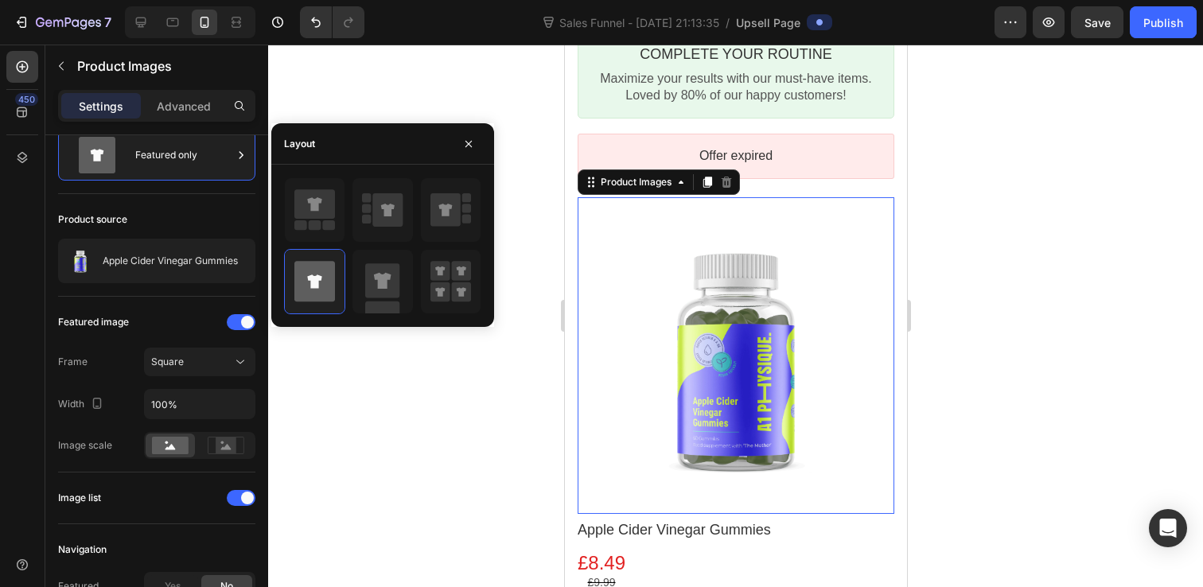
scroll to position [45, 0]
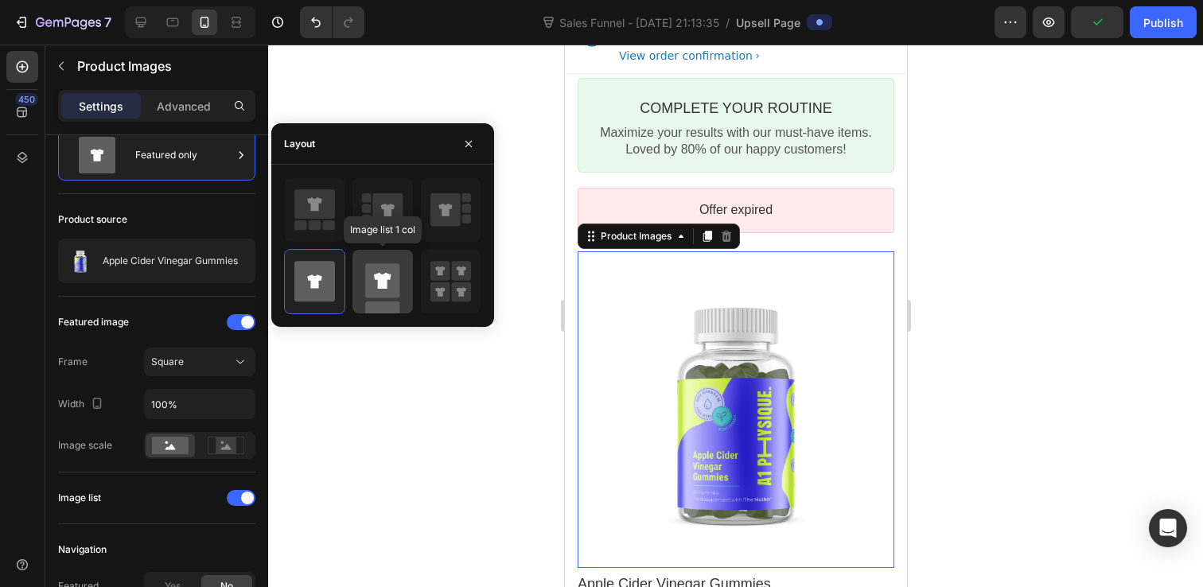
click at [393, 281] on rect at bounding box center [382, 280] width 34 height 34
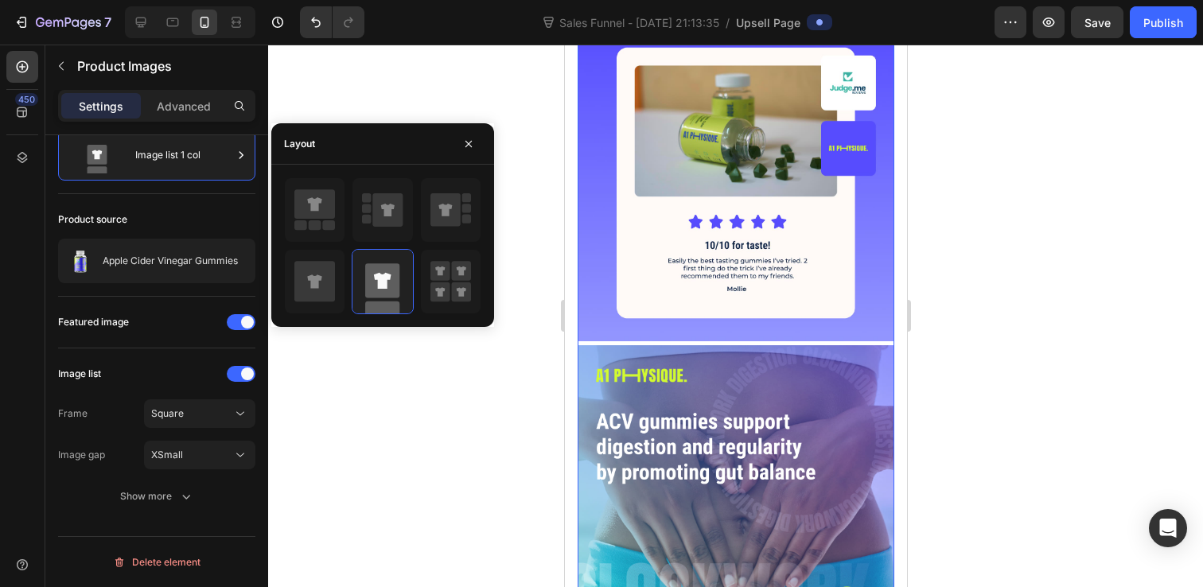
scroll to position [1234, 0]
click at [446, 278] on rect at bounding box center [440, 271] width 20 height 20
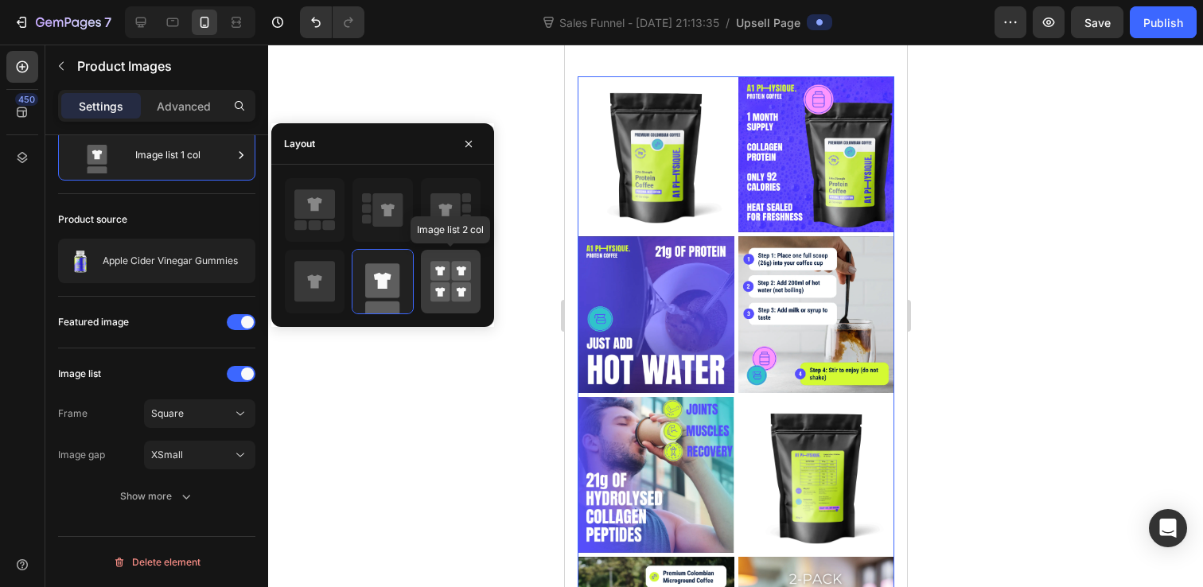
scroll to position [432, 0]
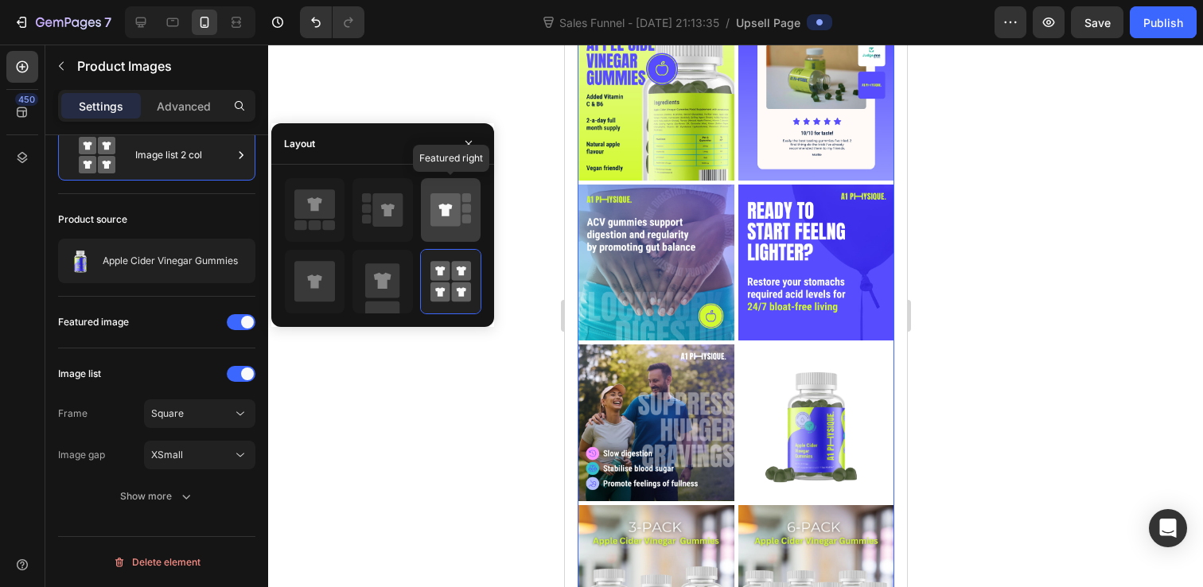
click at [455, 221] on icon at bounding box center [445, 209] width 30 height 33
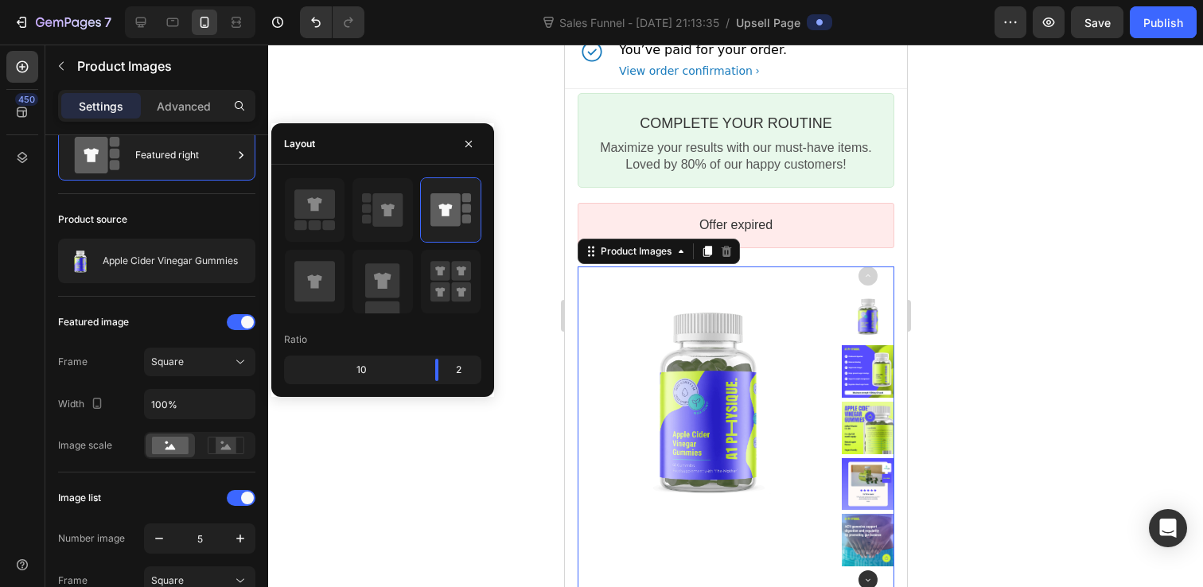
scroll to position [0, 0]
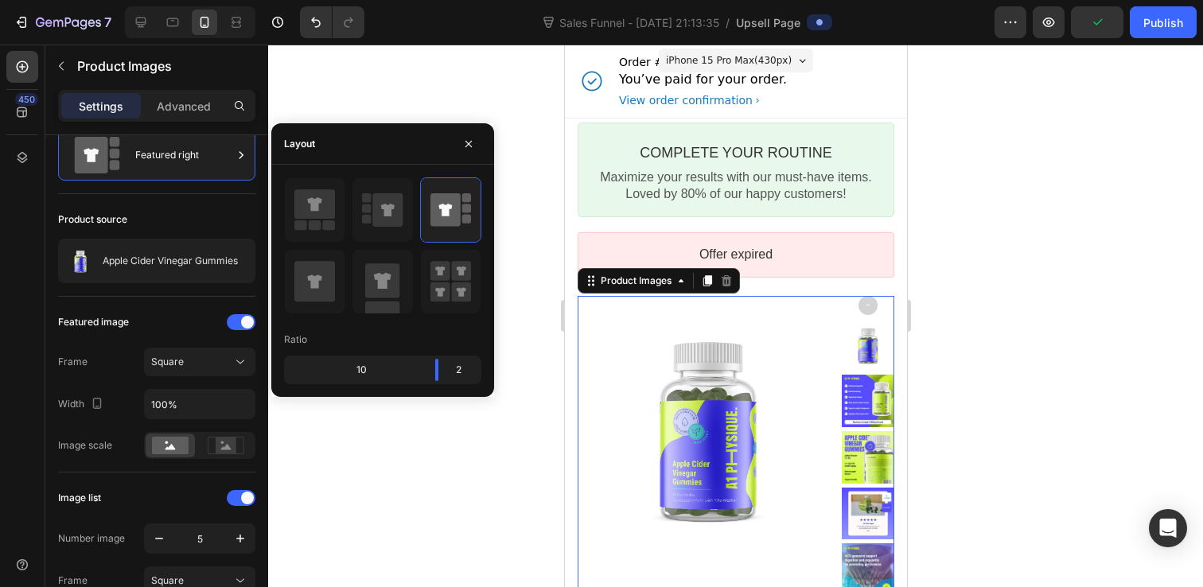
click at [1009, 189] on div at bounding box center [735, 316] width 935 height 543
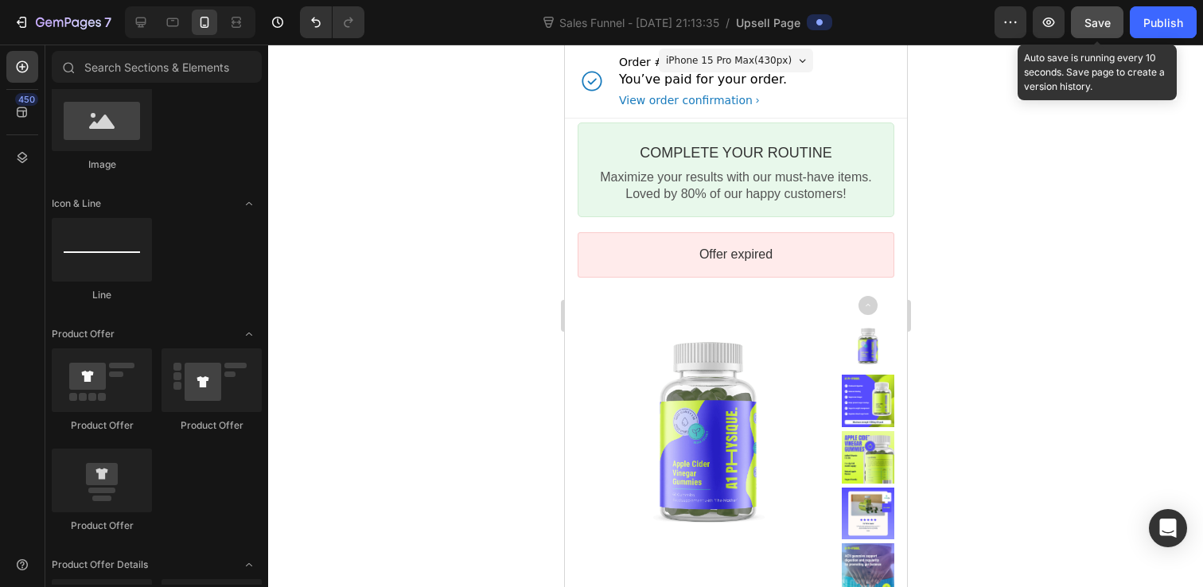
click at [1112, 21] on button "Save" at bounding box center [1097, 22] width 53 height 32
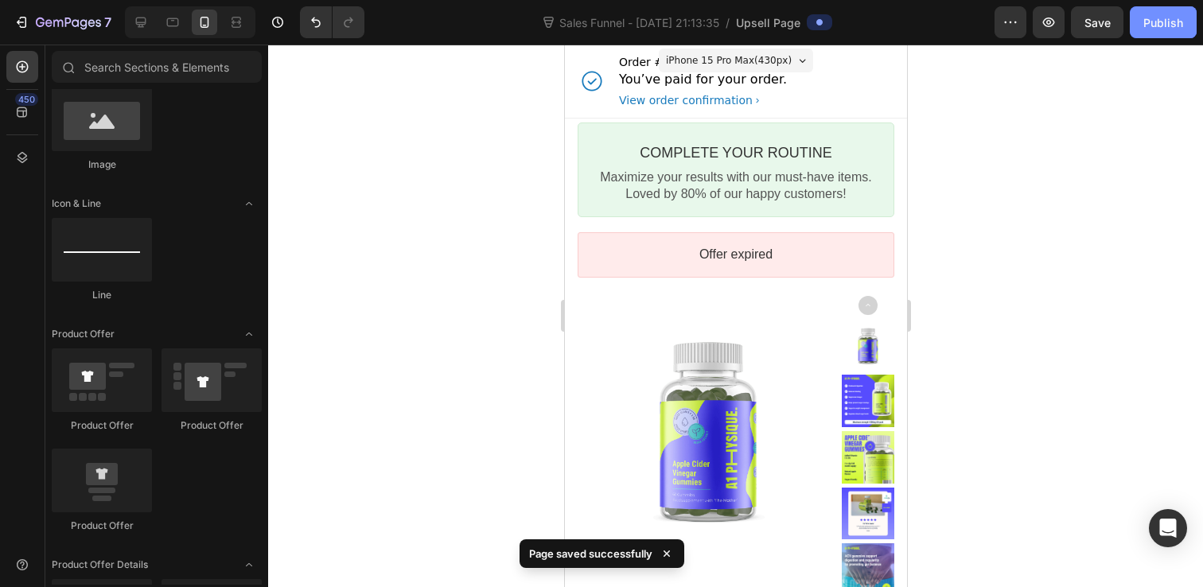
click at [1168, 31] on button "Publish" at bounding box center [1163, 22] width 67 height 32
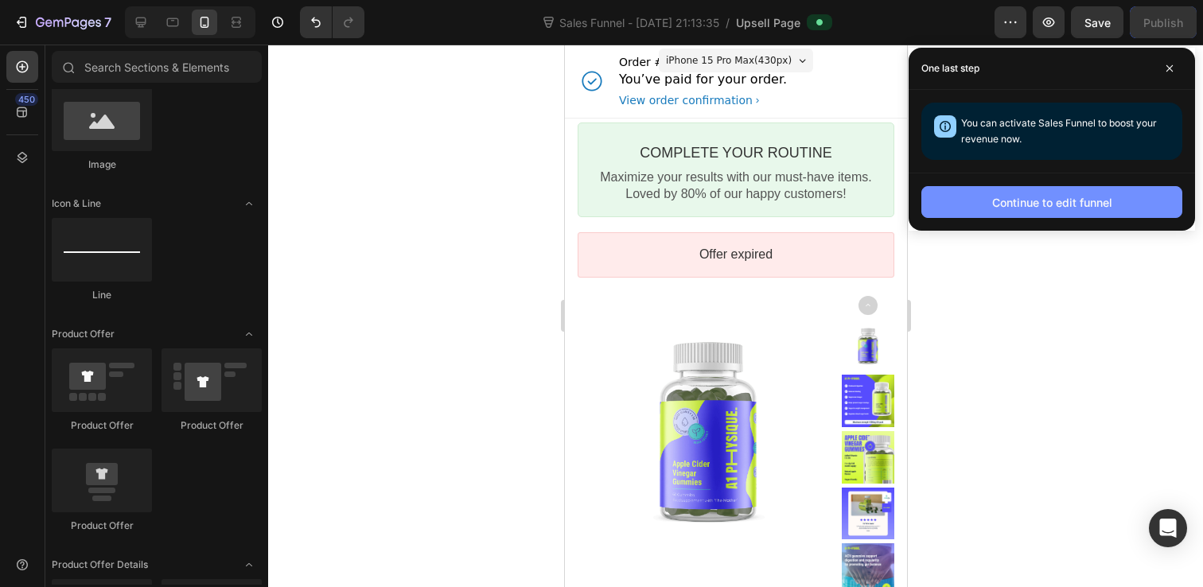
click at [1092, 200] on div "Continue to edit funnel" at bounding box center [1052, 202] width 120 height 17
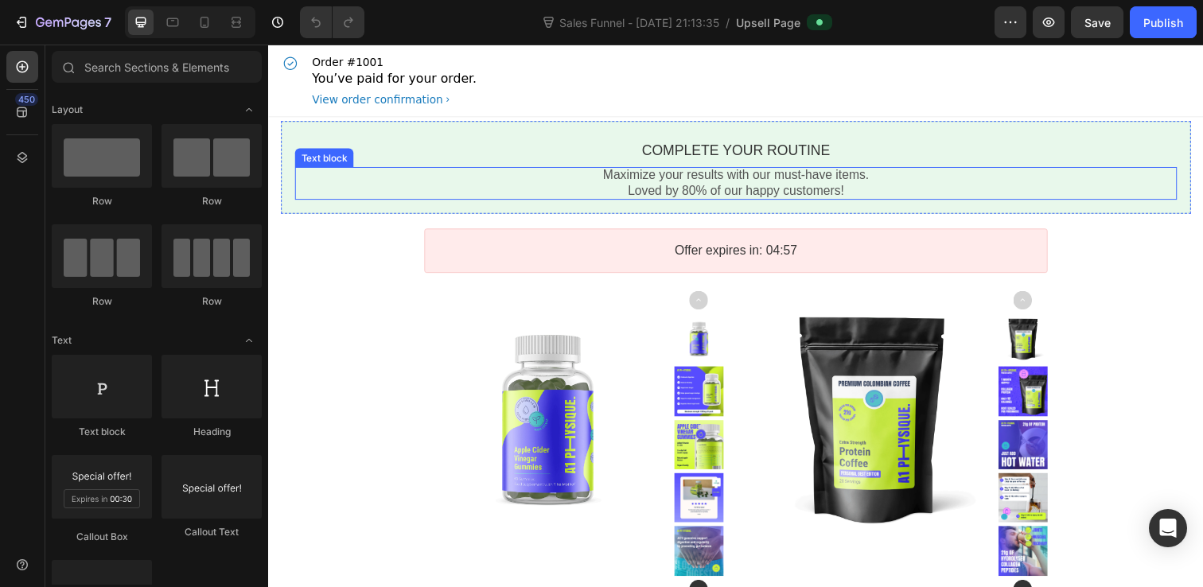
click at [774, 181] on p "Maximize your results with our must-have items." at bounding box center [745, 177] width 901 height 17
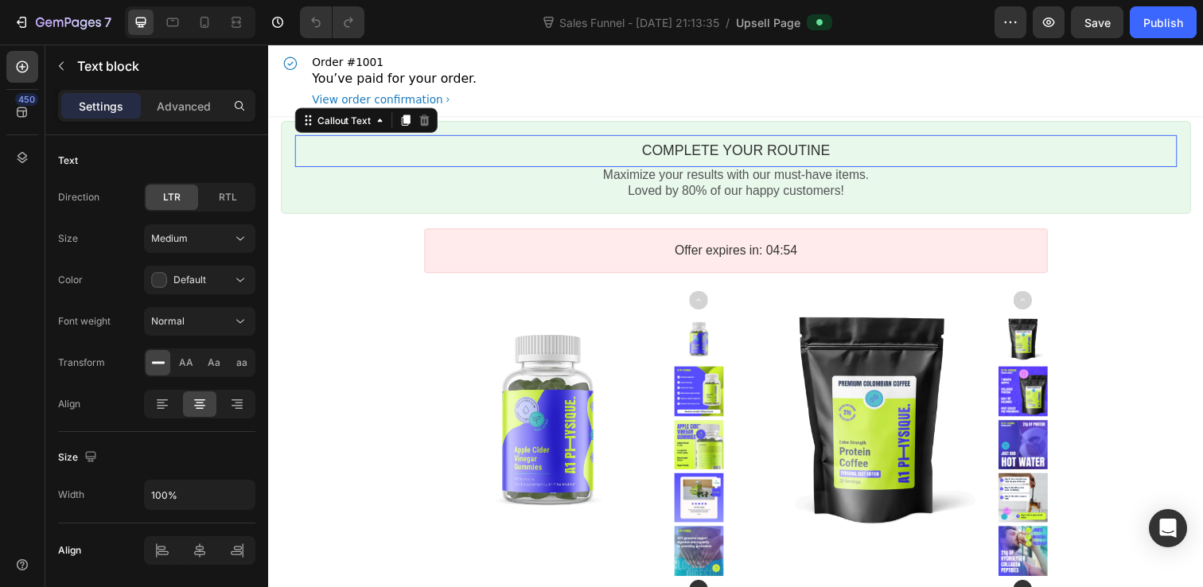
click at [732, 157] on bdo "Complete your routine" at bounding box center [745, 153] width 193 height 16
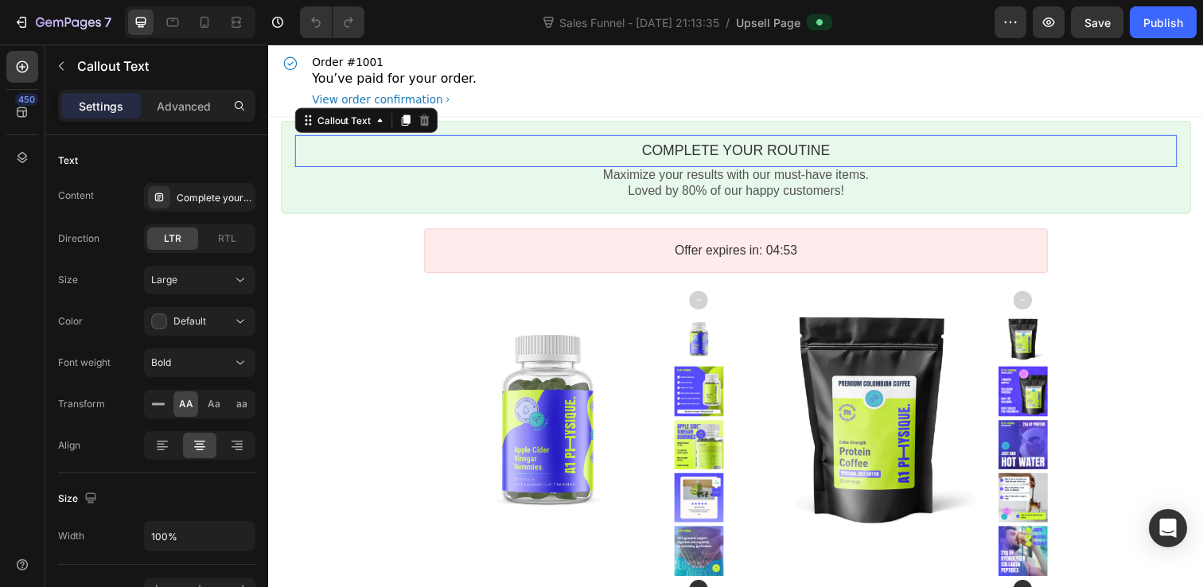
click at [848, 152] on div "Complete your routine" at bounding box center [745, 153] width 901 height 18
click at [835, 152] on bdo "Complete your routine" at bounding box center [745, 153] width 193 height 16
click at [814, 151] on bdo "Complete your routine" at bounding box center [745, 153] width 193 height 16
click at [789, 151] on bdo "Complete your routine" at bounding box center [745, 153] width 193 height 16
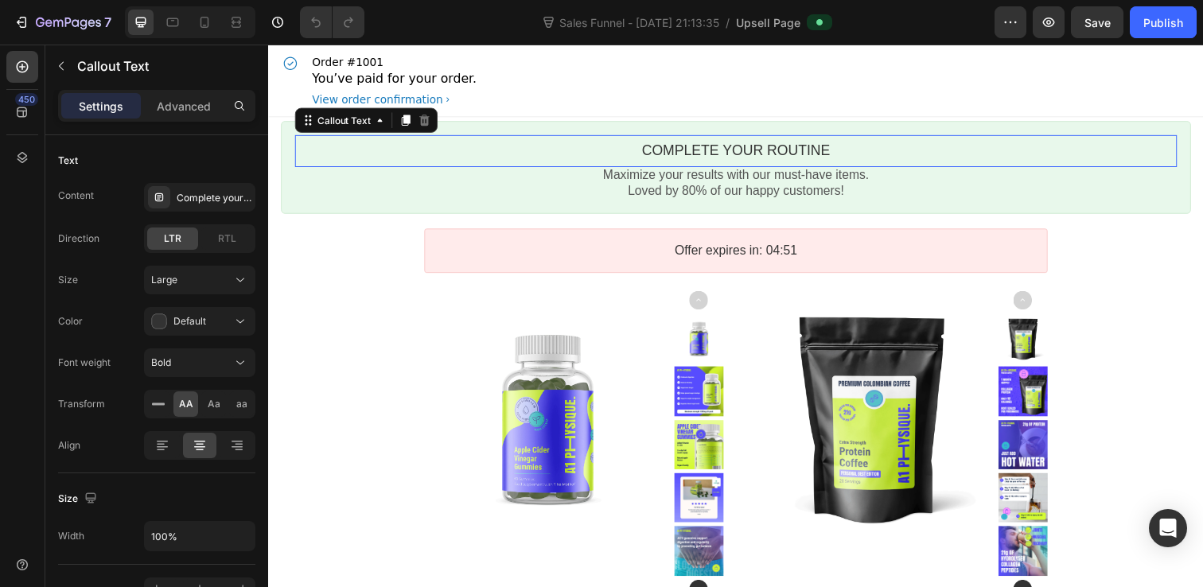
click at [789, 151] on bdo "Complete your routine" at bounding box center [745, 153] width 193 height 16
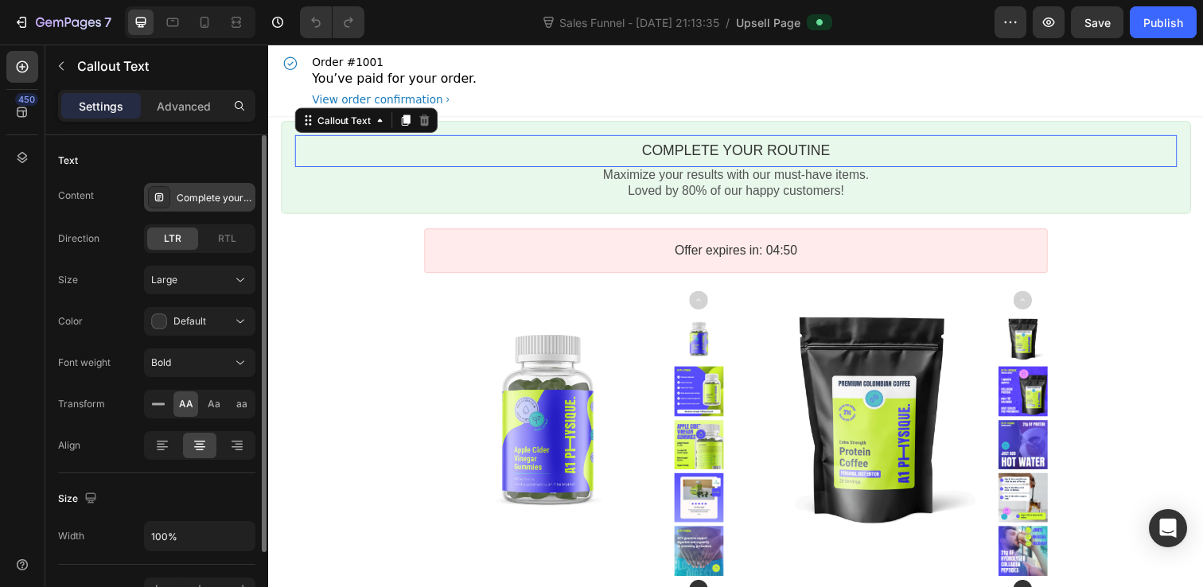
click at [226, 199] on div "Complete your routine" at bounding box center [214, 198] width 75 height 14
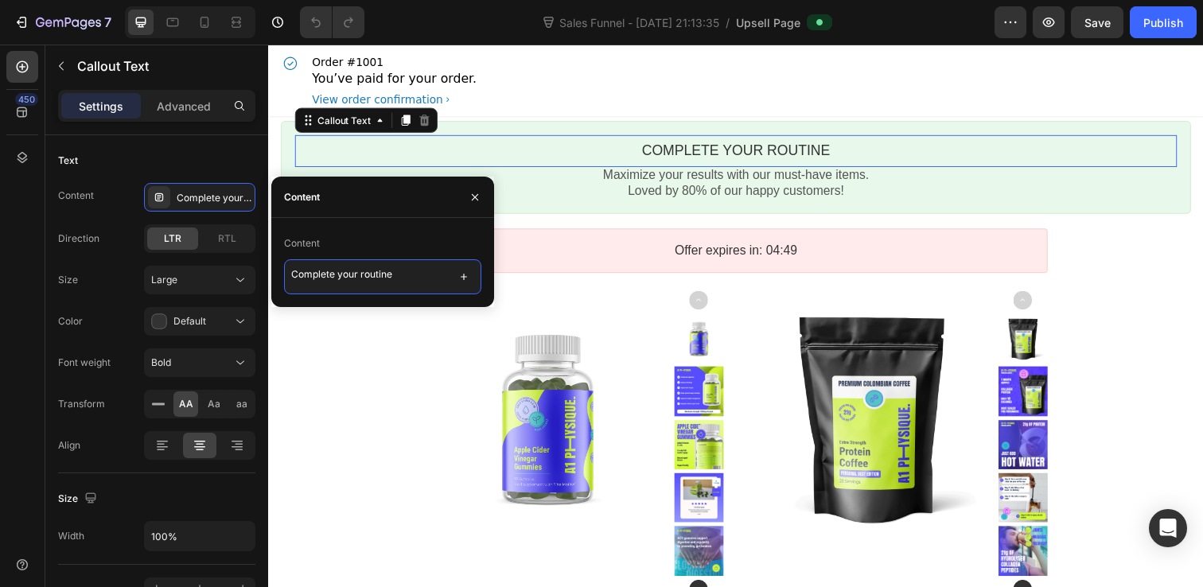
click at [413, 272] on textarea "Complete your routine" at bounding box center [382, 276] width 197 height 35
type textarea "Complete your routine!!"
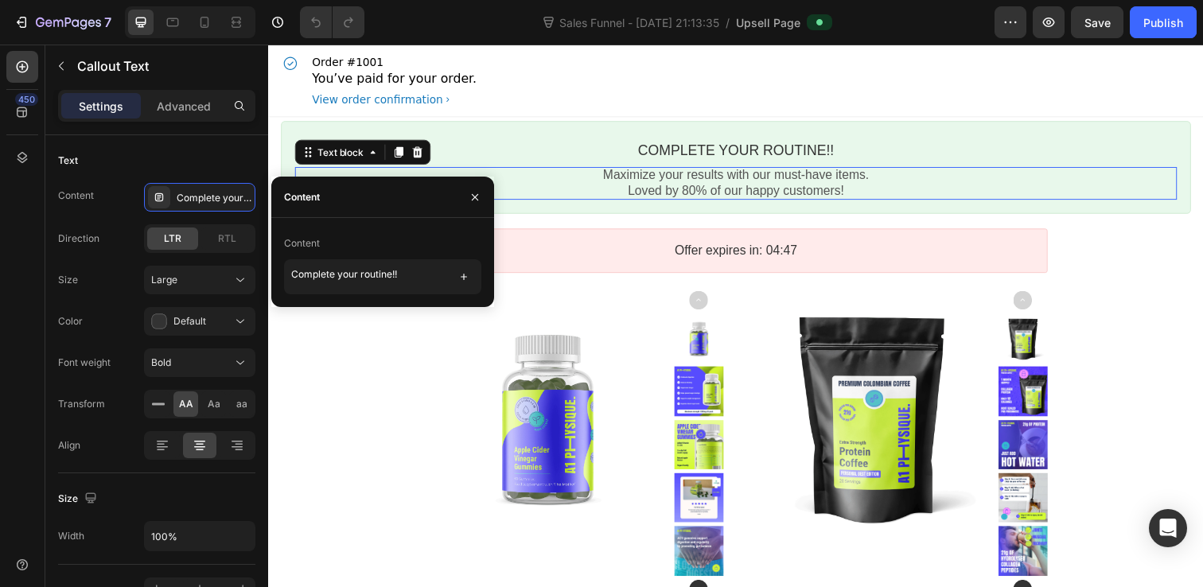
click at [698, 173] on p "Maximize your results with our must-have items." at bounding box center [745, 177] width 901 height 17
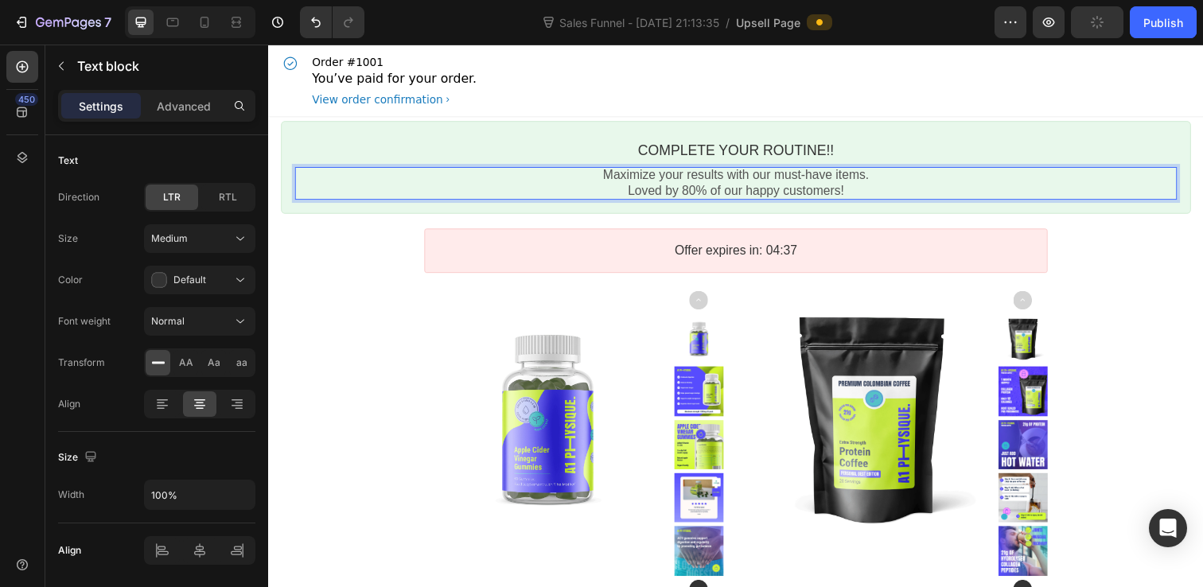
click at [631, 179] on p "Maximize your results with our must-have items." at bounding box center [745, 177] width 901 height 17
click at [655, 178] on p "Maximize your results with our must-have items." at bounding box center [745, 177] width 901 height 17
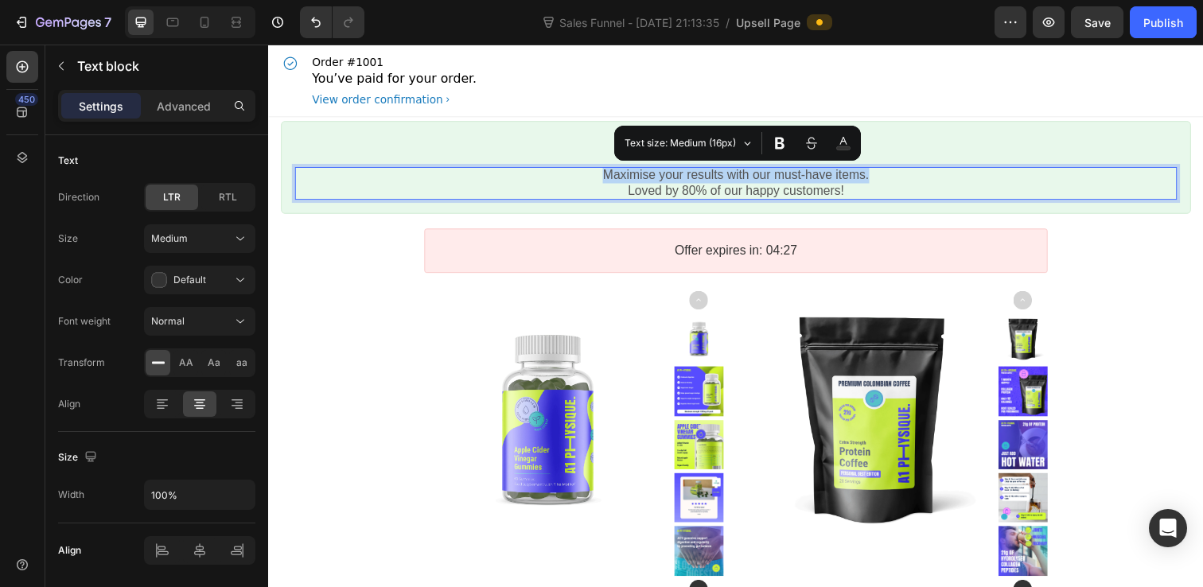
drag, startPoint x: 890, startPoint y: 181, endPoint x: 609, endPoint y: 177, distance: 281.7
click at [609, 177] on p "Maximise your results with our must-have items." at bounding box center [745, 177] width 901 height 17
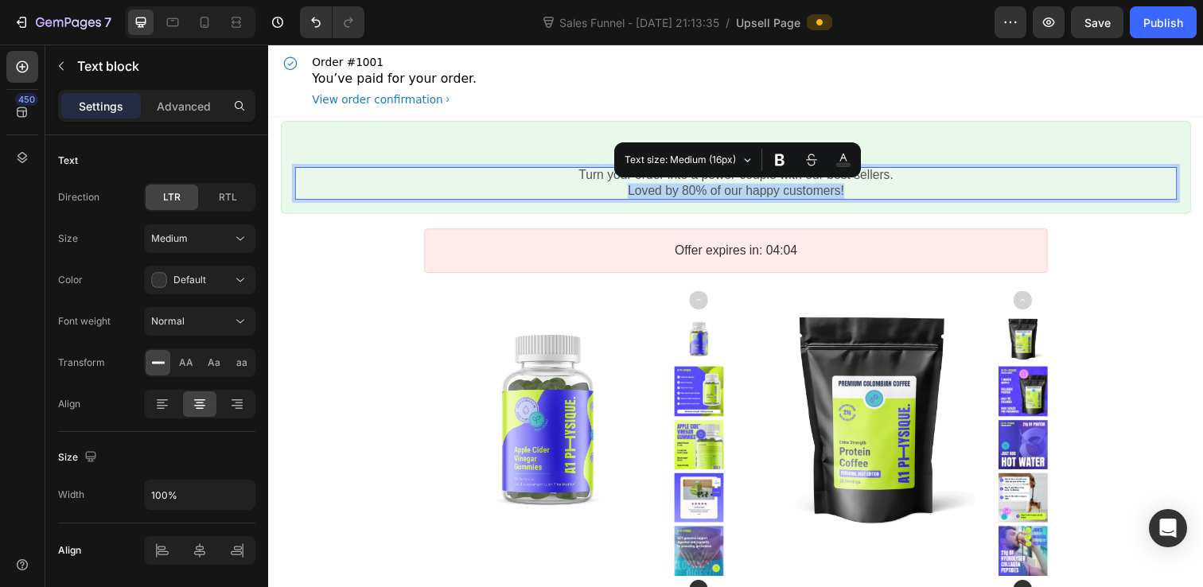
drag, startPoint x: 873, startPoint y: 190, endPoint x: 621, endPoint y: 189, distance: 251.4
click at [621, 189] on p "Loved by 80% of our happy customers!" at bounding box center [745, 194] width 901 height 17
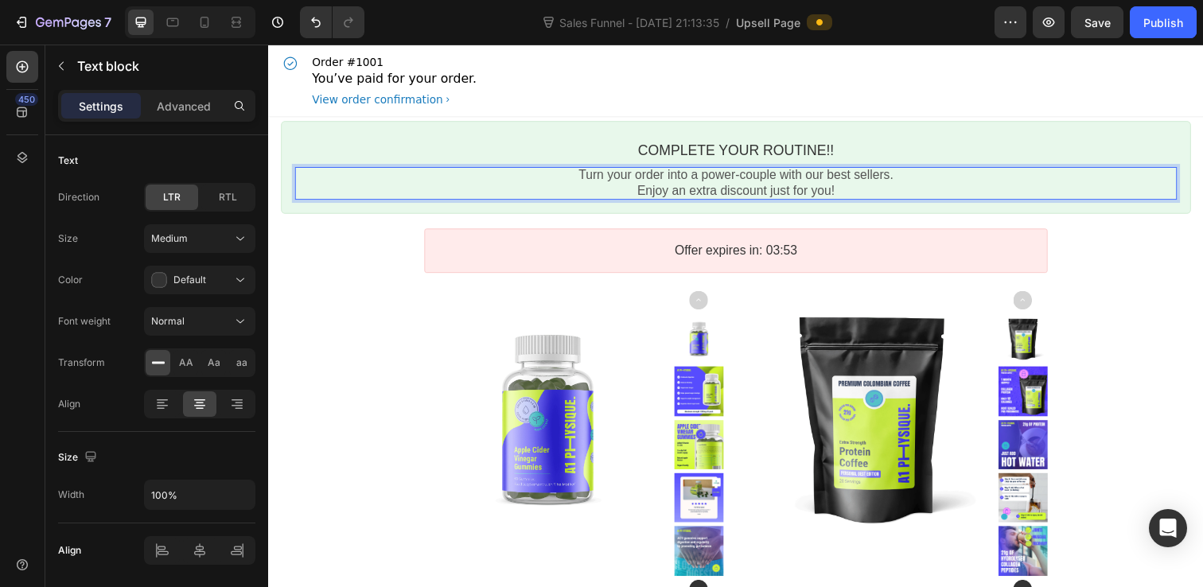
click at [841, 85] on div "Order #1001 You’ve paid for your order. View order confirmation" at bounding box center [745, 81] width 929 height 73
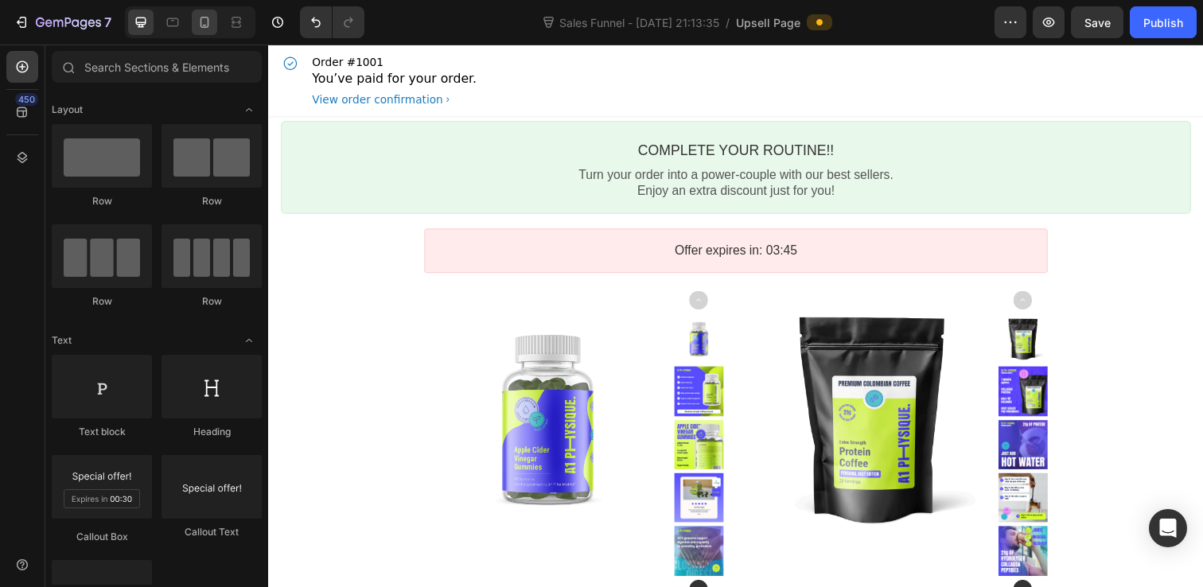
click at [205, 31] on div at bounding box center [204, 22] width 25 height 25
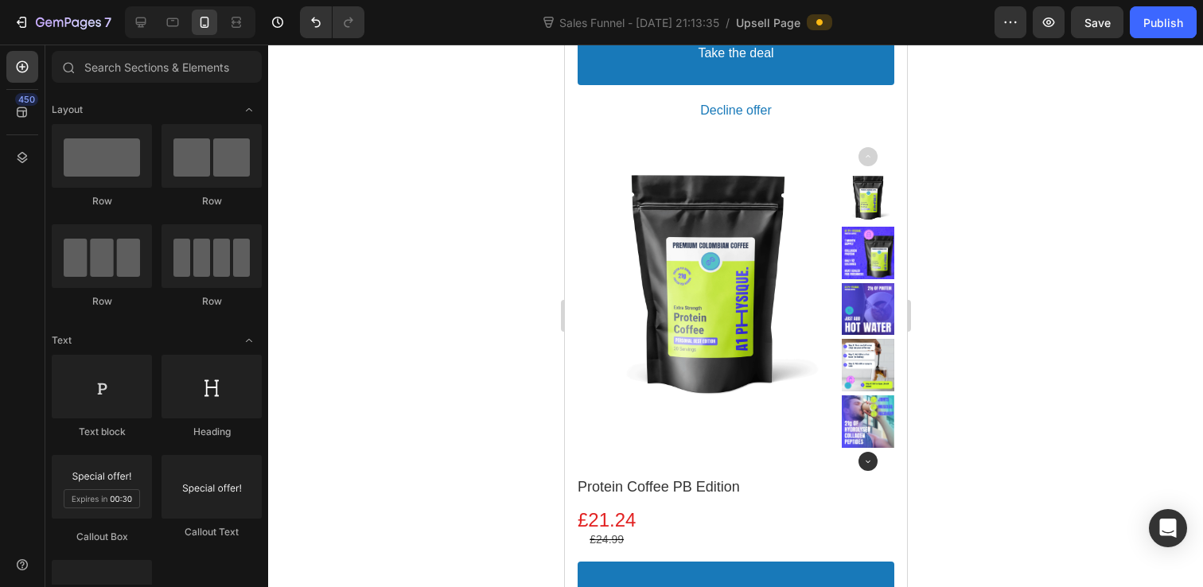
scroll to position [715, 0]
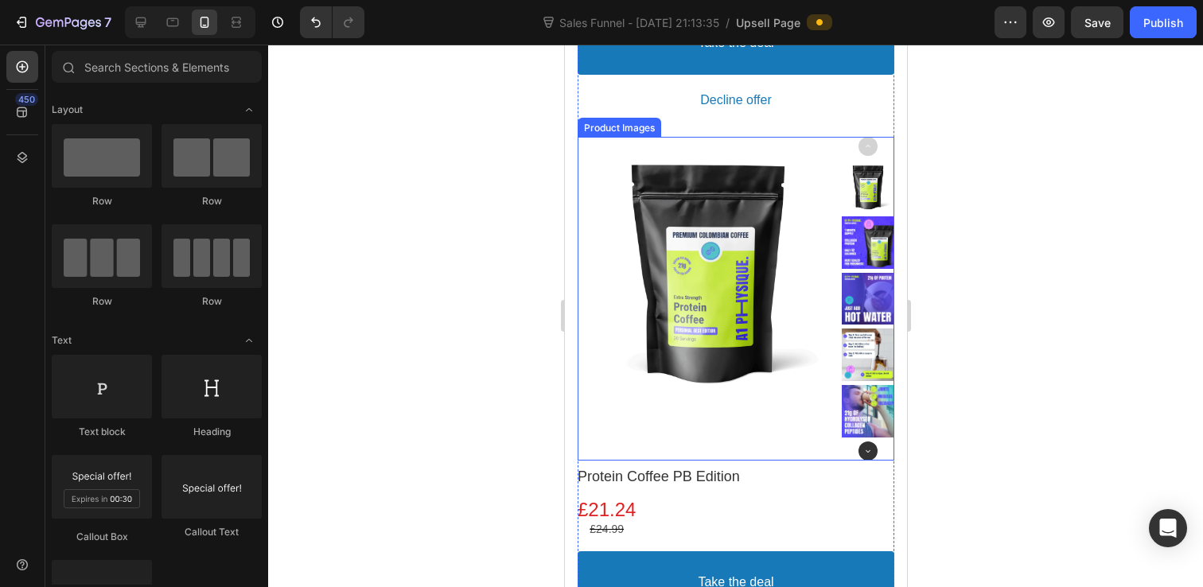
click at [847, 235] on div at bounding box center [867, 242] width 53 height 53
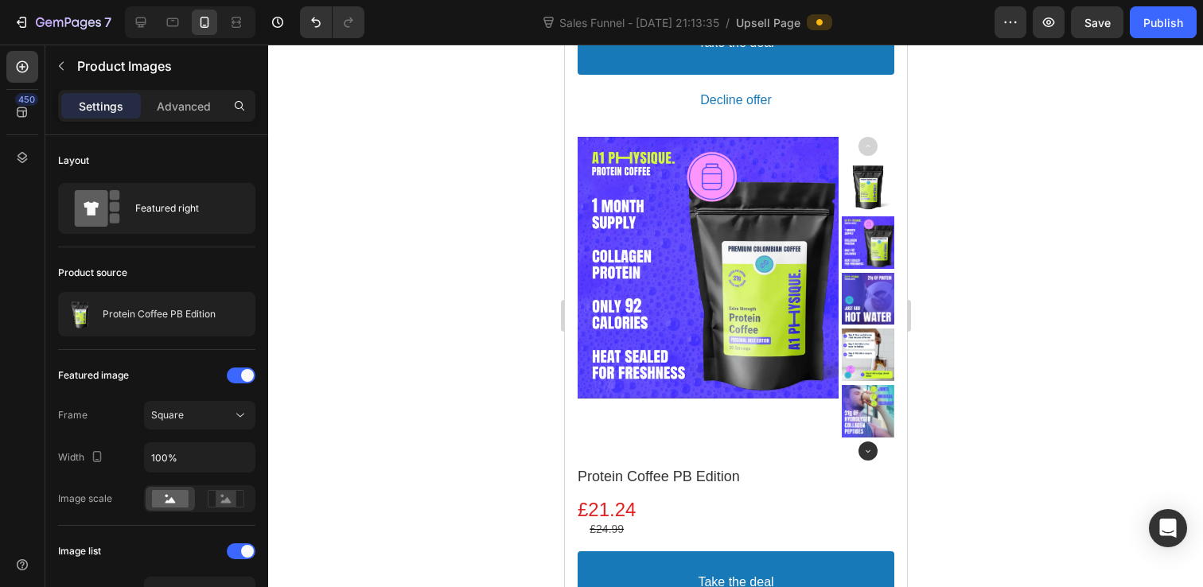
click at [896, 313] on section "Product Images Apple Cider Vinegar Gummies Product Title £8.49 Price £9.99 Pric…" at bounding box center [735, 126] width 342 height 1072
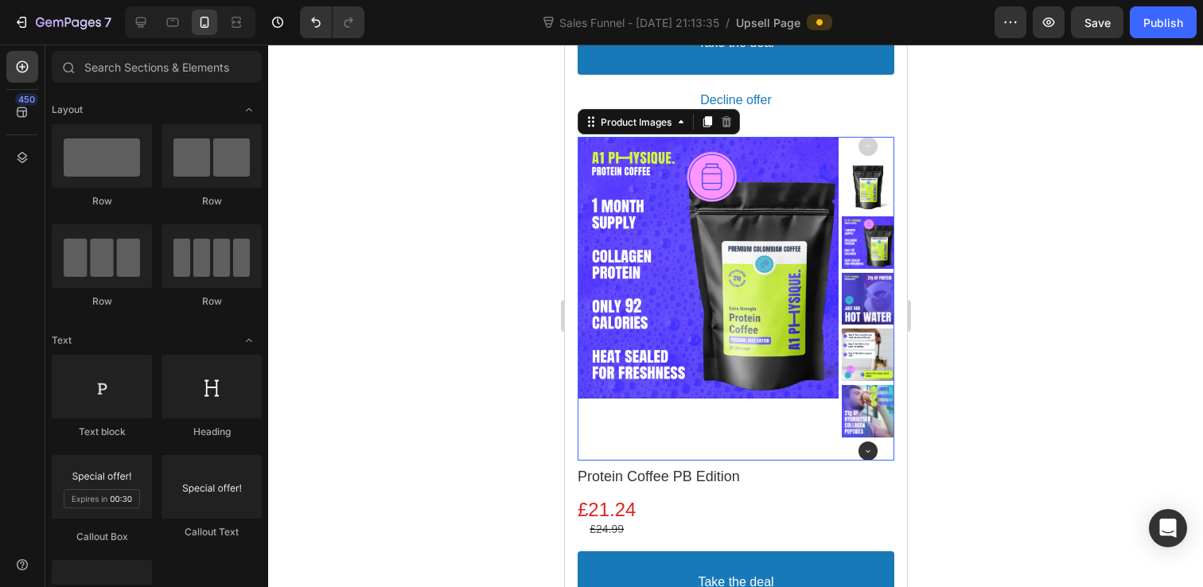
click at [868, 310] on div at bounding box center [867, 299] width 53 height 53
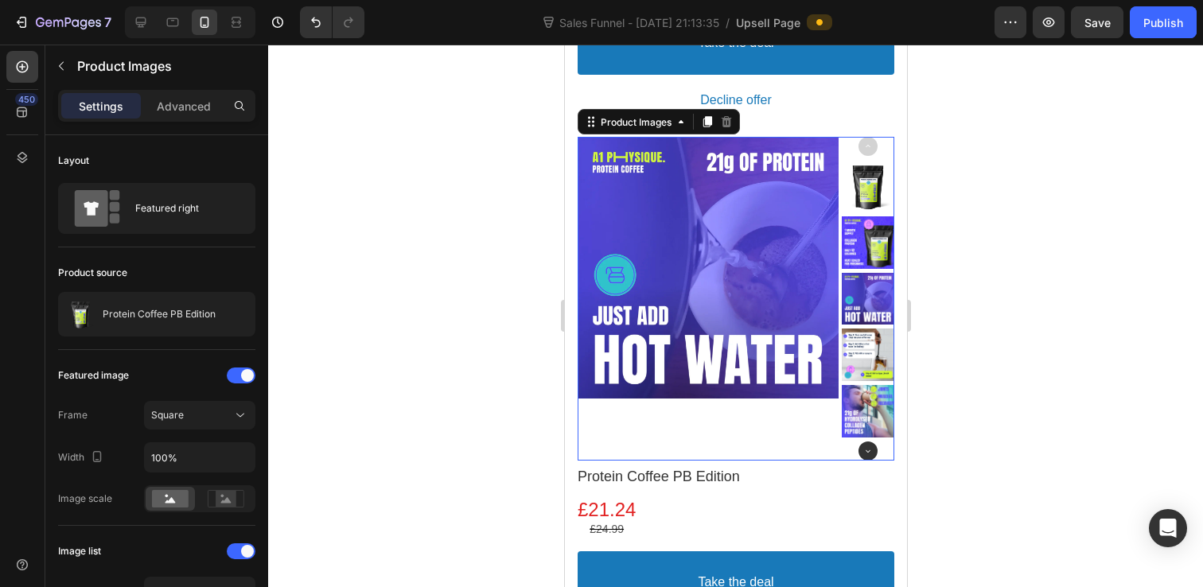
click at [868, 368] on div at bounding box center [867, 355] width 53 height 53
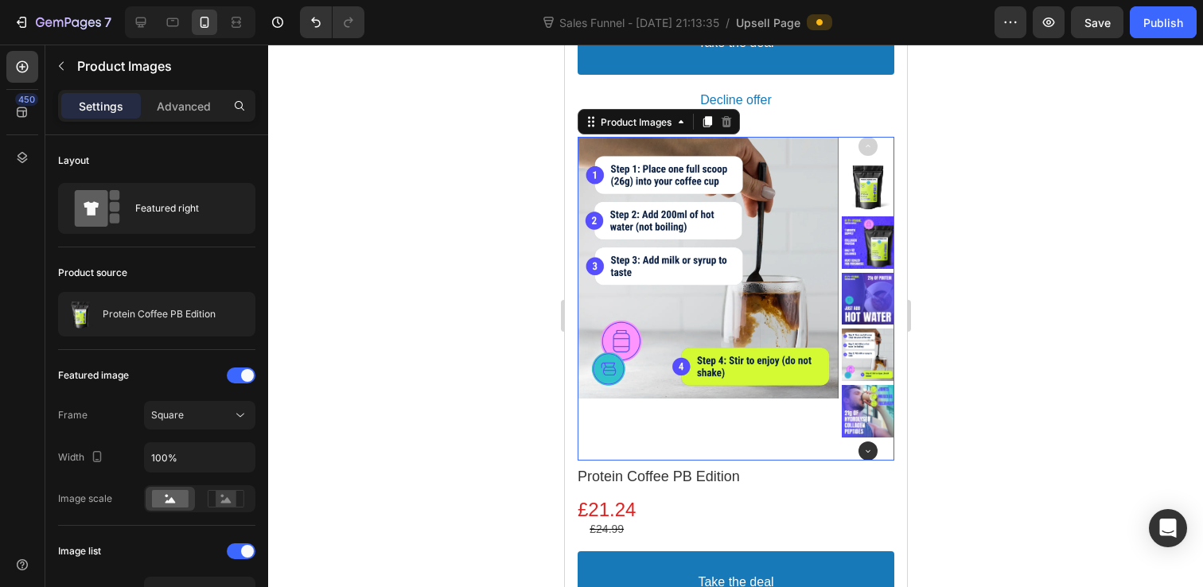
click at [879, 408] on div at bounding box center [867, 411] width 53 height 53
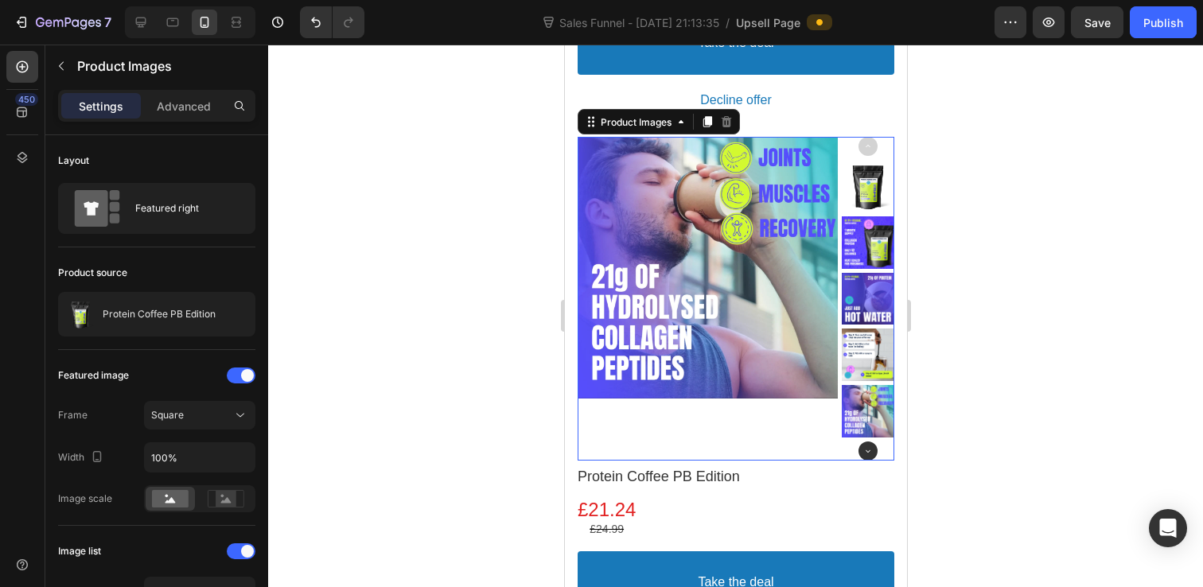
click at [866, 170] on div at bounding box center [867, 186] width 53 height 53
click at [865, 174] on div at bounding box center [867, 186] width 53 height 53
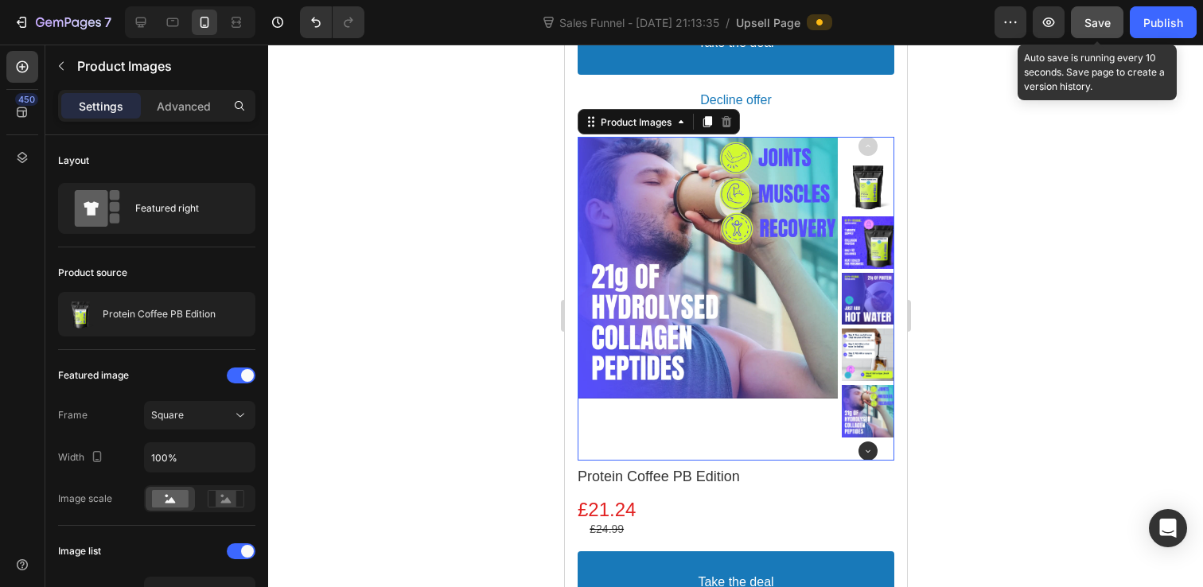
click at [1103, 29] on div "Save" at bounding box center [1097, 22] width 26 height 17
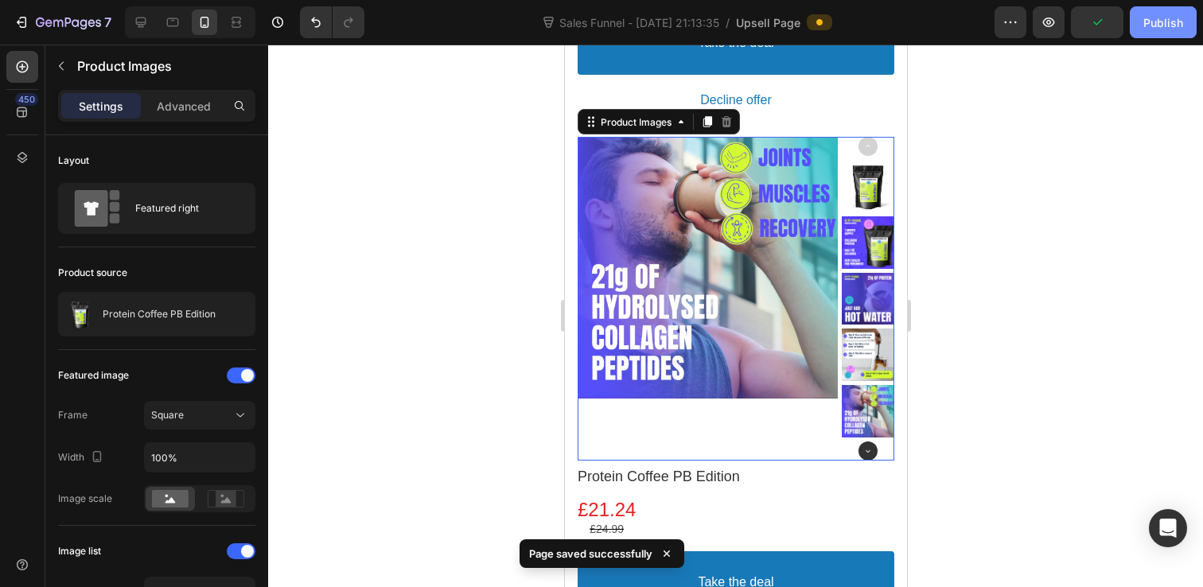
click at [1166, 25] on div "Publish" at bounding box center [1163, 22] width 40 height 17
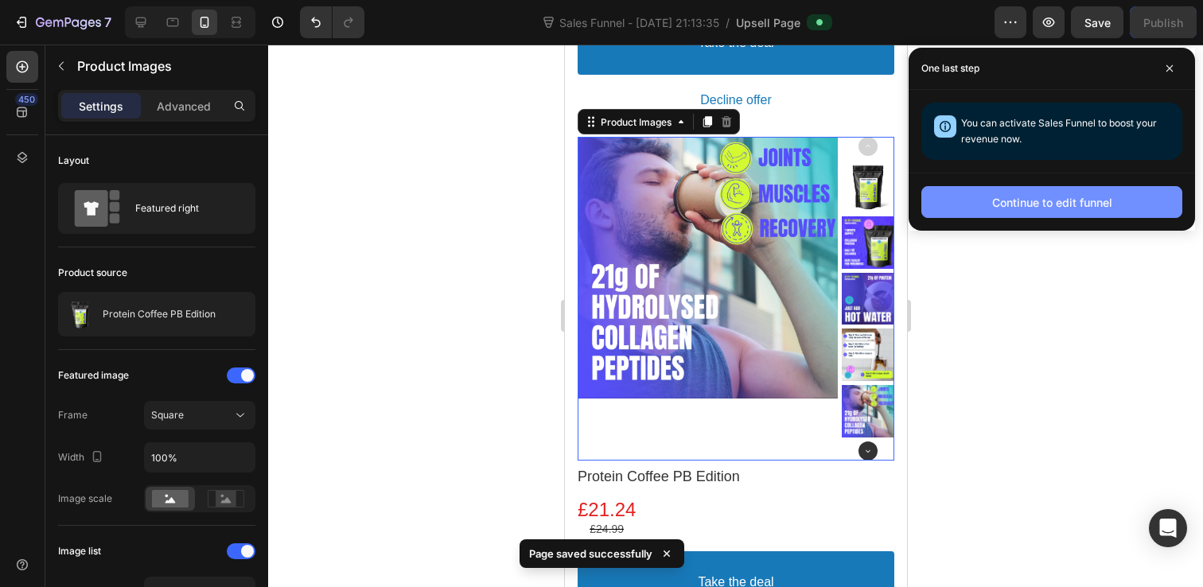
click at [1059, 216] on button "Continue to edit funnel" at bounding box center [1051, 202] width 261 height 32
